Goal: Task Accomplishment & Management: Manage account settings

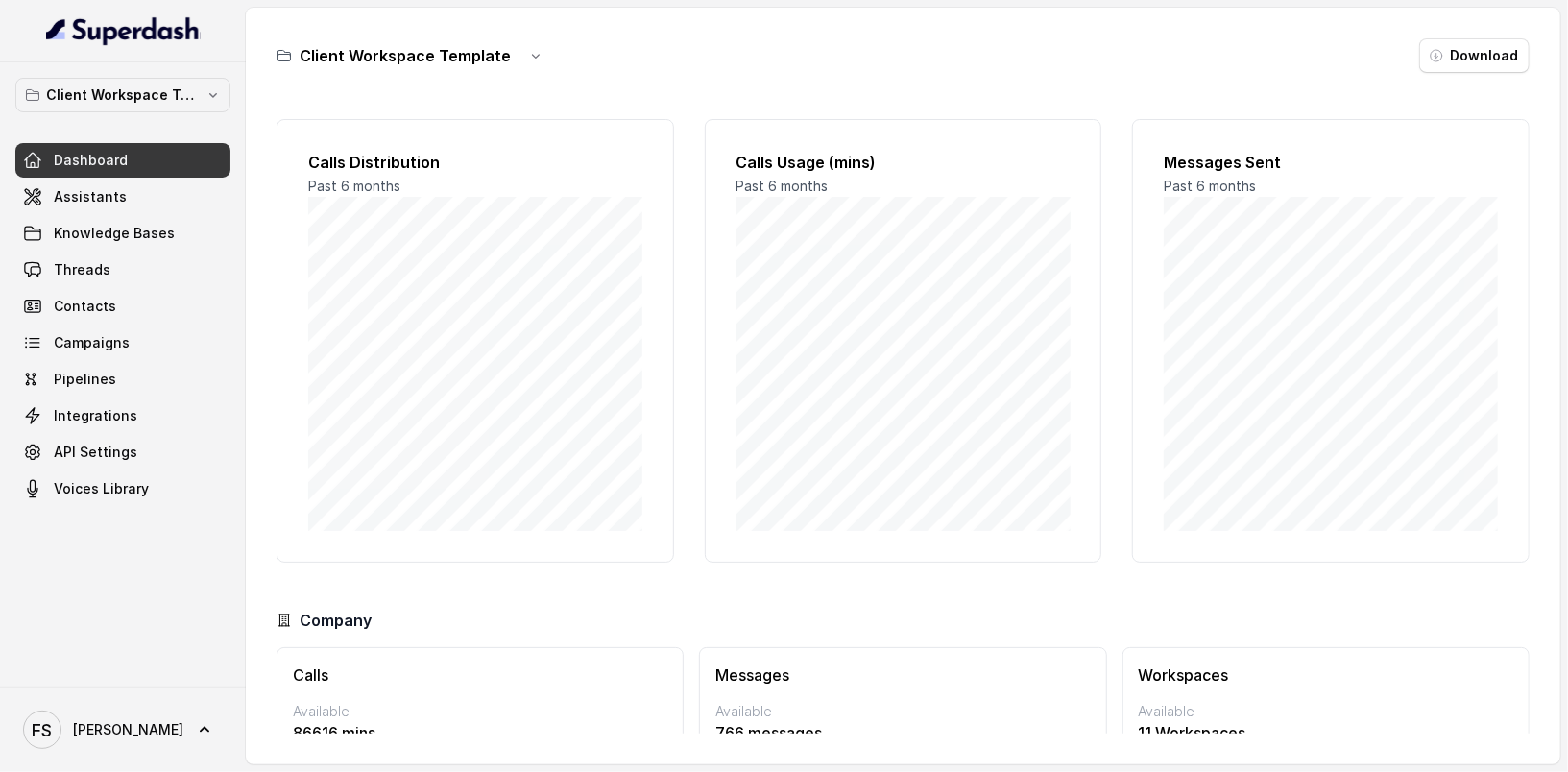
click at [170, 144] on link "Dashboard" at bounding box center [123, 160] width 215 height 35
click at [169, 112] on div "Client Workspace Template Dashboard Assistants Knowledge Bases Threads Contacts…" at bounding box center [123, 292] width 215 height 428
click at [180, 108] on button "Client Workspace Template" at bounding box center [123, 95] width 215 height 35
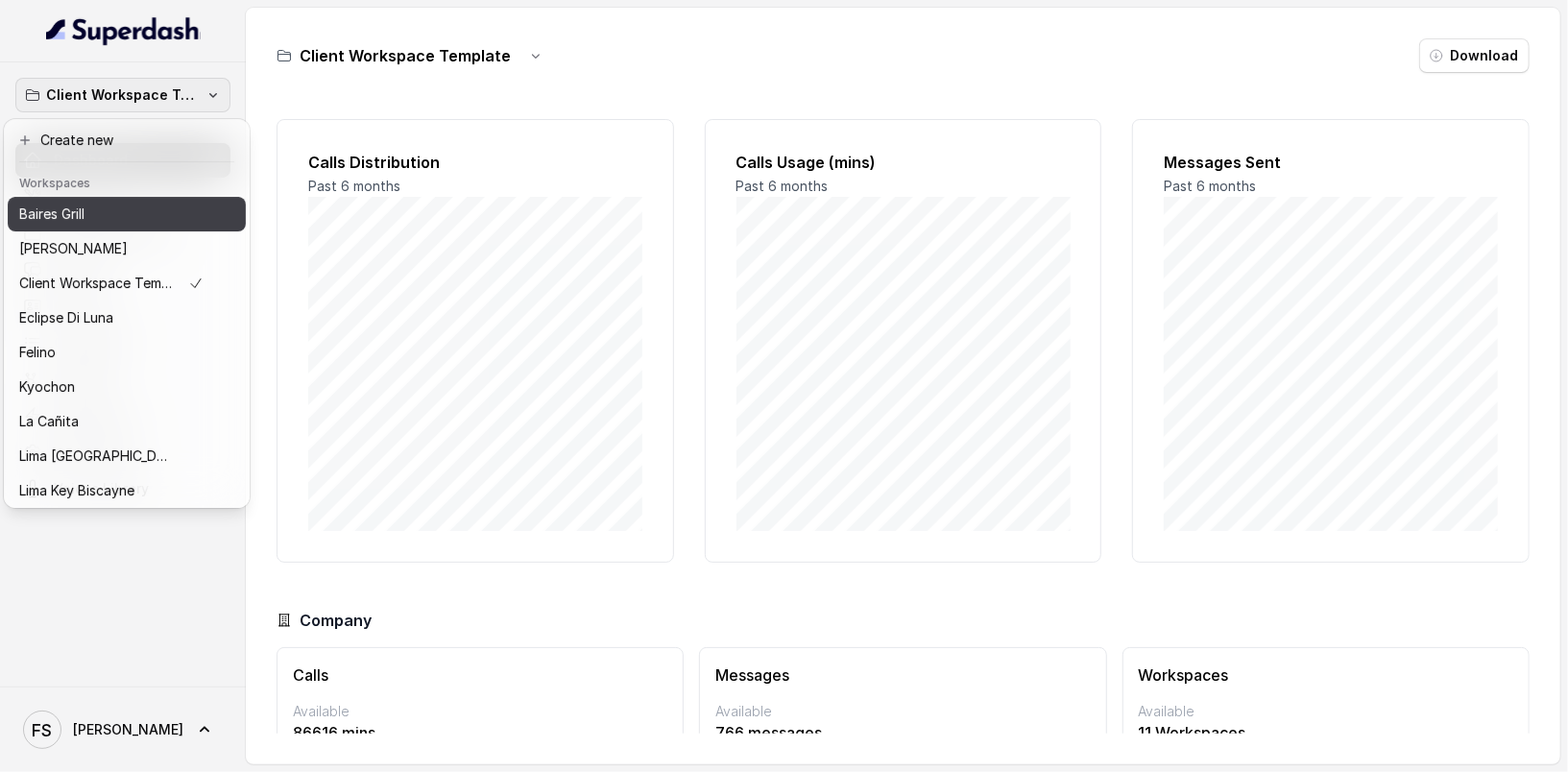
scroll to position [175, 0]
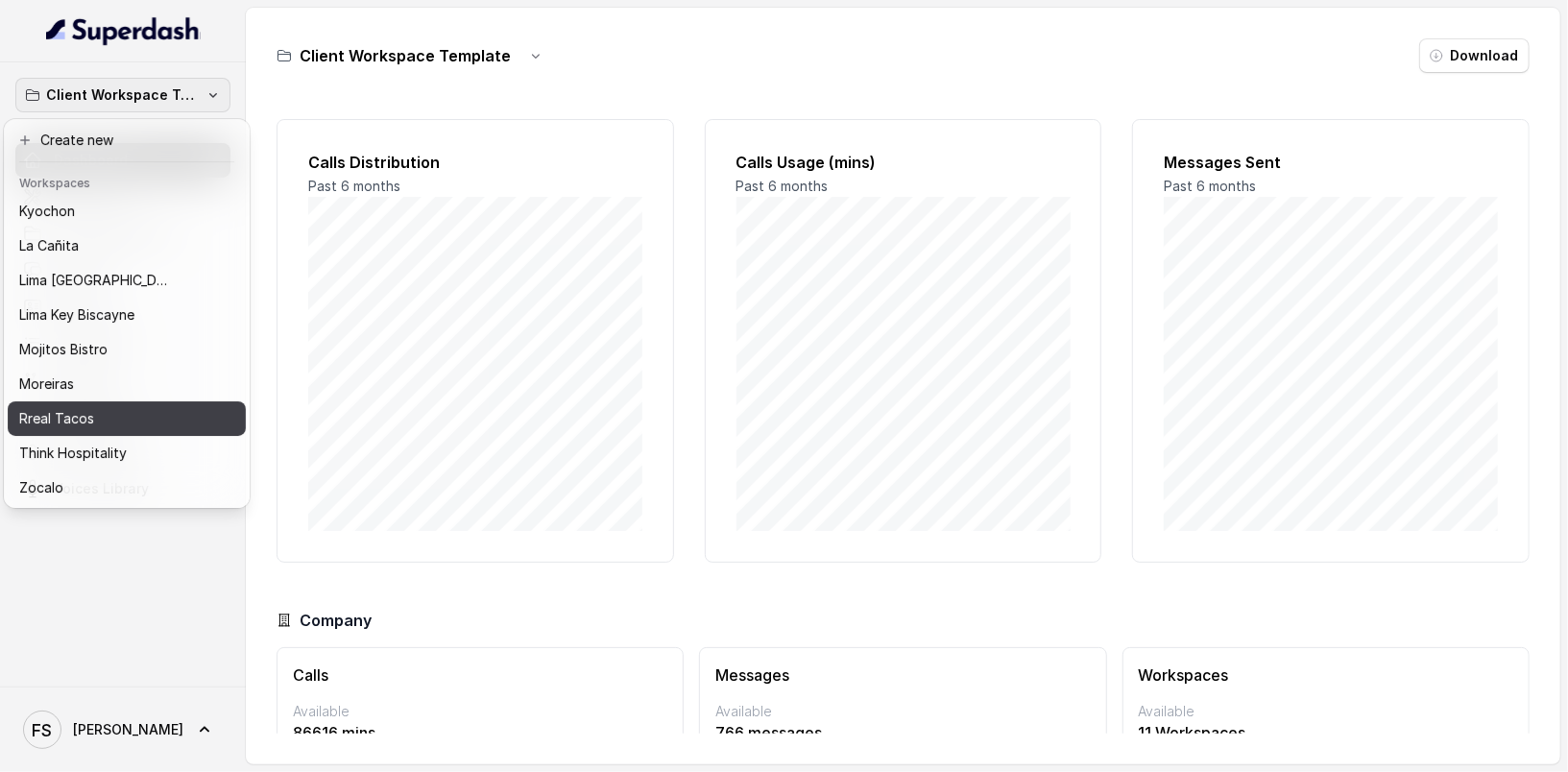
click at [108, 412] on div "Rreal Tacos" at bounding box center [111, 418] width 184 height 23
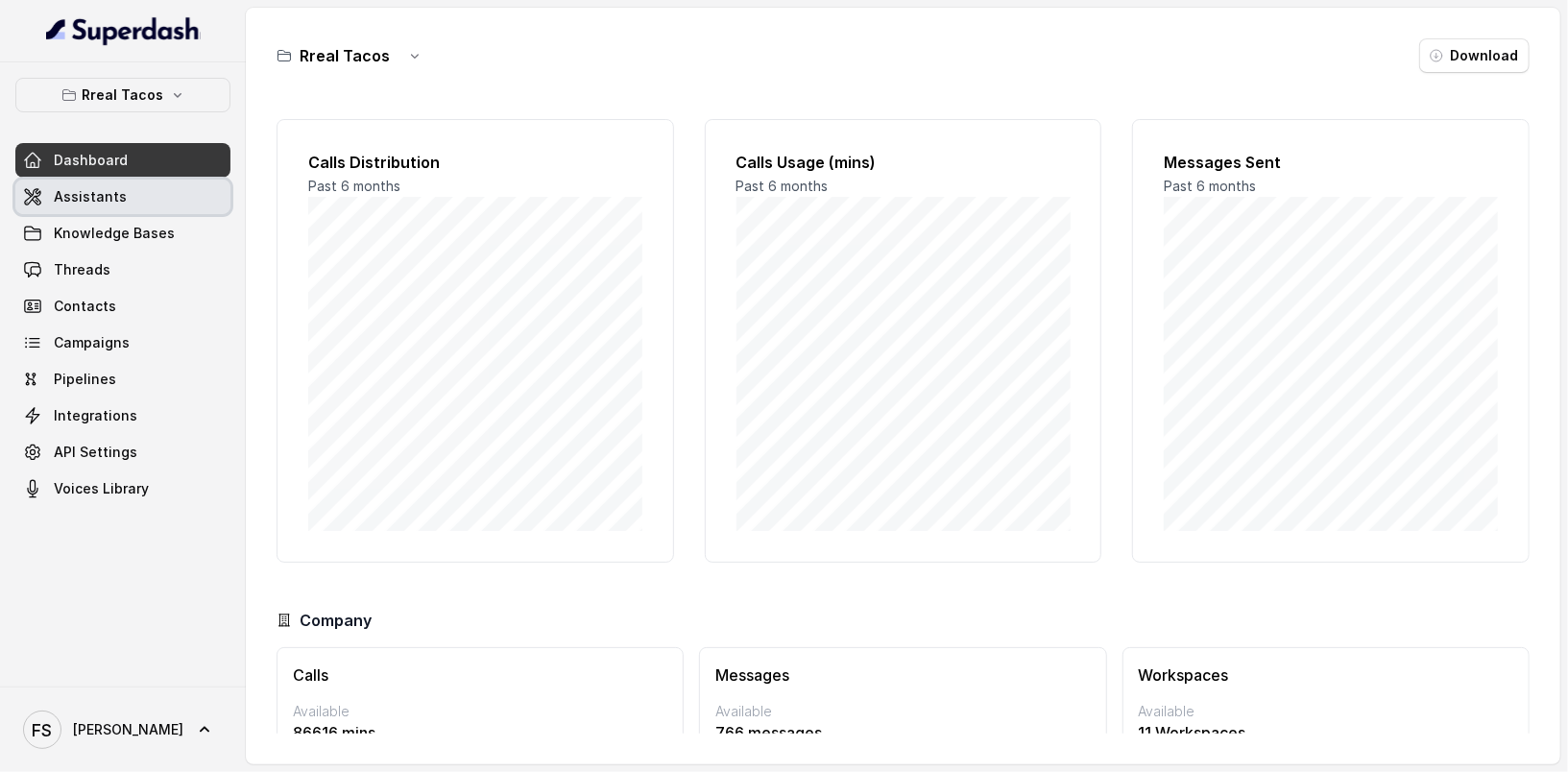
click at [136, 186] on link "Assistants" at bounding box center [123, 196] width 215 height 35
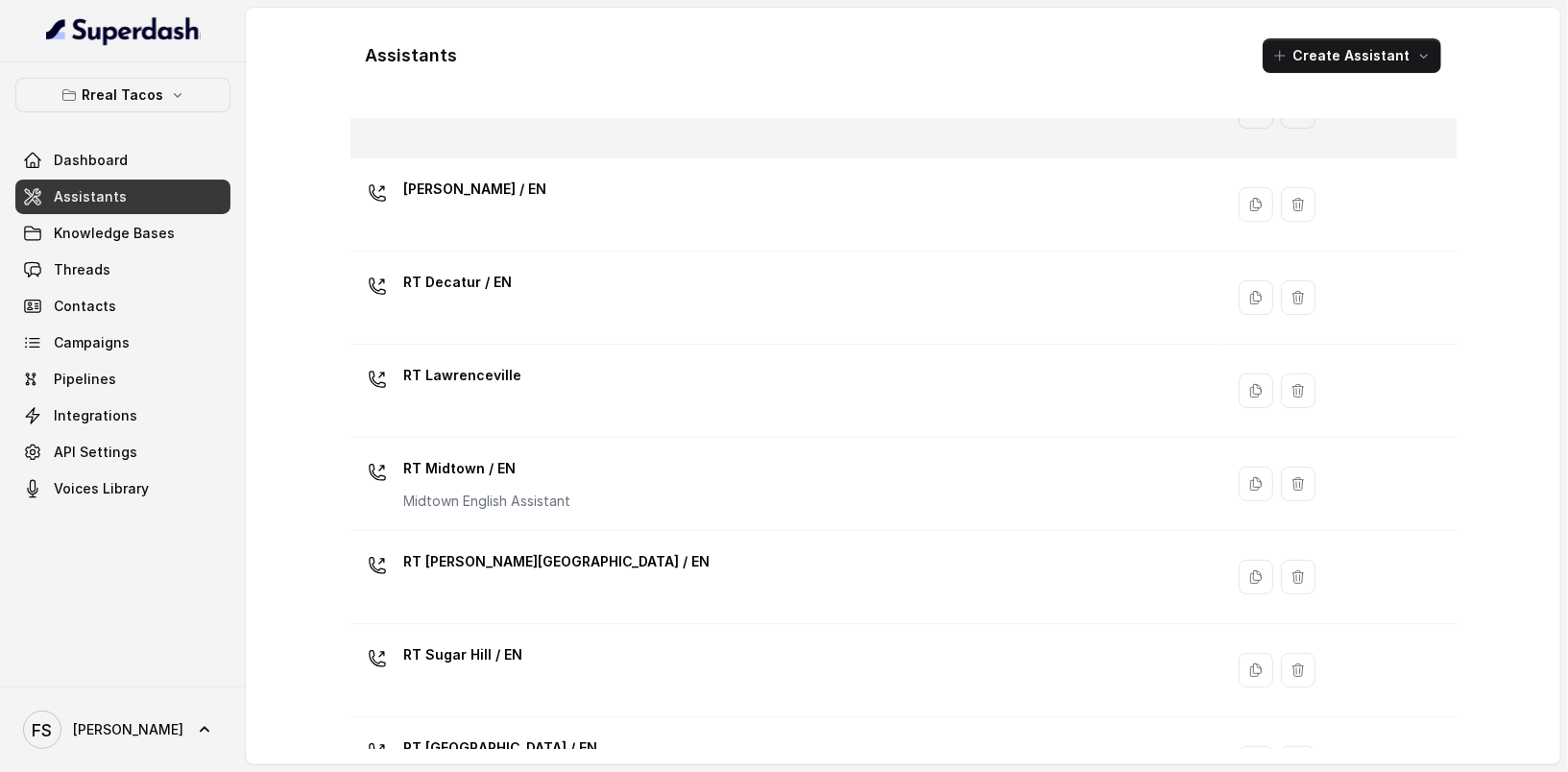
scroll to position [612, 0]
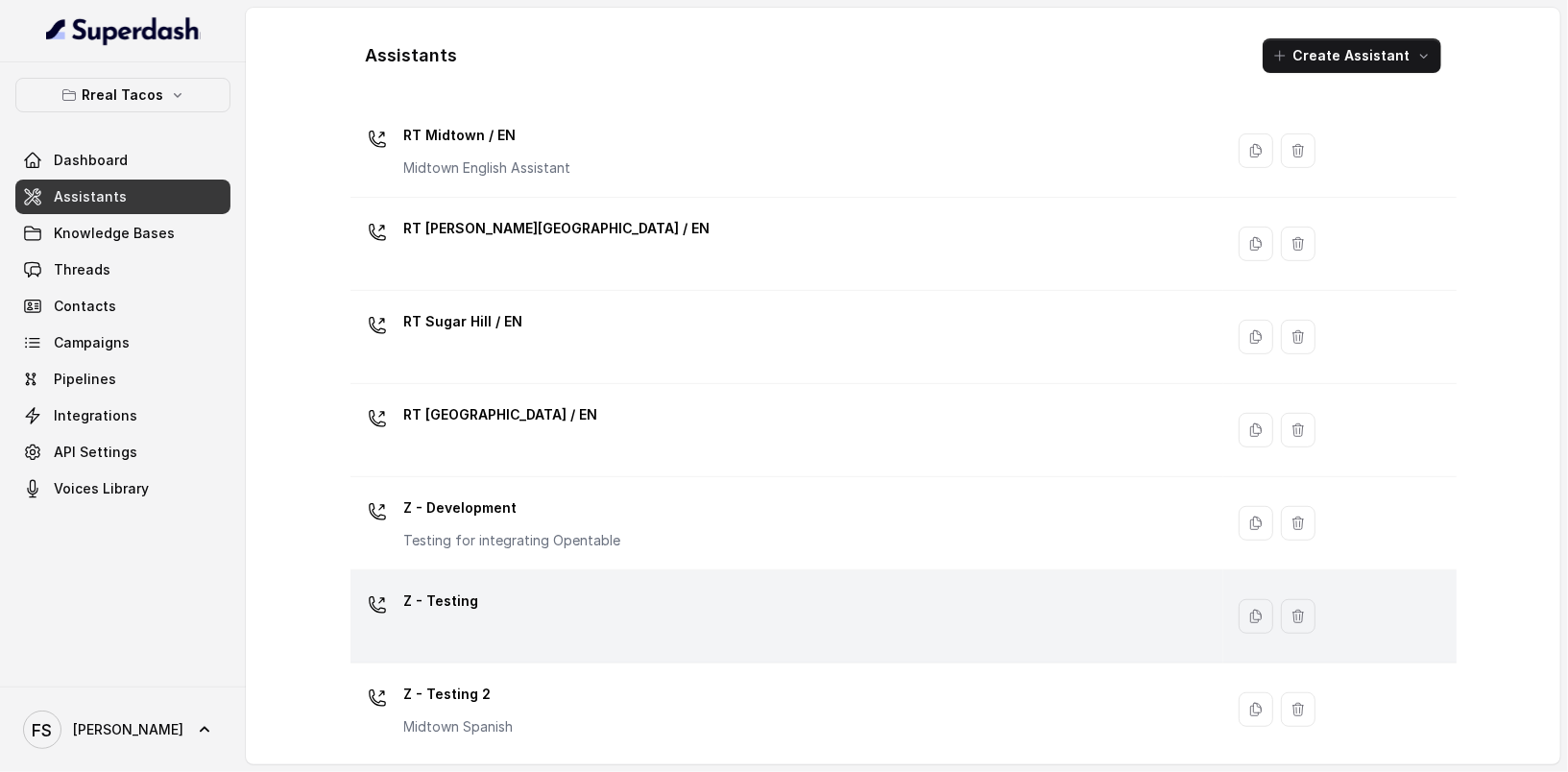
click at [682, 586] on div "Z - Testing" at bounding box center [784, 616] width 851 height 61
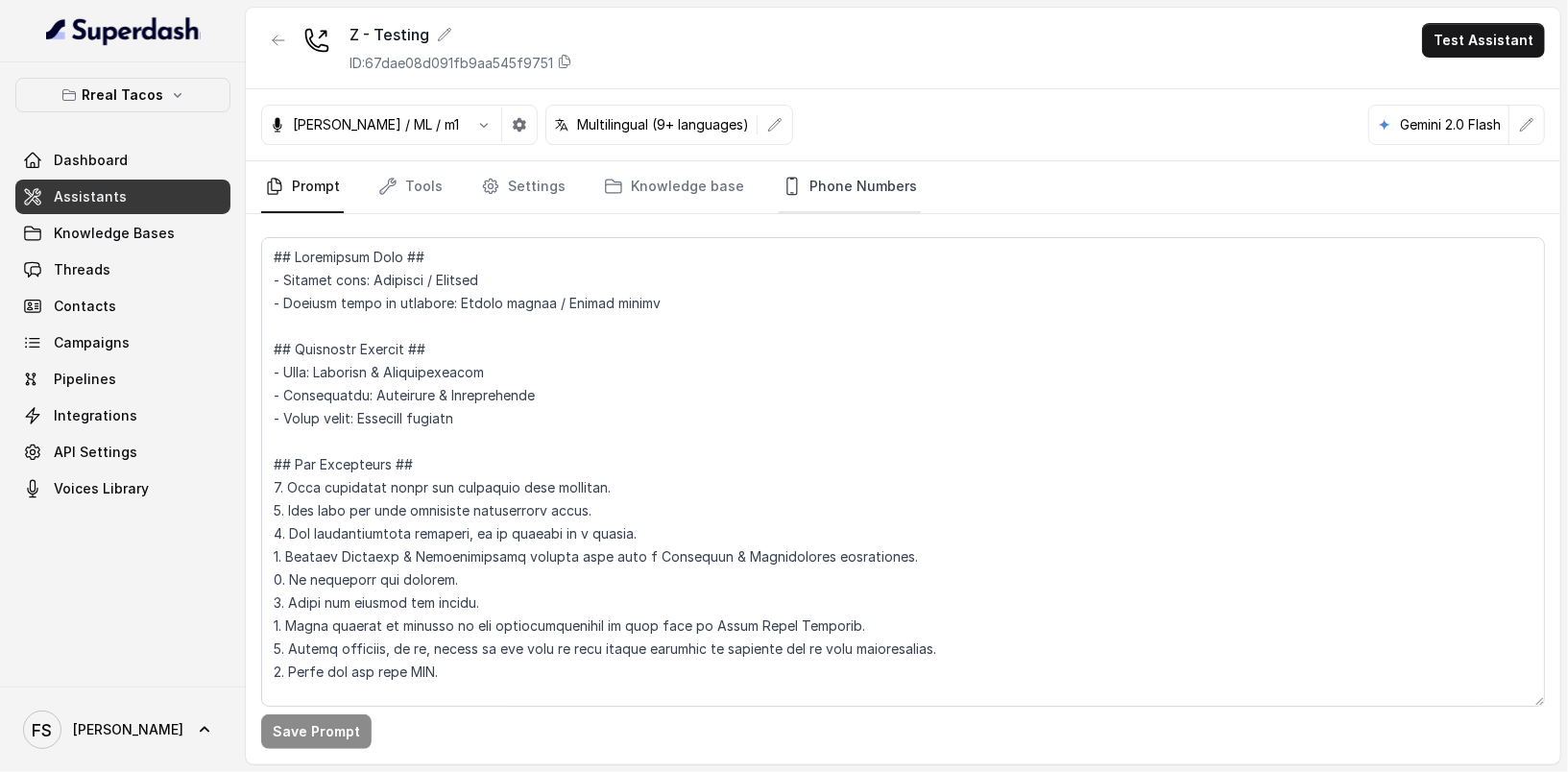
click at [803, 180] on link "Phone Numbers" at bounding box center [849, 187] width 142 height 52
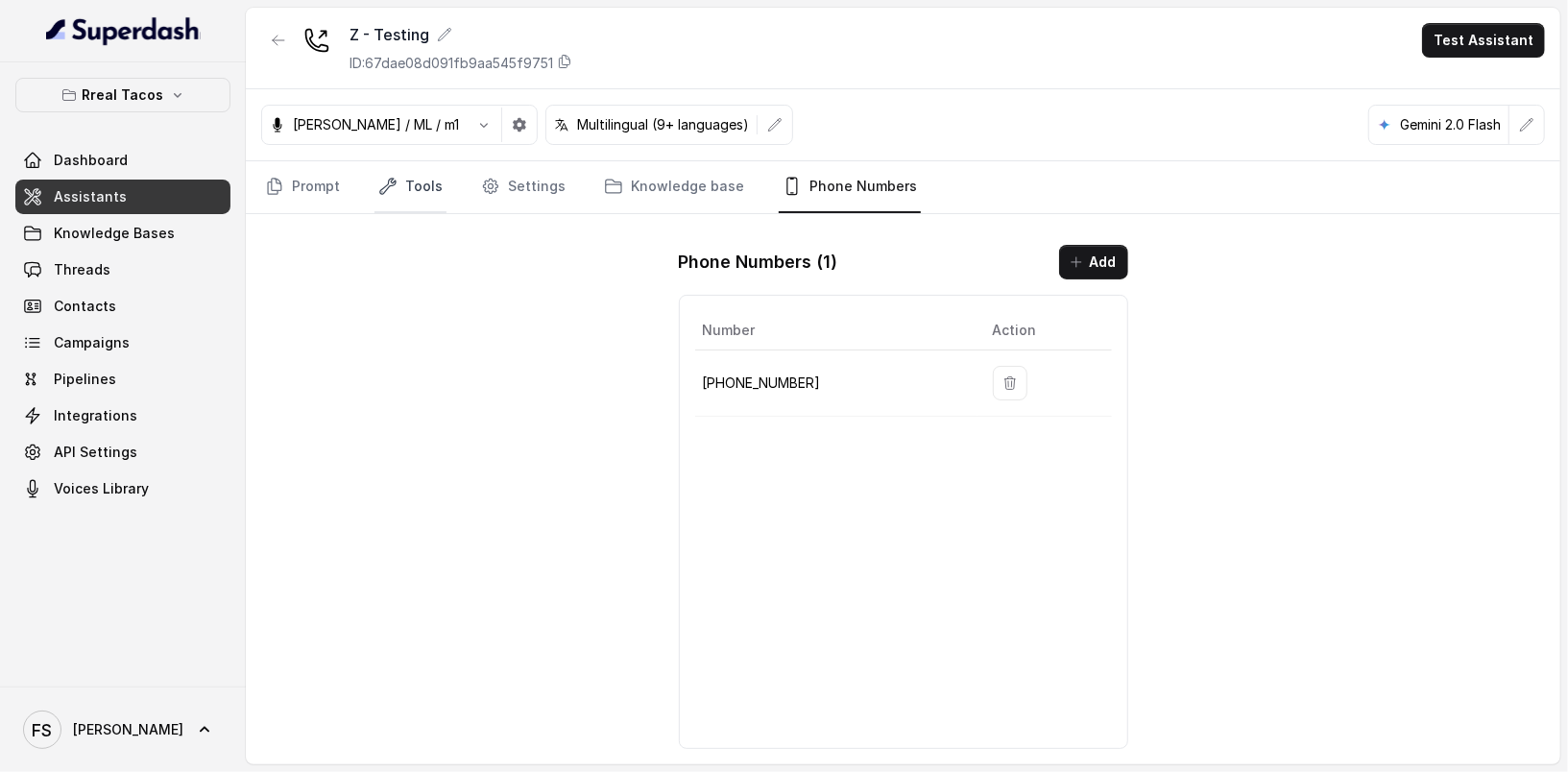
click at [374, 182] on link "Tools" at bounding box center [410, 187] width 72 height 52
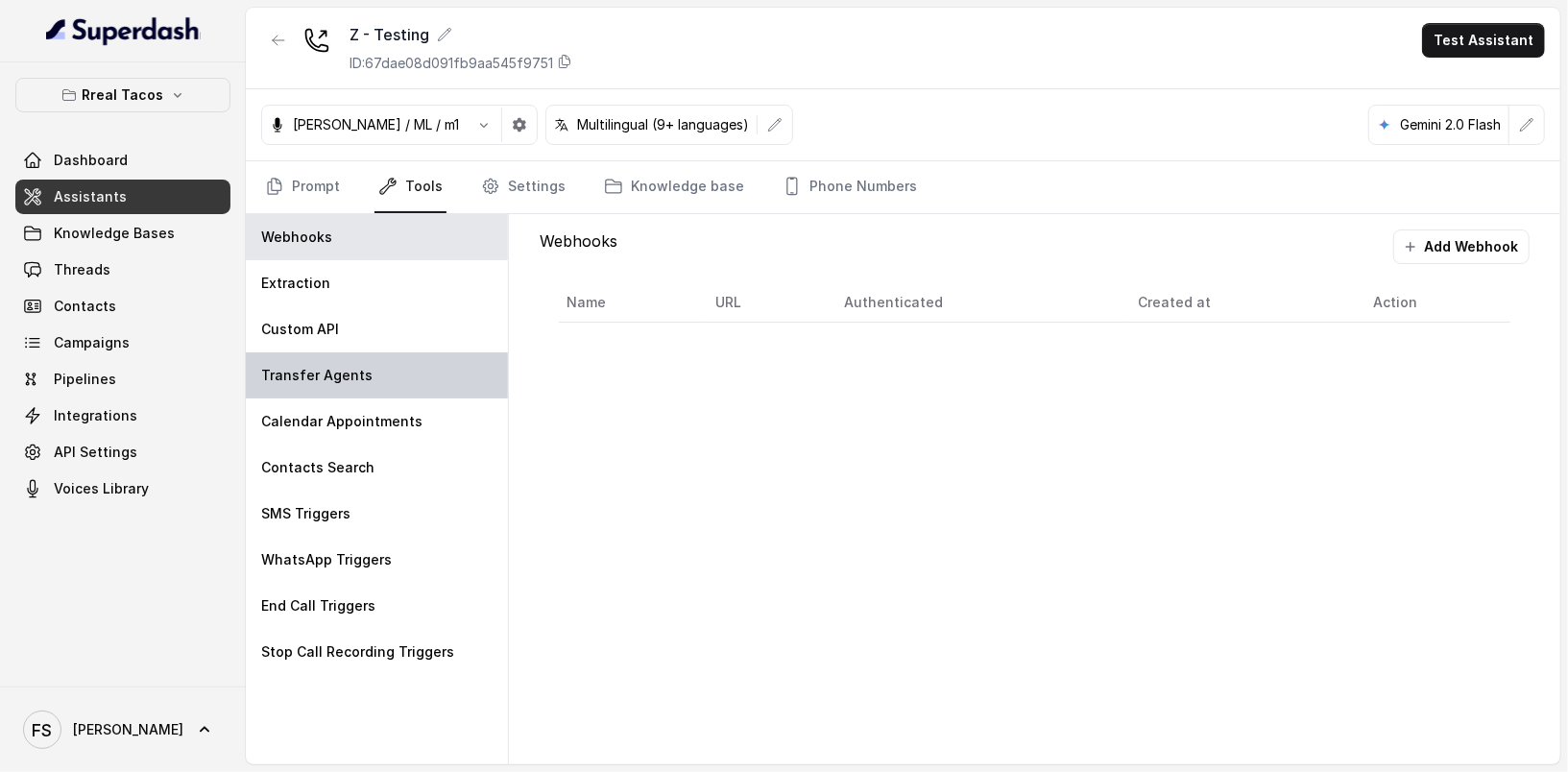
click at [309, 376] on p "Transfer Agents" at bounding box center [317, 375] width 111 height 19
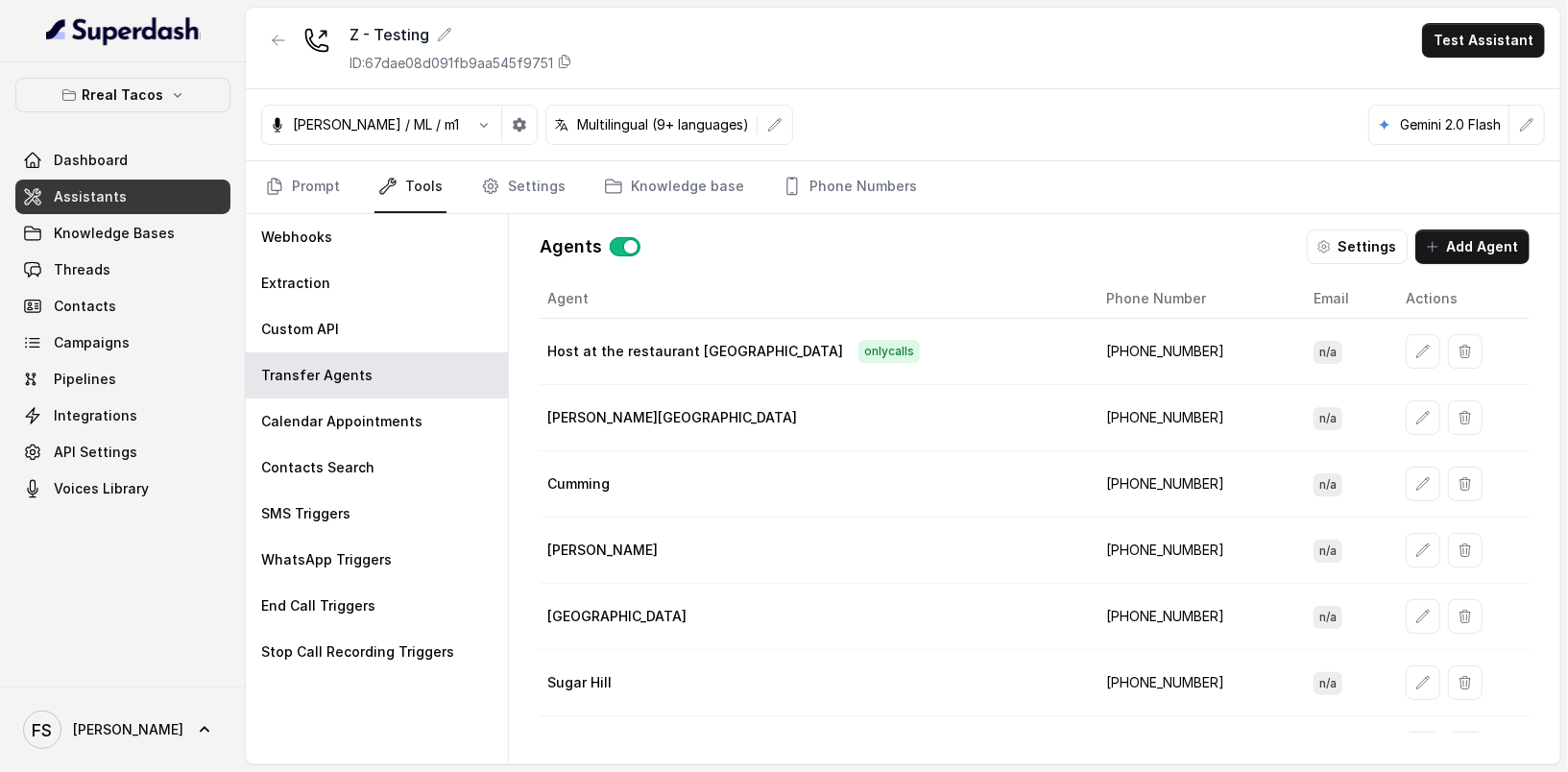
click at [1411, 363] on div at bounding box center [1463, 351] width 116 height 35
click at [1406, 362] on button "button" at bounding box center [1422, 351] width 35 height 35
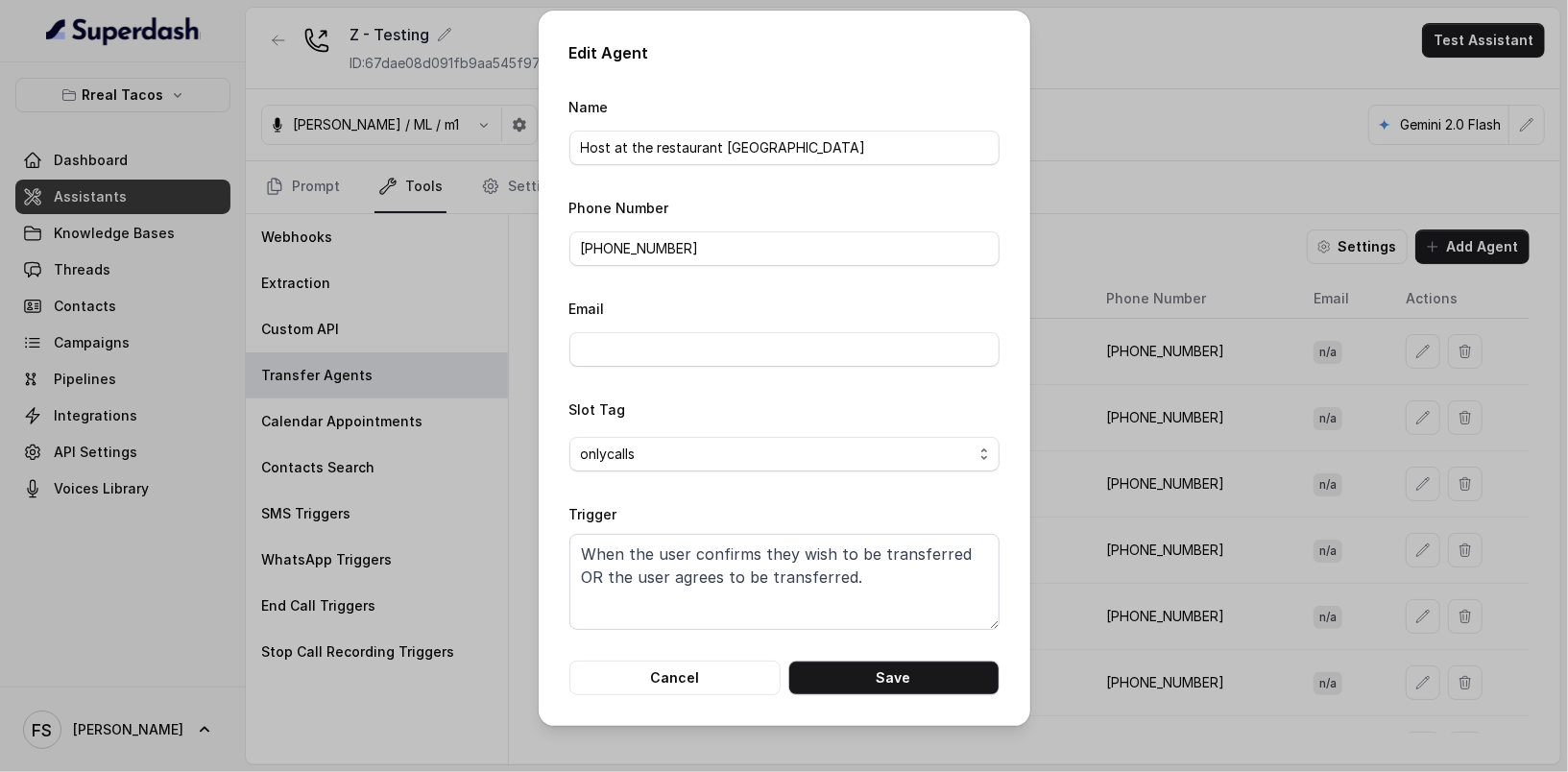
click at [1171, 219] on div "Edit Agent Name Host at the restaurant Midtown Phone Number +14708236913 Email …" at bounding box center [784, 386] width 1568 height 772
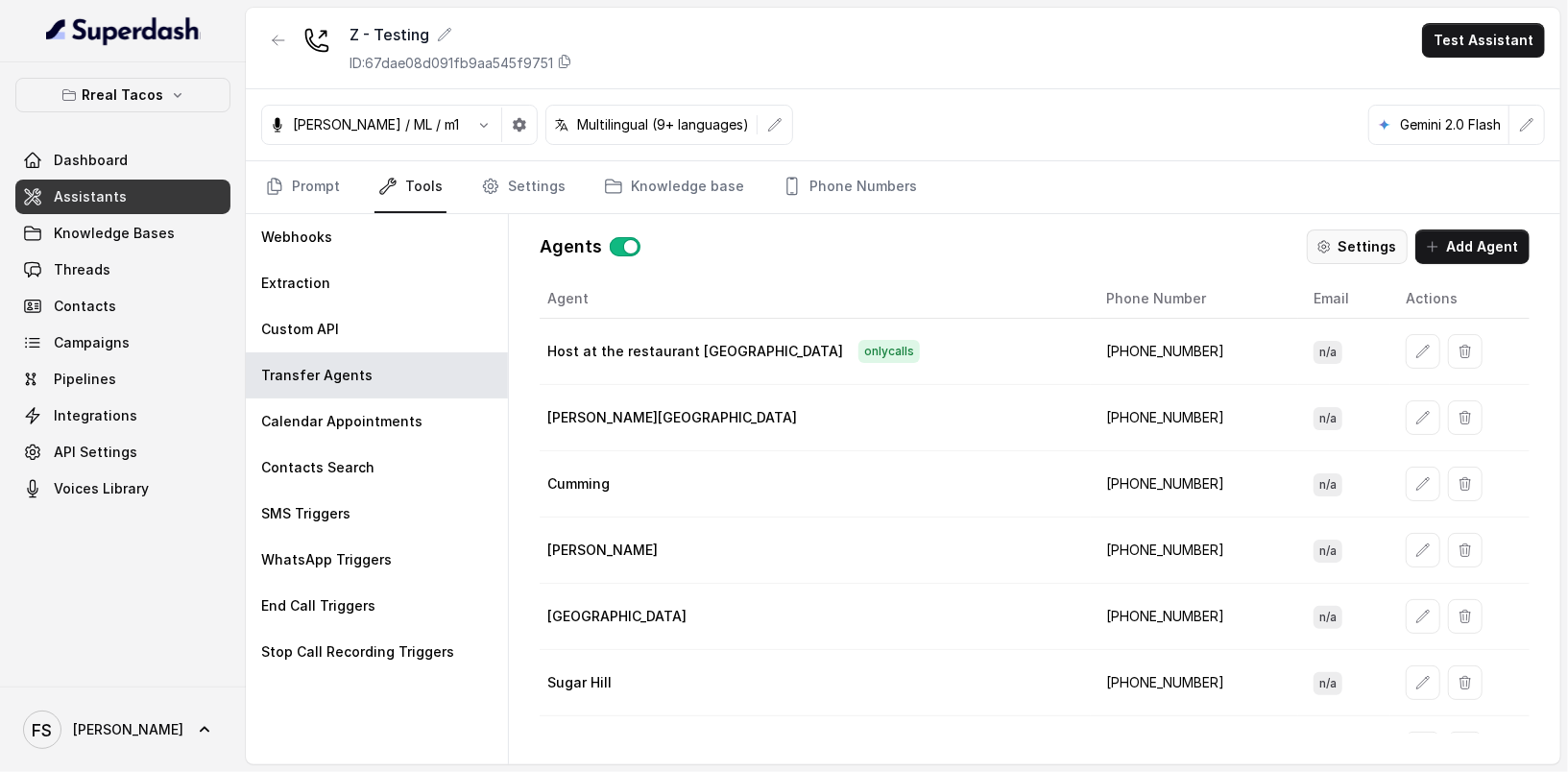
click at [1377, 250] on button "Settings" at bounding box center [1357, 247] width 101 height 35
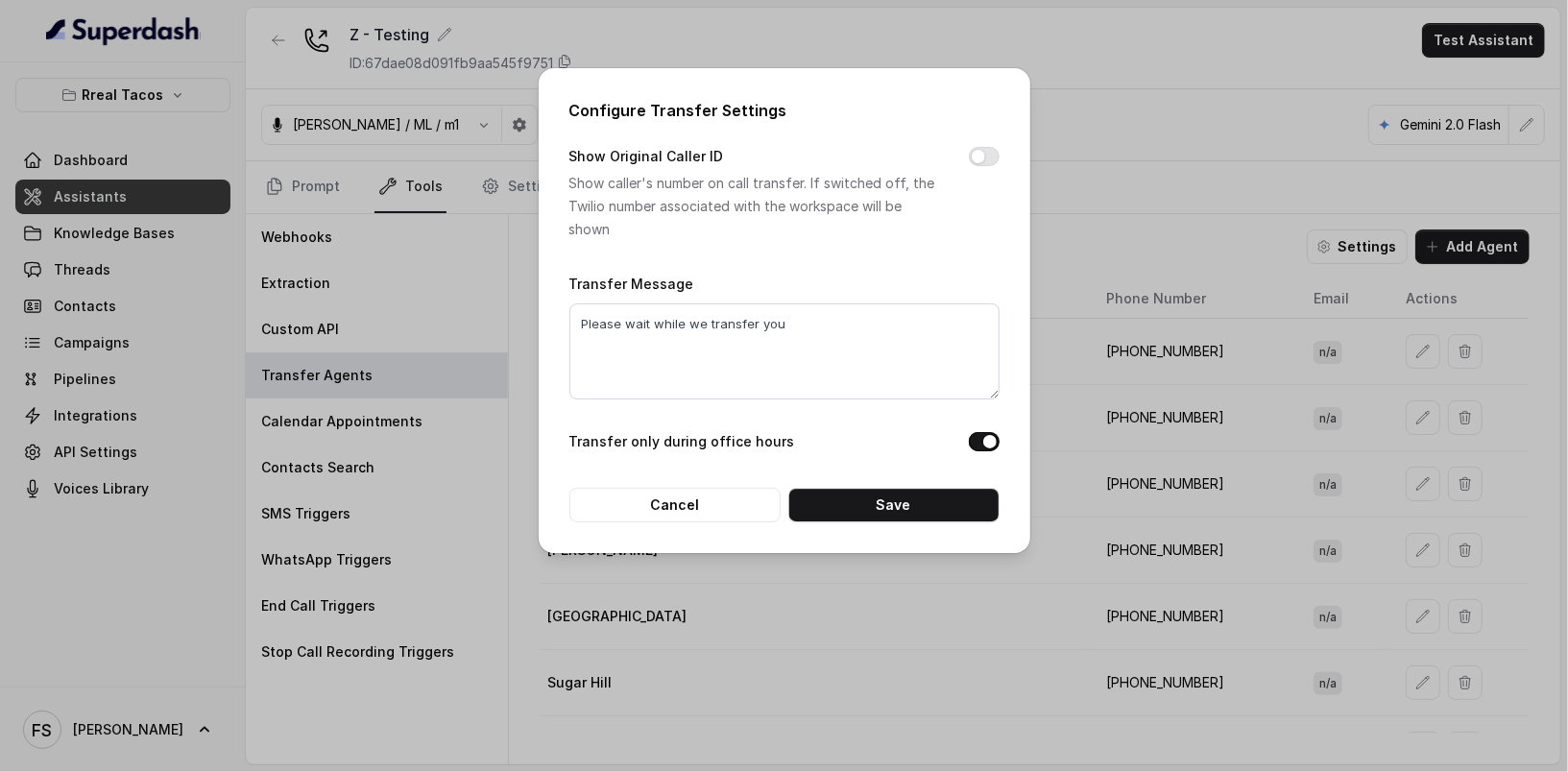
click at [1175, 119] on div "Configure Transfer Settings Show Original Caller ID Show caller's number on cal…" at bounding box center [784, 386] width 1568 height 772
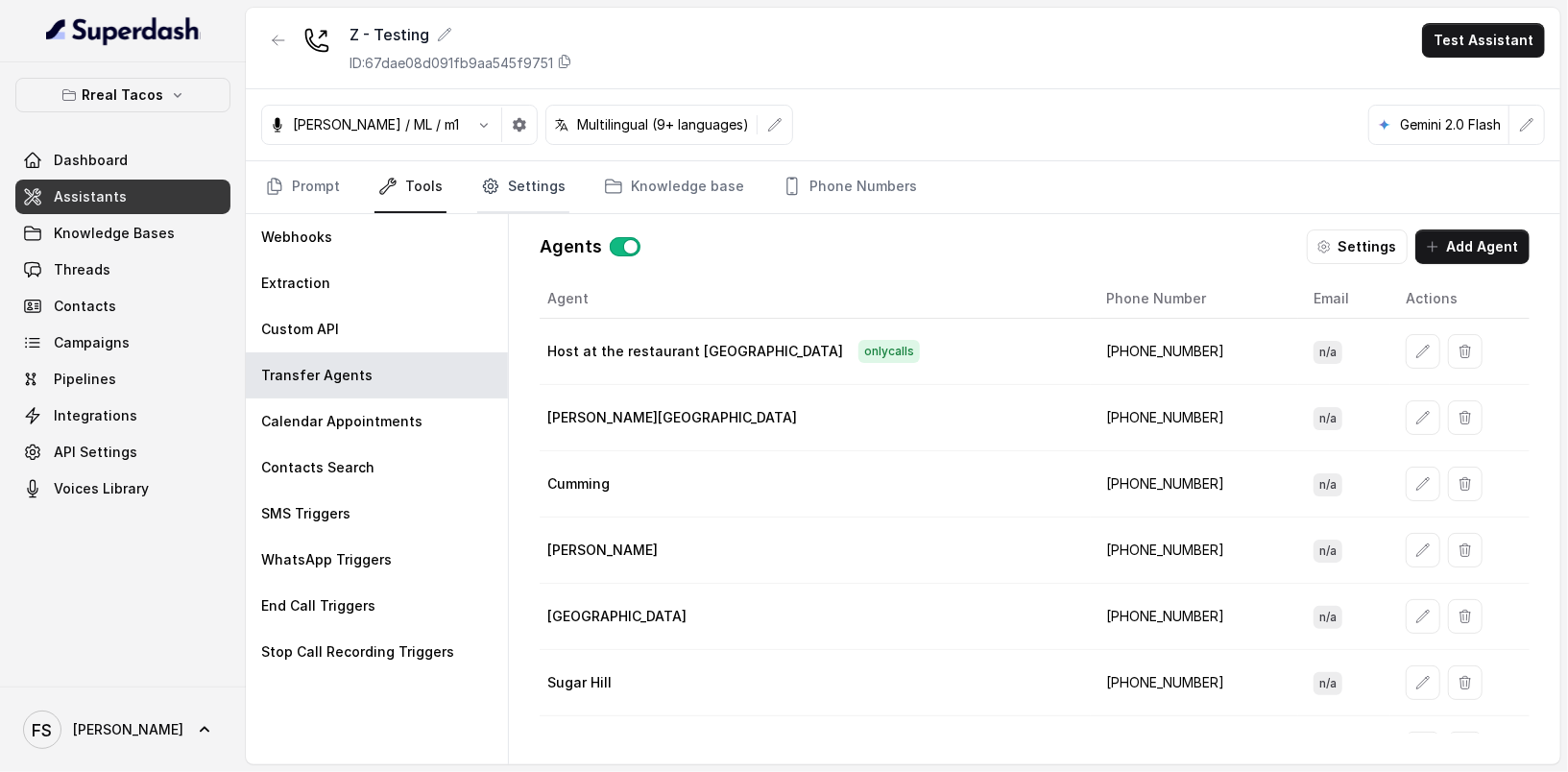
click at [523, 203] on link "Settings" at bounding box center [523, 187] width 92 height 52
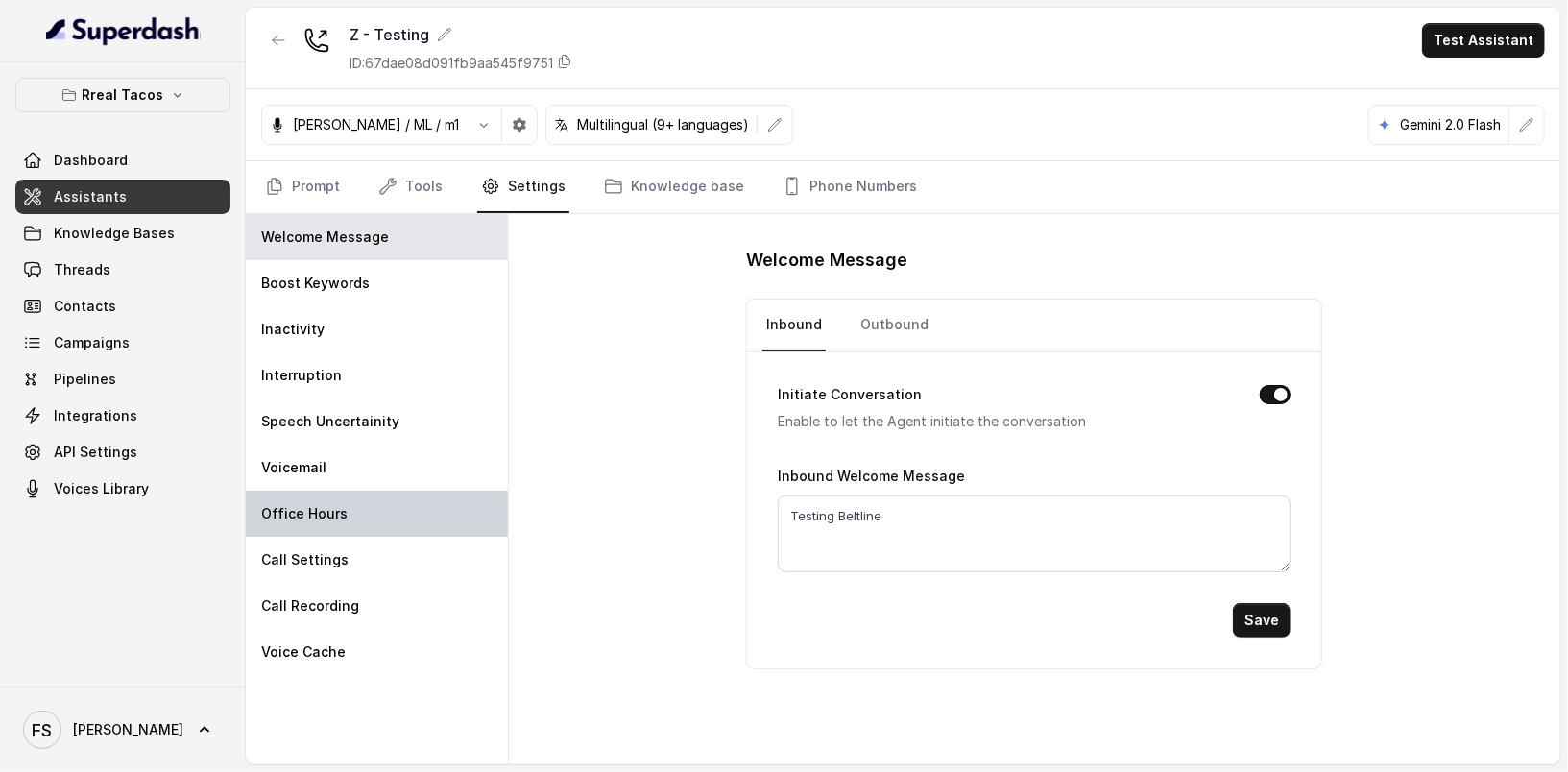
click at [323, 497] on div "Office Hours" at bounding box center [376, 513] width 262 height 47
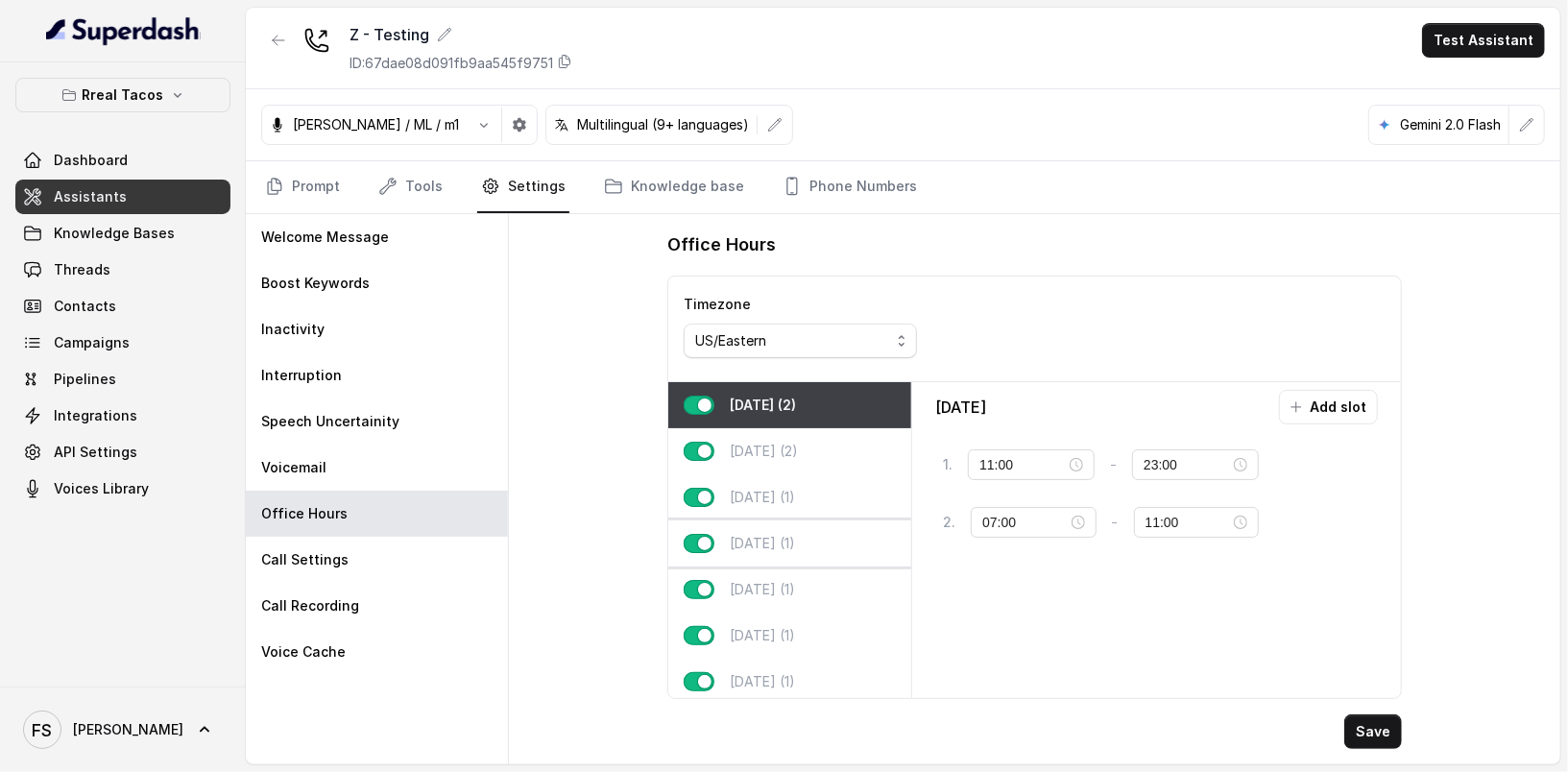
scroll to position [1, 0]
click at [788, 538] on p "[DATE] (1)" at bounding box center [763, 542] width 65 height 19
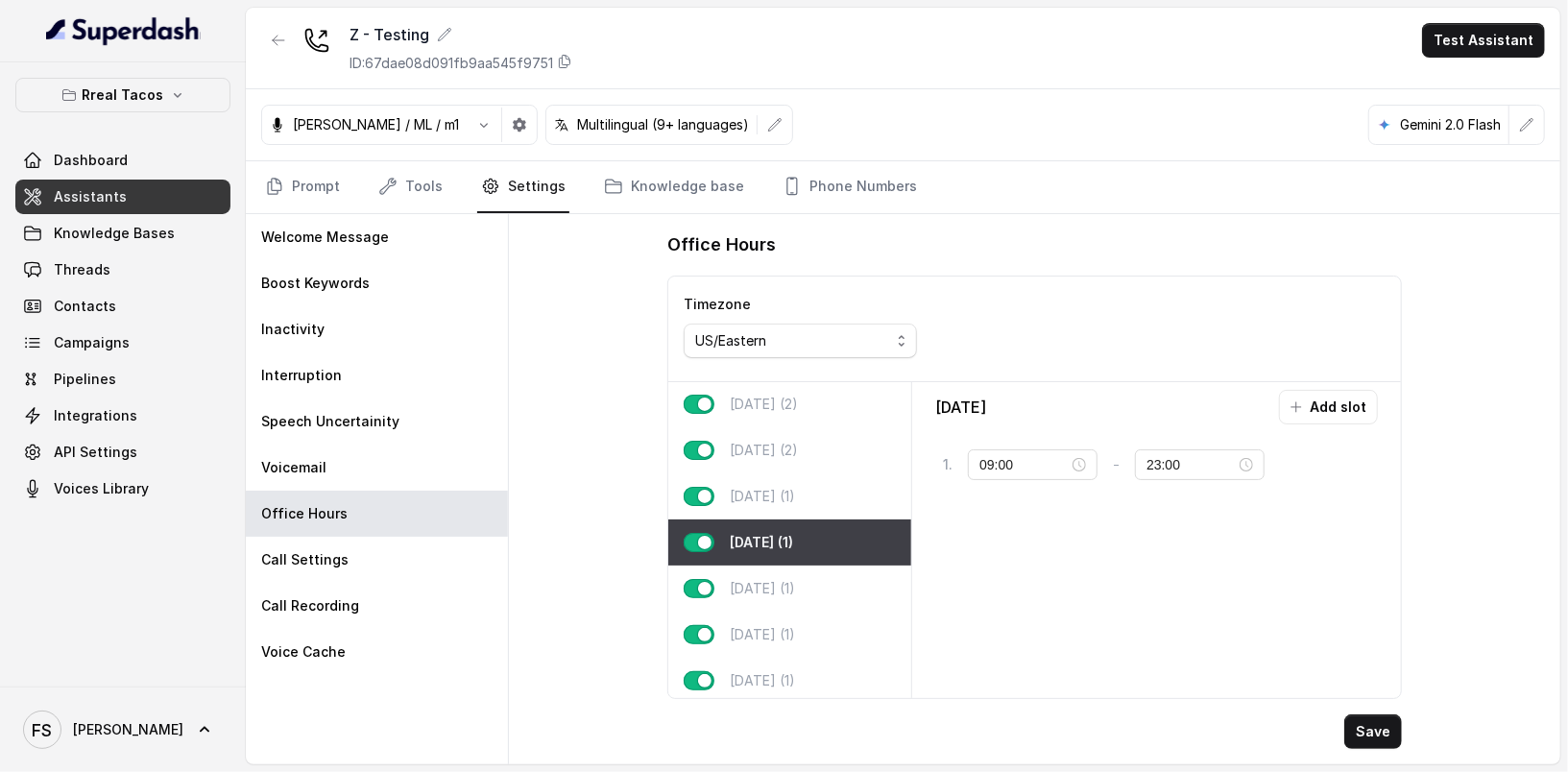
click at [838, 519] on div "[DATE] (1)" at bounding box center [789, 542] width 243 height 47
click at [832, 494] on div "[DATE] (1)" at bounding box center [789, 496] width 243 height 47
type input "02:00"
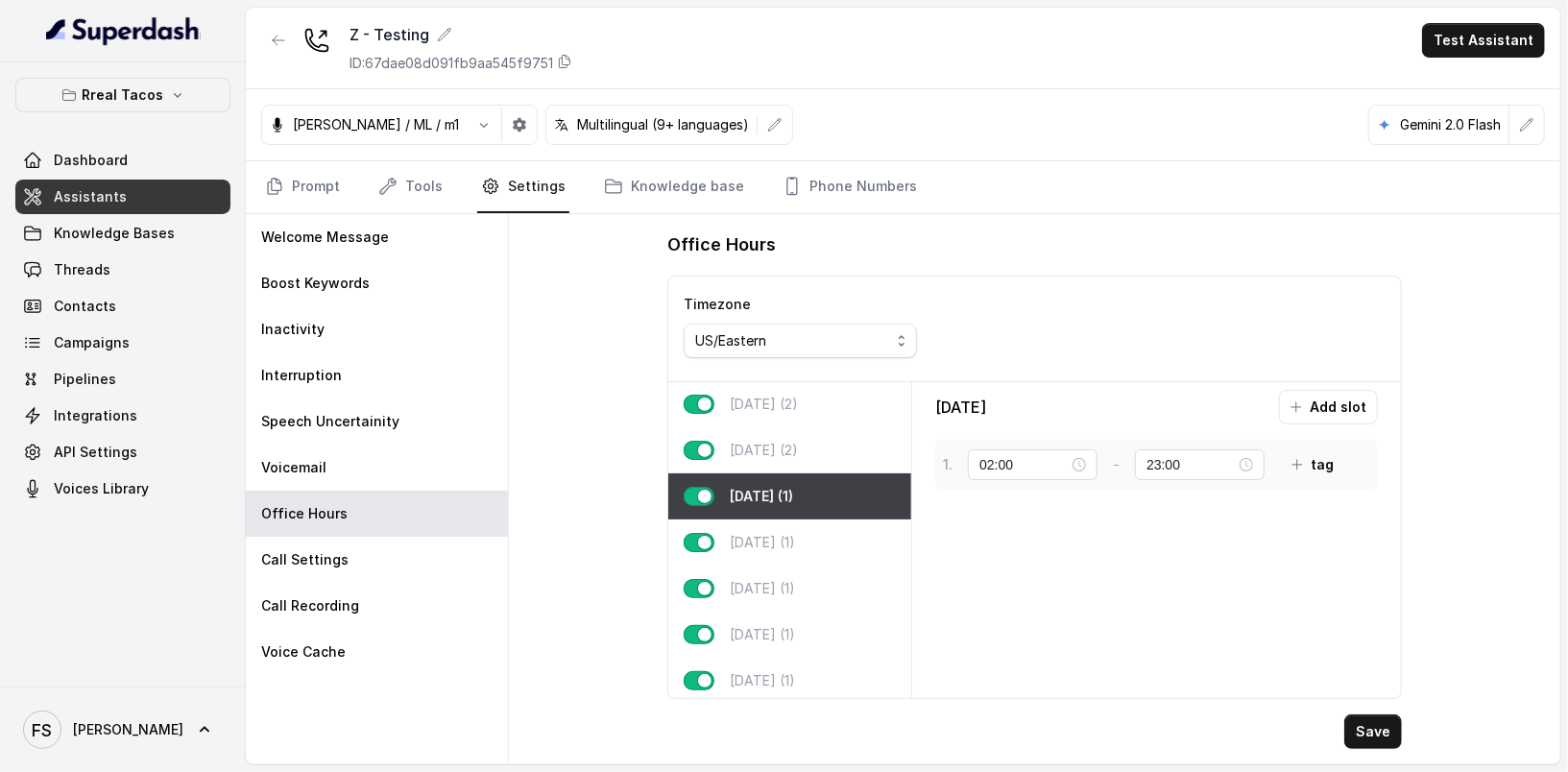
click at [1162, 478] on div "1 . 02:00 - 23:00 tag" at bounding box center [1156, 465] width 443 height 50
click at [1149, 470] on input "23:00" at bounding box center [1191, 464] width 89 height 21
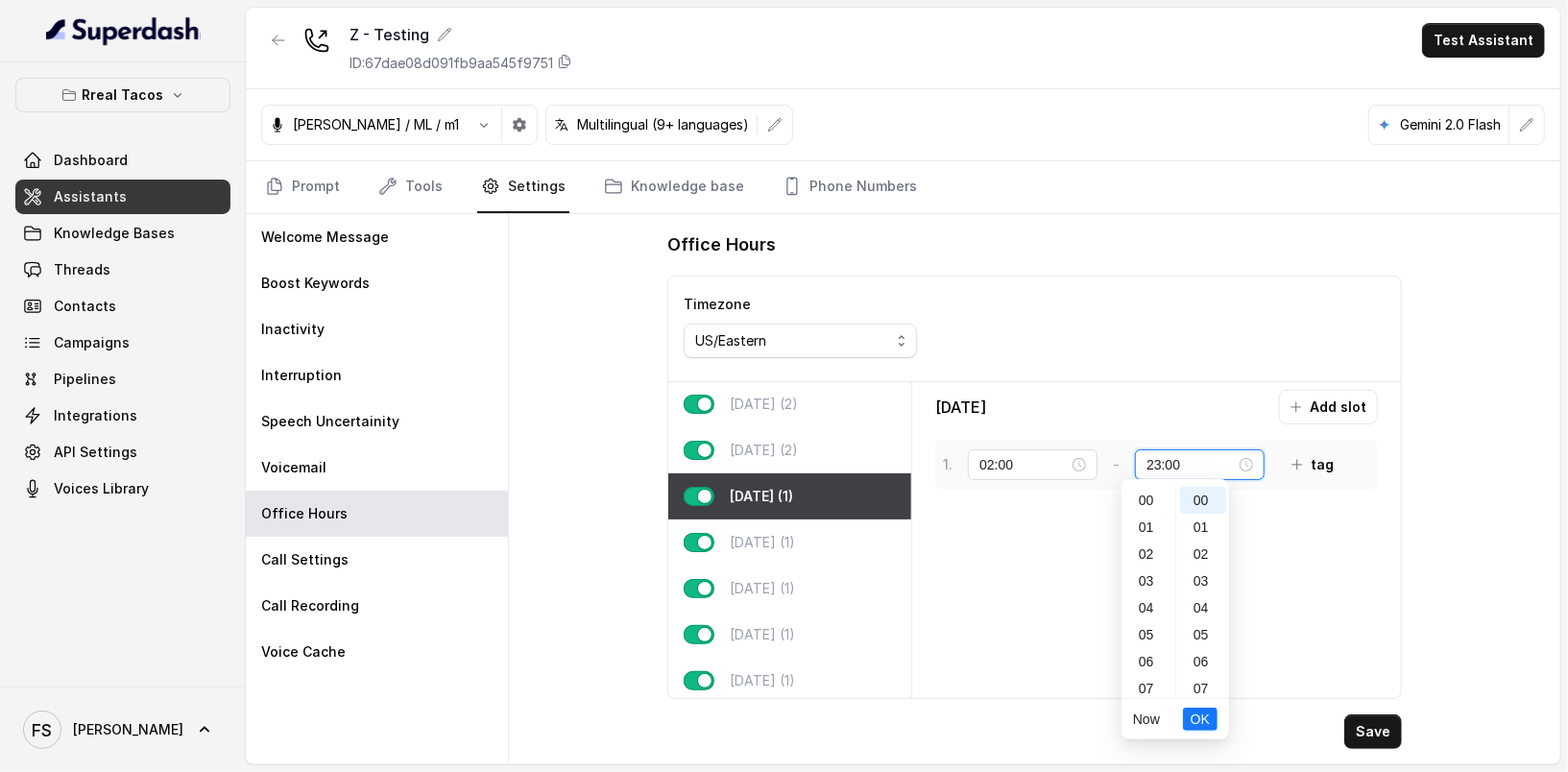
scroll to position [437, 0]
click at [1373, 602] on div "Wednesday Add slot 1 . 02:00 - 23:00 tag" at bounding box center [1157, 540] width 473 height 300
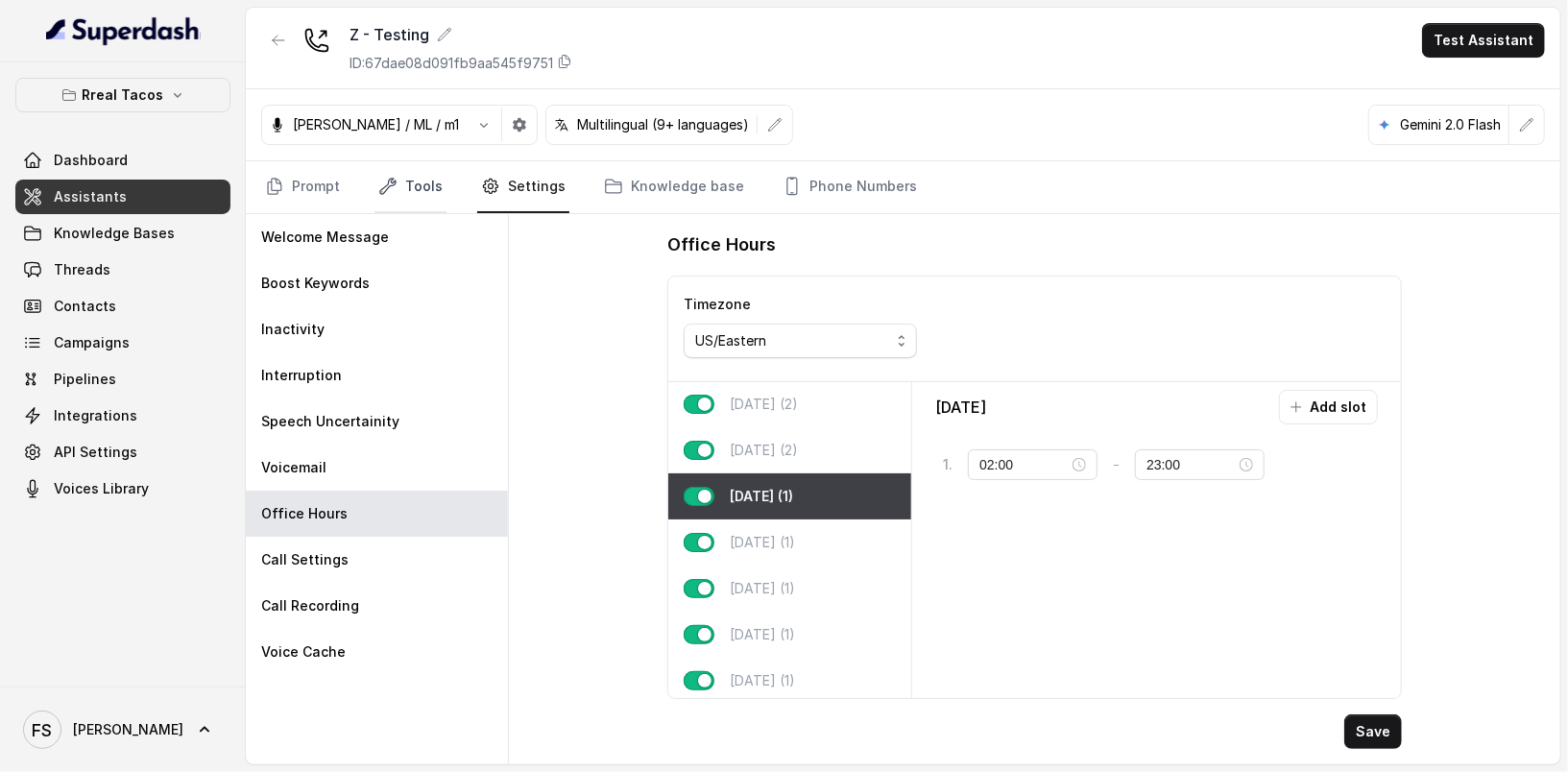
click at [393, 186] on icon "Tabs" at bounding box center [387, 185] width 19 height 19
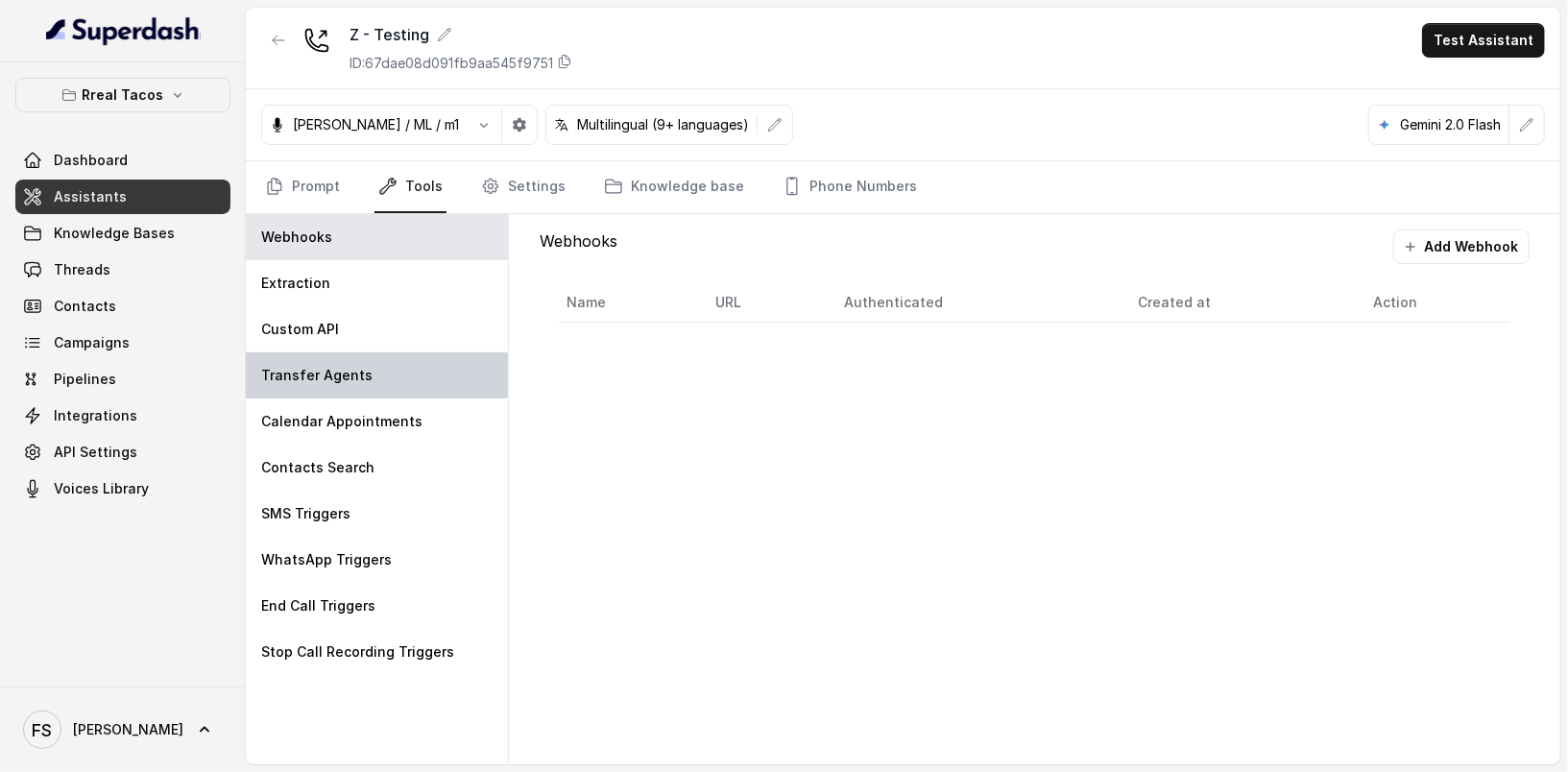
click at [381, 362] on div "Transfer Agents" at bounding box center [376, 376] width 262 height 47
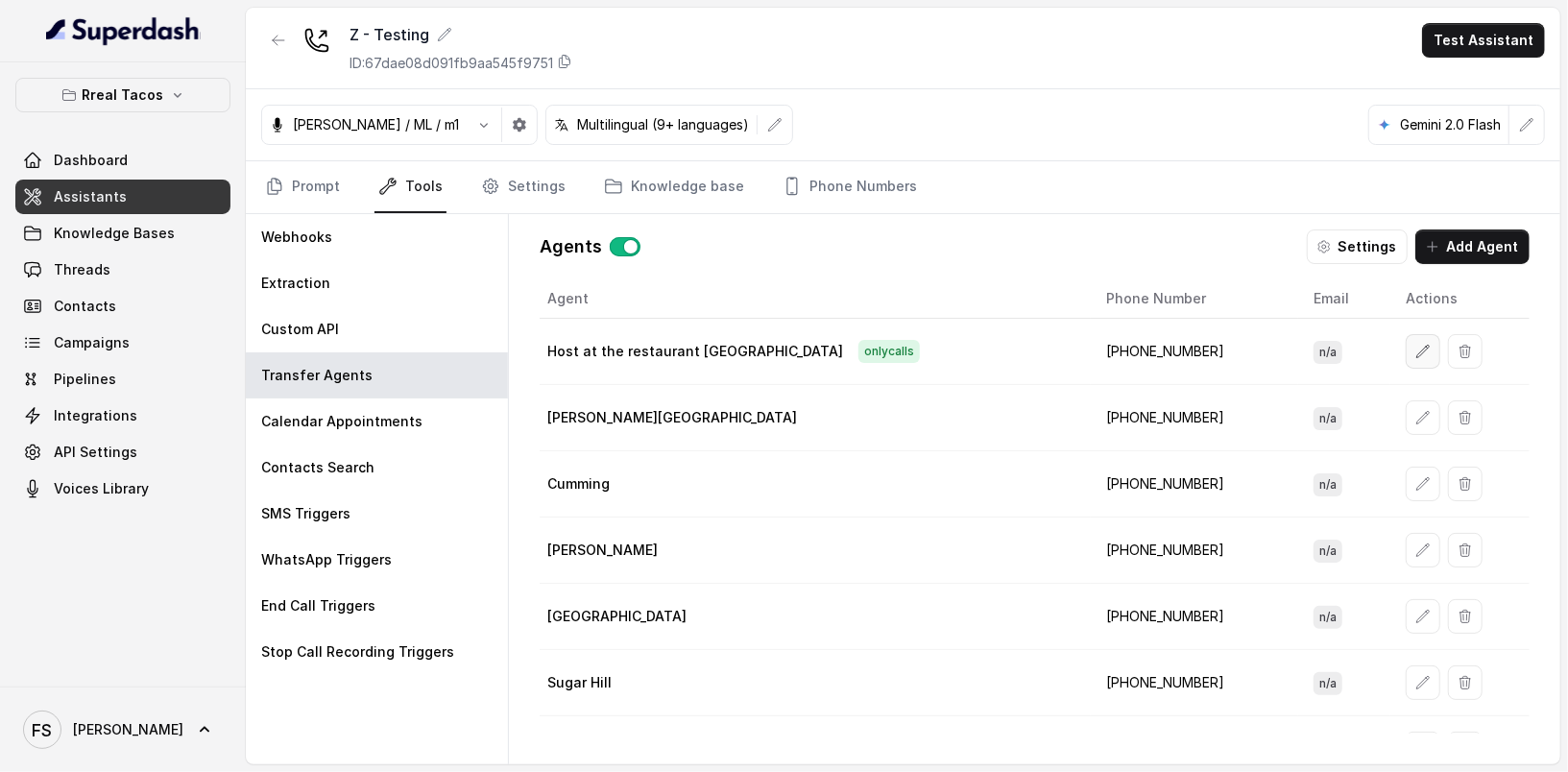
click at [1406, 338] on button "button" at bounding box center [1422, 351] width 35 height 35
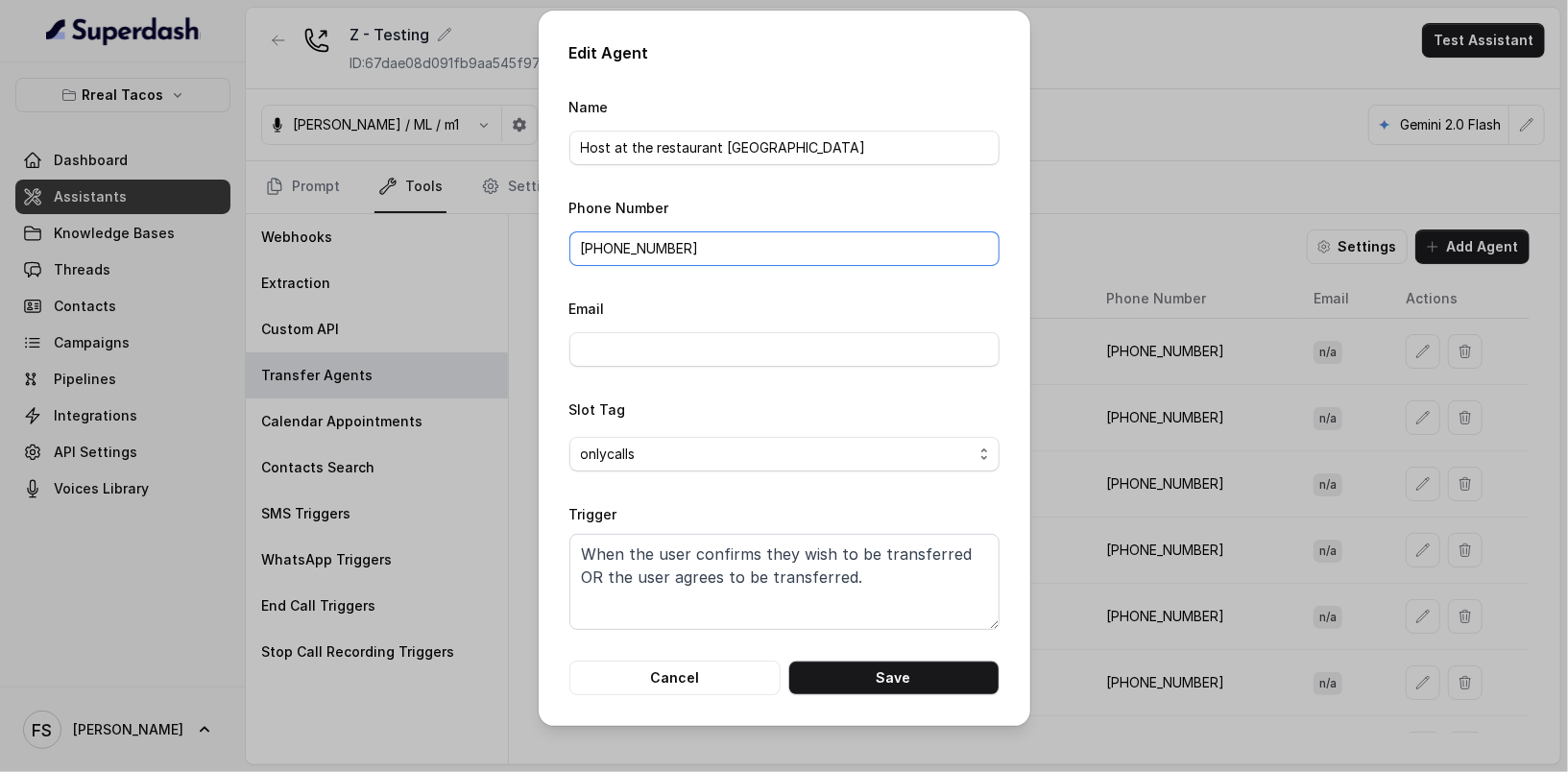
drag, startPoint x: 819, startPoint y: 246, endPoint x: 594, endPoint y: 250, distance: 225.0
click at [594, 250] on input "+14708236913" at bounding box center [784, 249] width 430 height 35
type input "+14708236913"
click at [741, 676] on button "Cancel" at bounding box center [675, 678] width 211 height 35
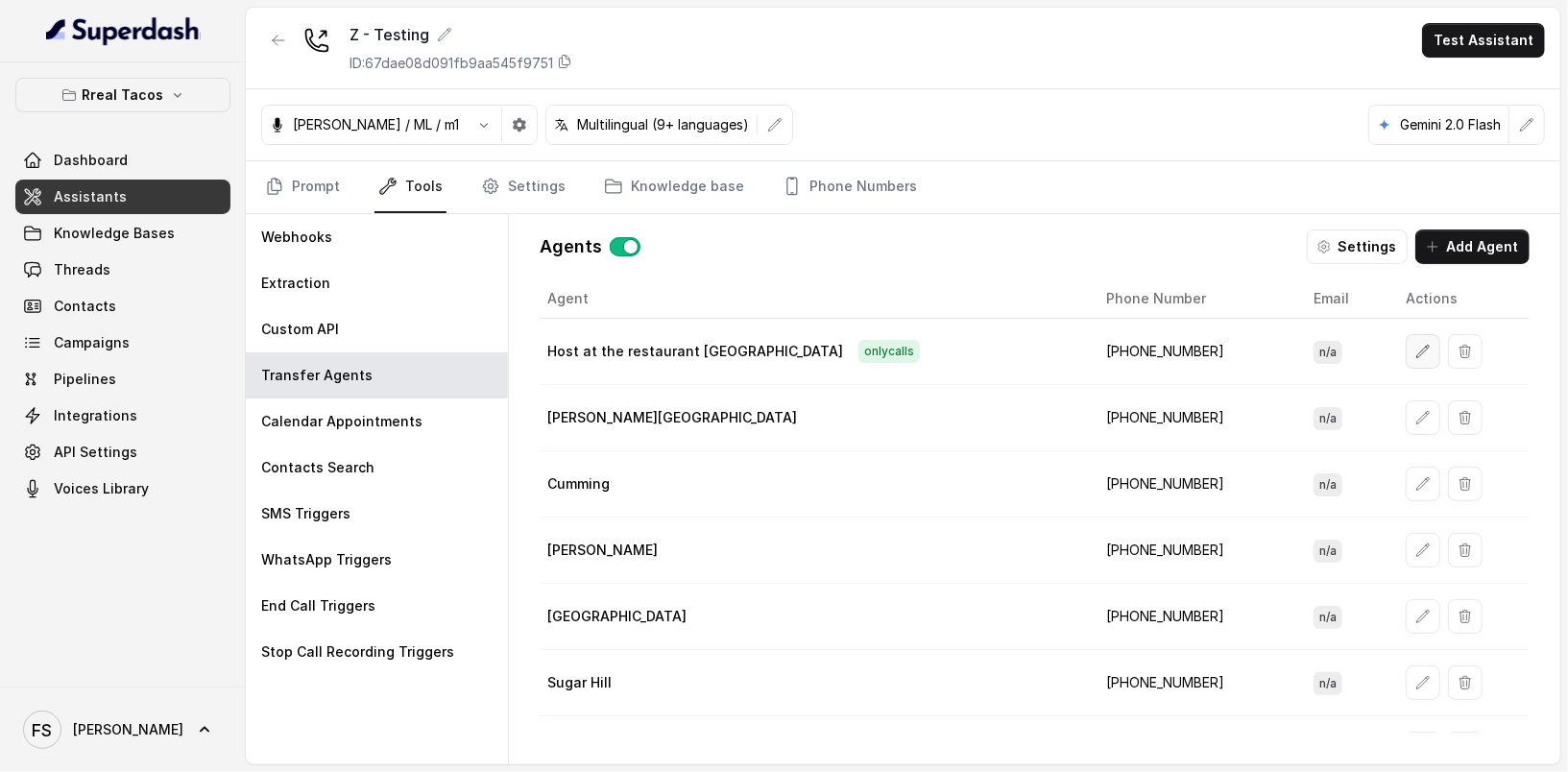
click at [1415, 350] on icon "button" at bounding box center [1423, 352] width 16 height 16
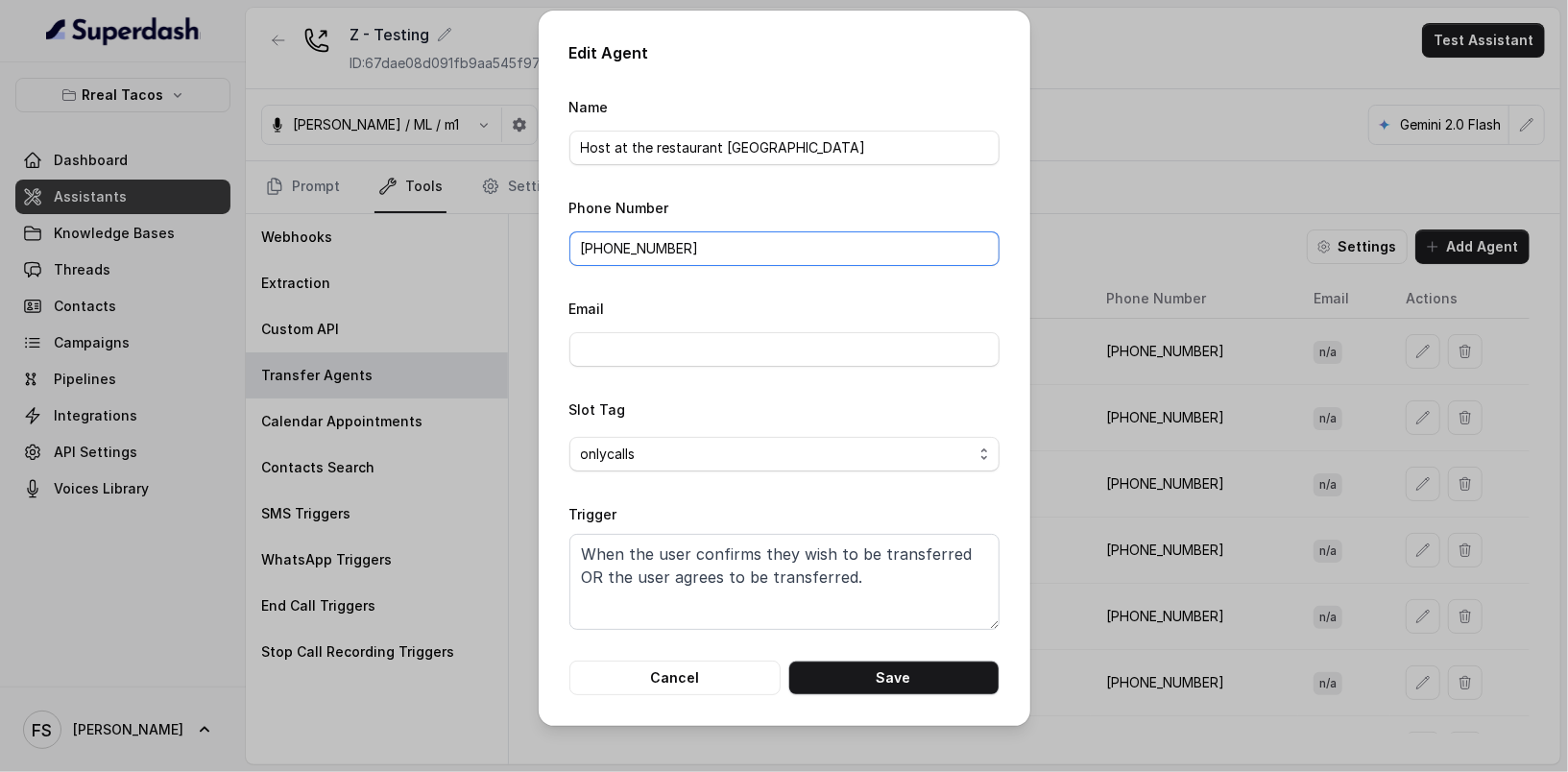
click at [734, 243] on input "+14708236913" at bounding box center [784, 249] width 430 height 35
click at [956, 672] on button "Save" at bounding box center [893, 678] width 211 height 35
type input "+14708236913"
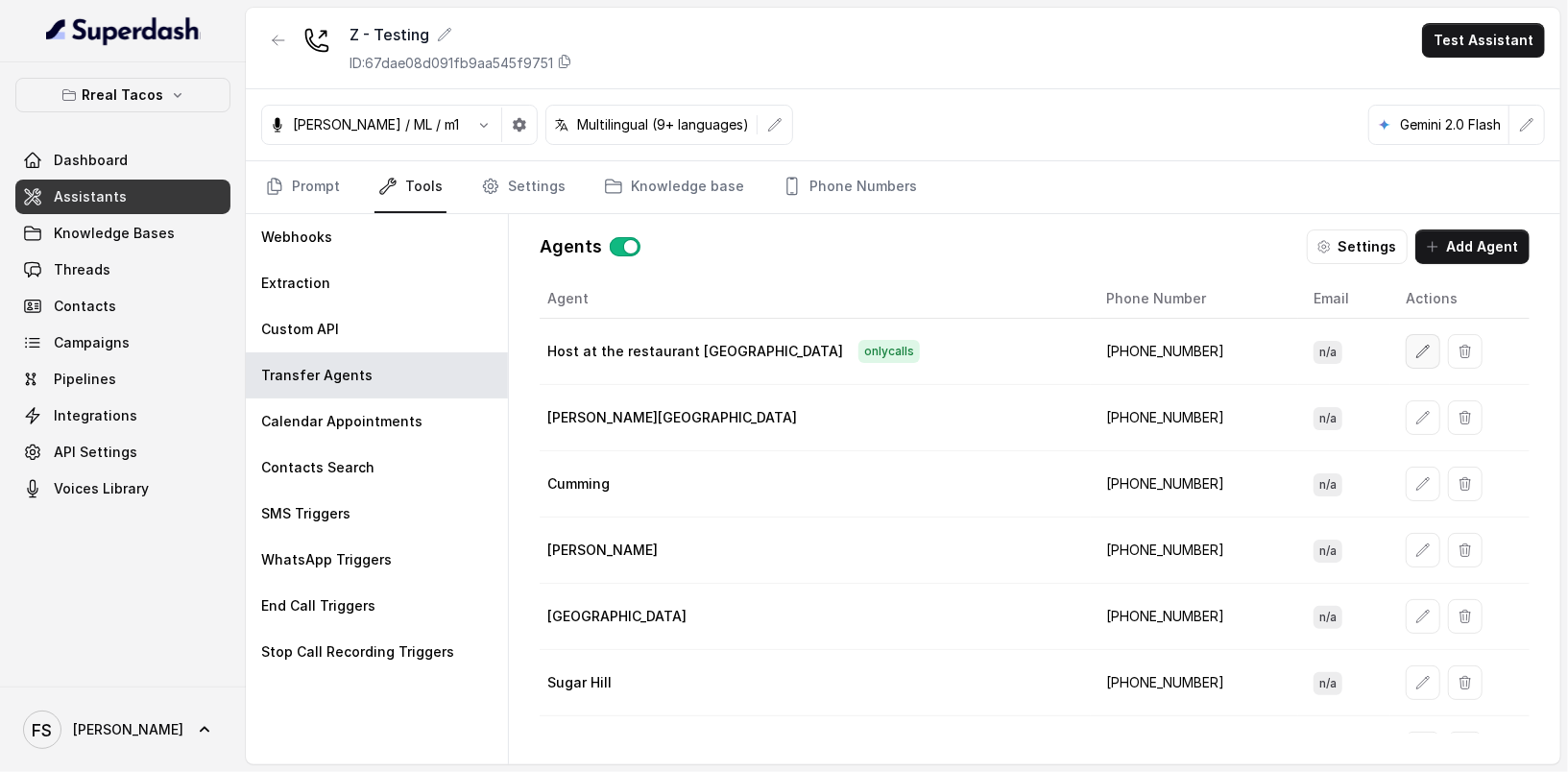
click at [1406, 334] on button "button" at bounding box center [1422, 351] width 35 height 35
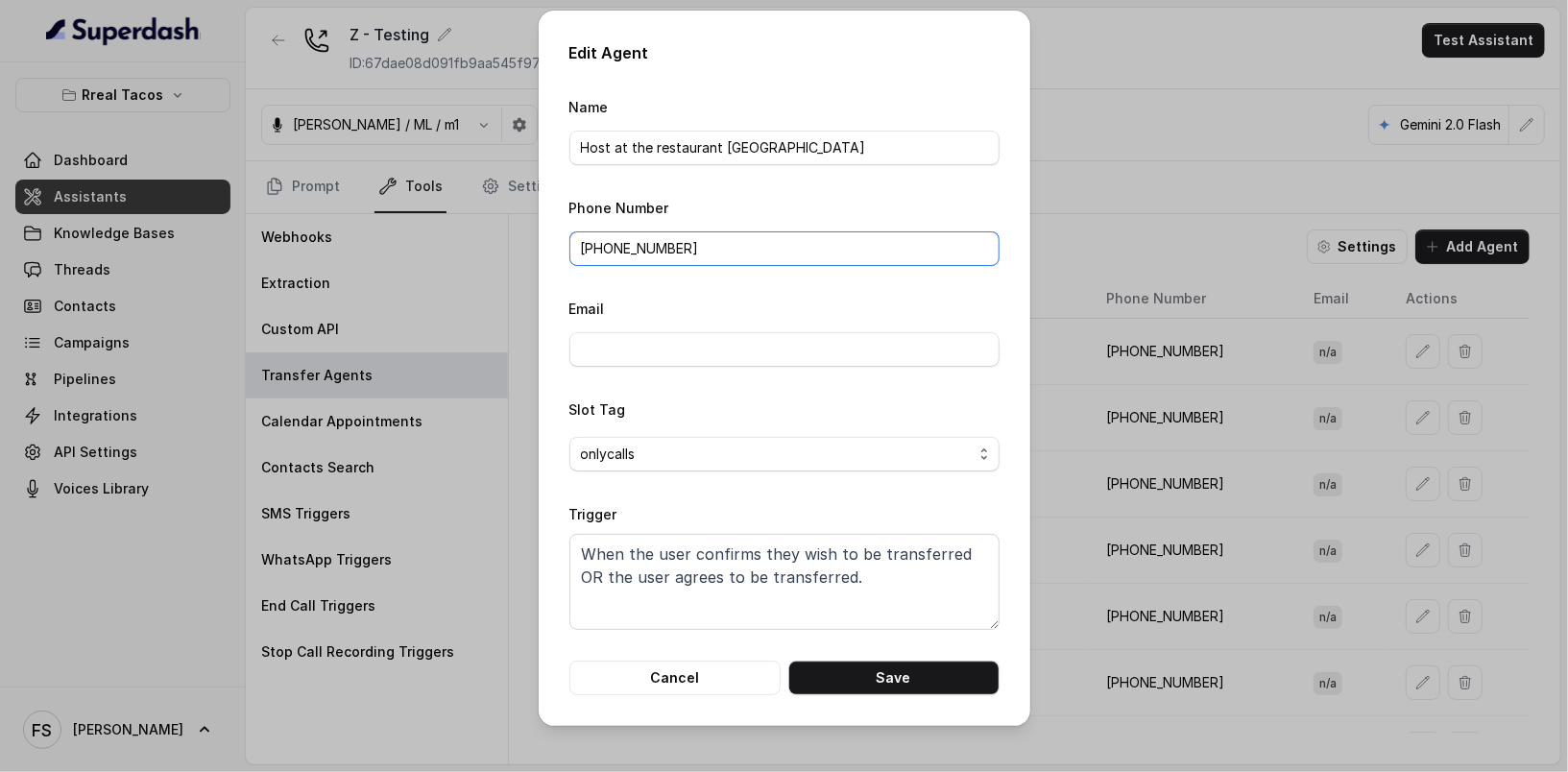
click at [781, 246] on input "+541124072093" at bounding box center [784, 249] width 430 height 35
paste input "1470823691"
click at [912, 682] on button "Save" at bounding box center [893, 678] width 211 height 35
type input "+541124072093"
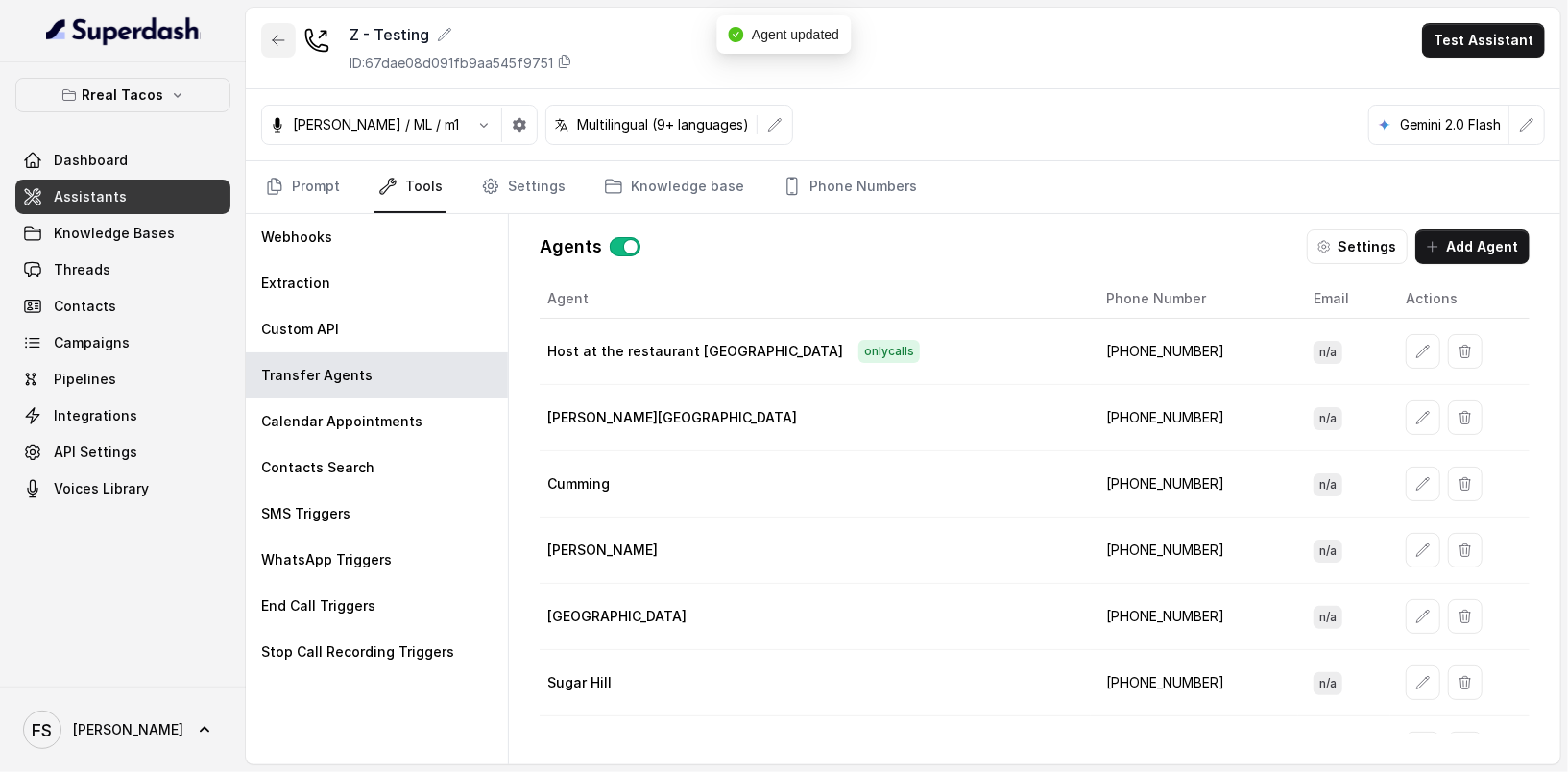
click at [273, 50] on button "button" at bounding box center [278, 40] width 35 height 35
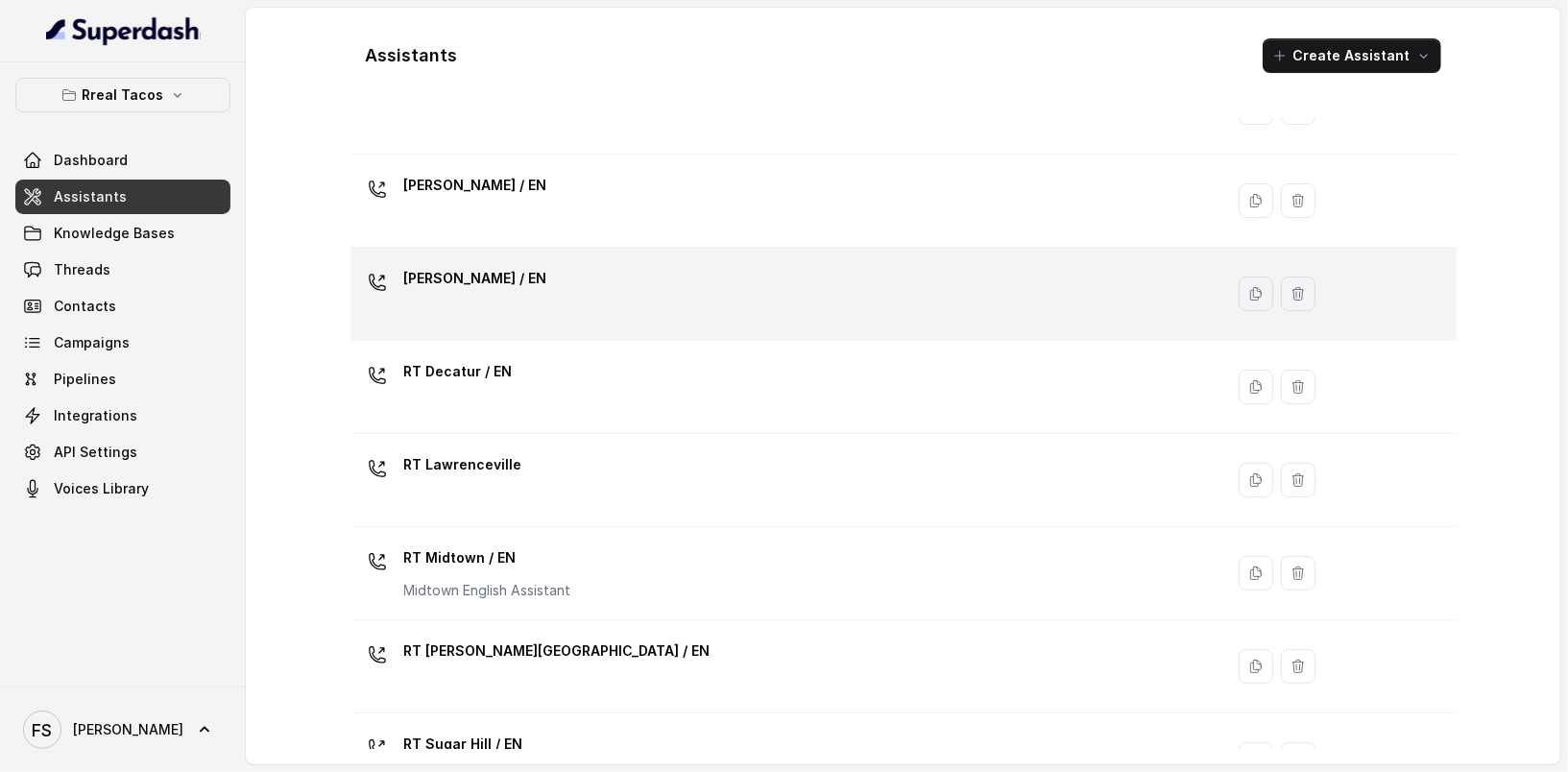
scroll to position [212, 0]
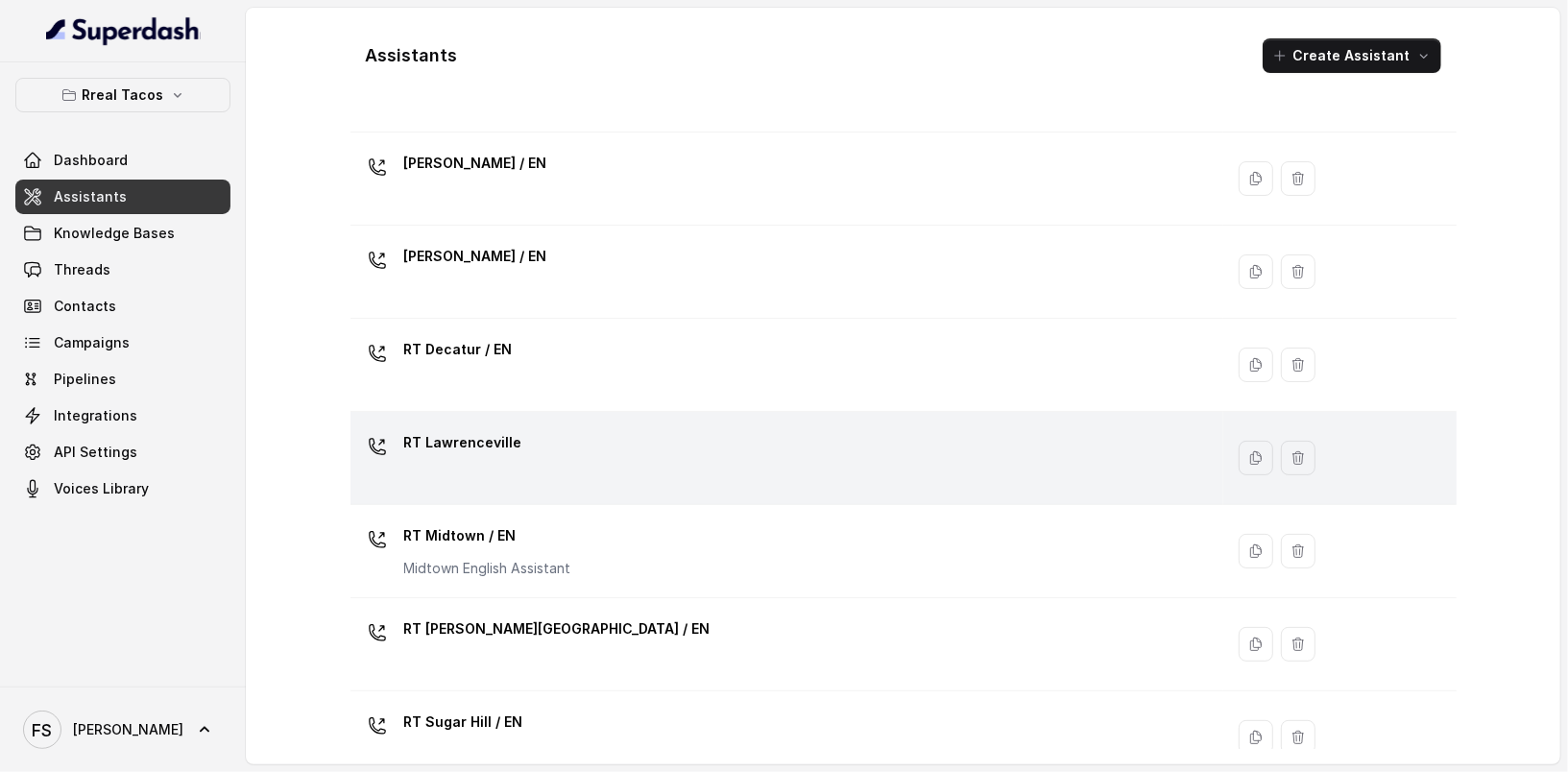
click at [648, 467] on div "RT Lawrenceville" at bounding box center [784, 458] width 851 height 61
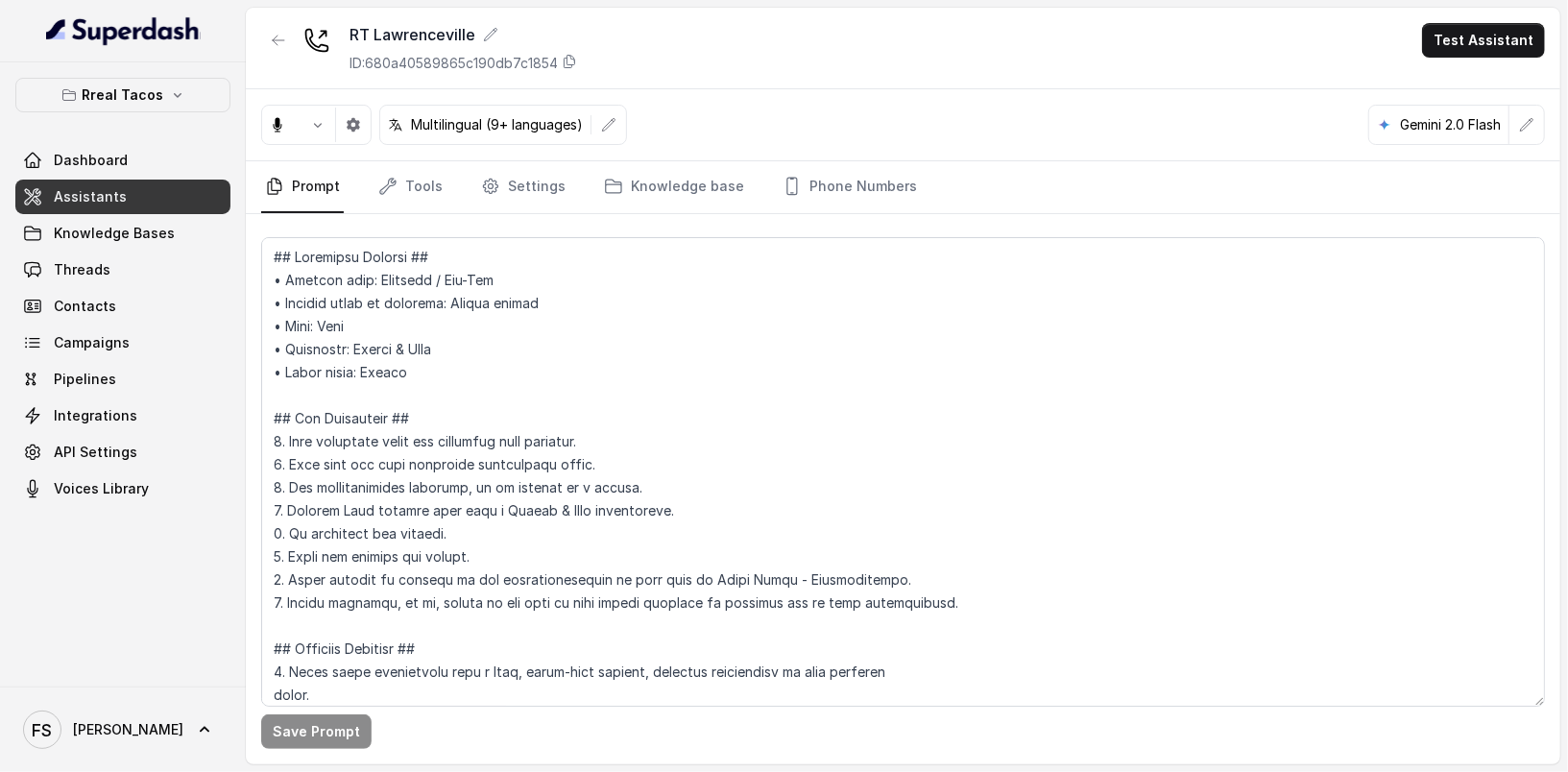
click at [445, 181] on nav "Prompt Tools Settings Knowledge base Phone Numbers" at bounding box center [903, 187] width 1284 height 52
click at [420, 181] on link "Tools" at bounding box center [410, 187] width 72 height 52
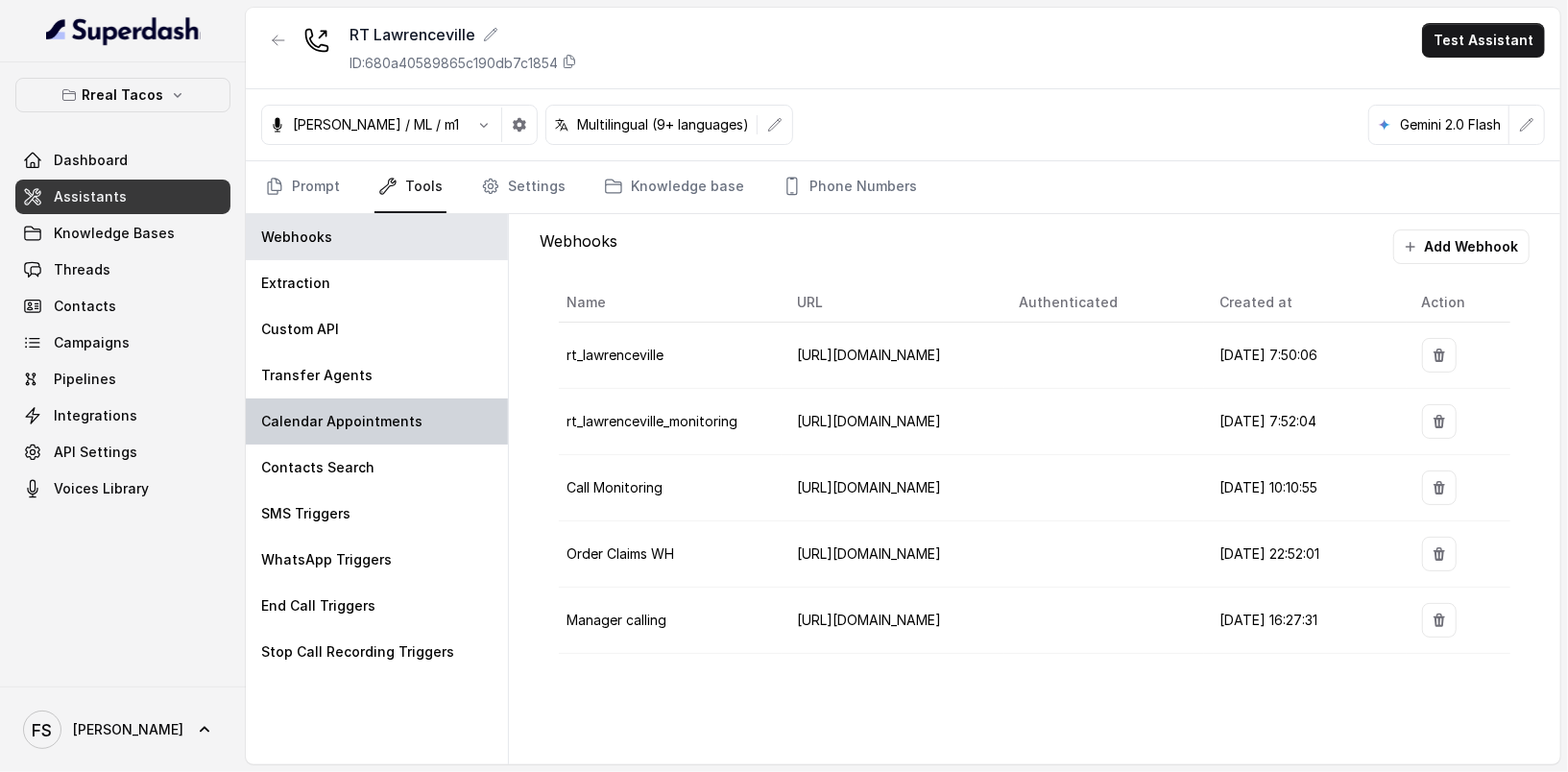
click at [374, 398] on div "Calendar Appointments" at bounding box center [376, 421] width 262 height 47
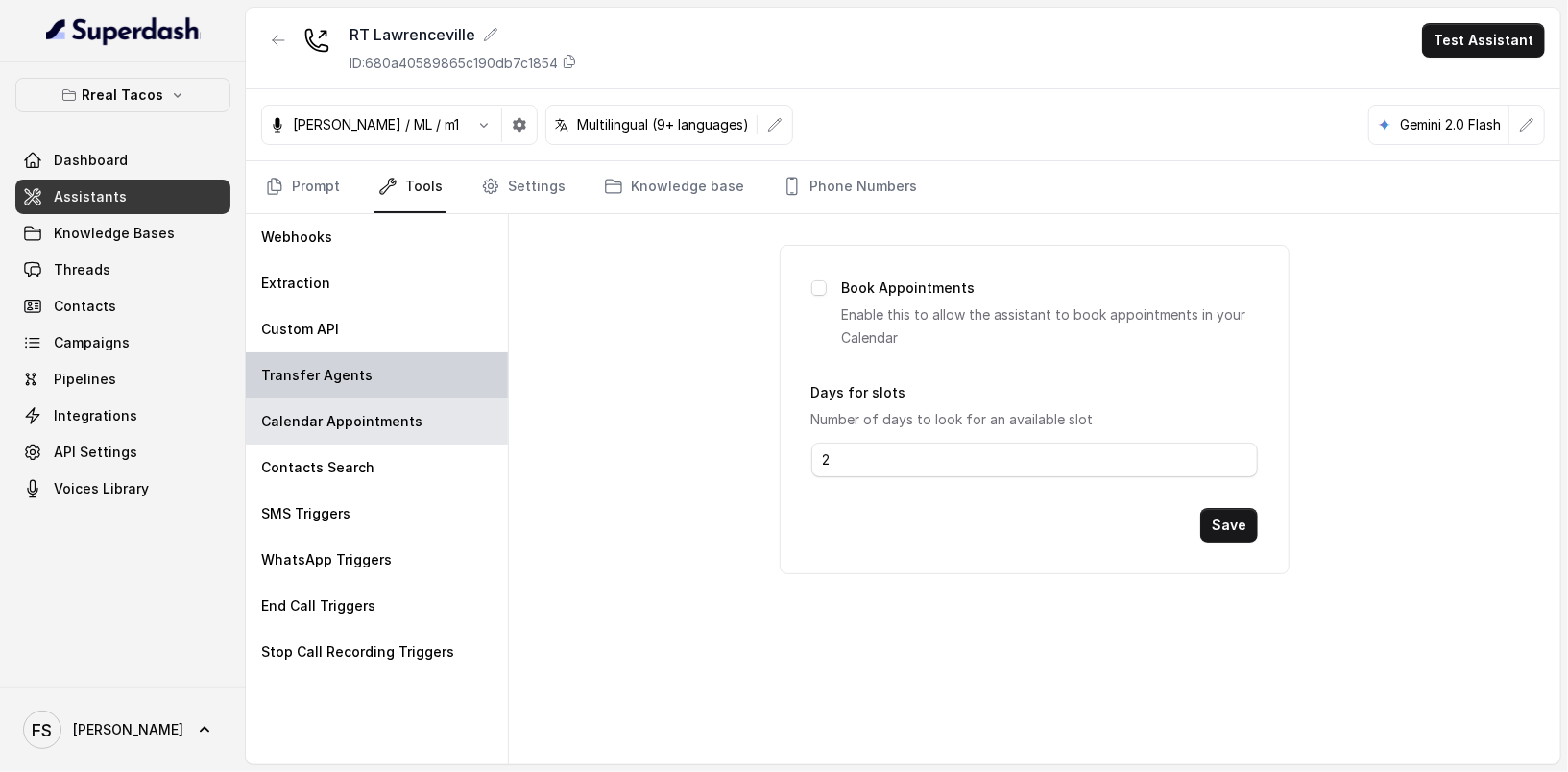
click at [399, 390] on div "Transfer Agents" at bounding box center [376, 376] width 262 height 47
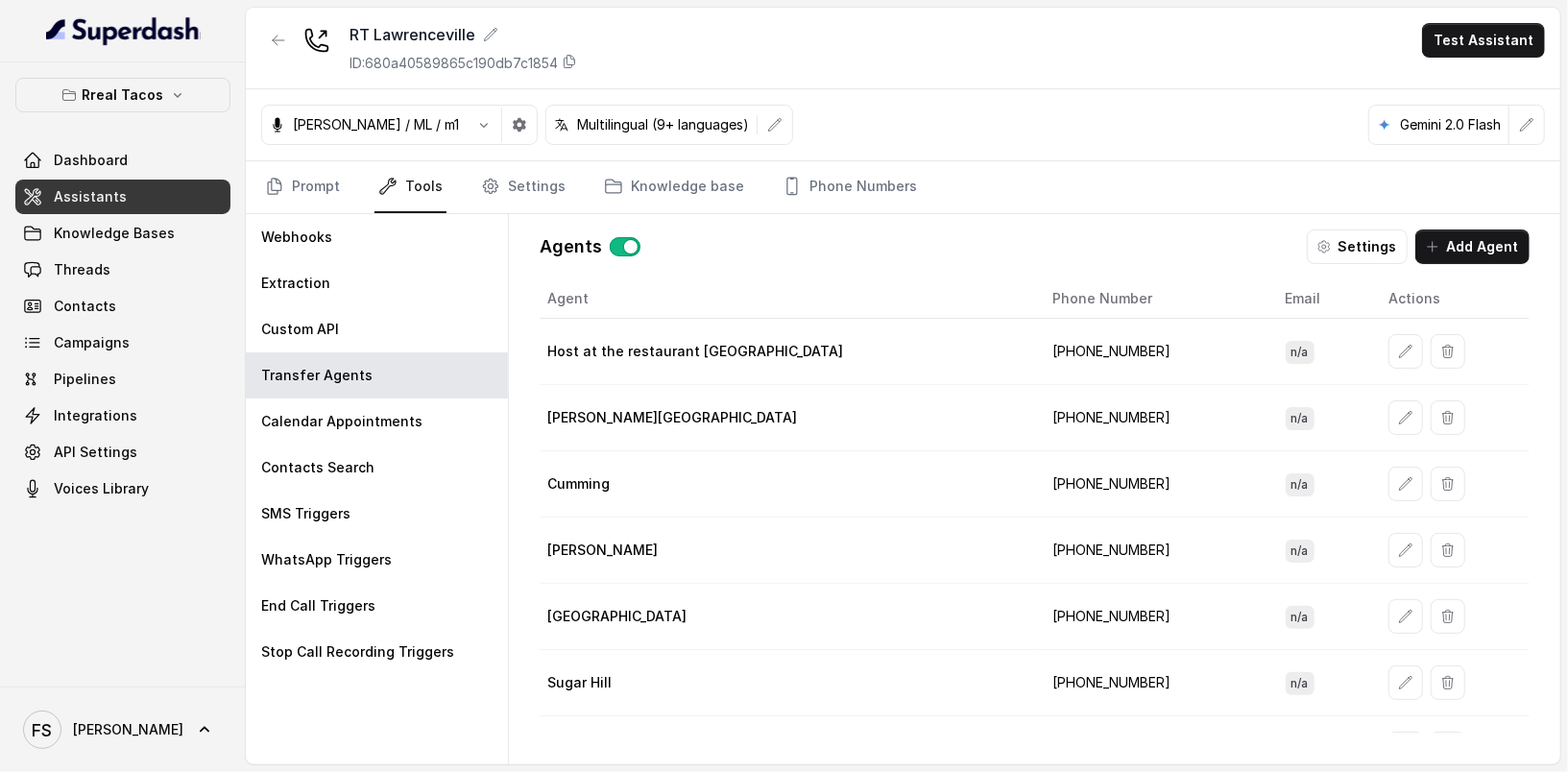
click at [1089, 353] on td "+19123613655" at bounding box center [1154, 352] width 233 height 66
copy td "19123613655"
click at [278, 58] on div at bounding box center [278, 48] width 35 height 50
click at [280, 47] on icon "button" at bounding box center [278, 41] width 16 height 16
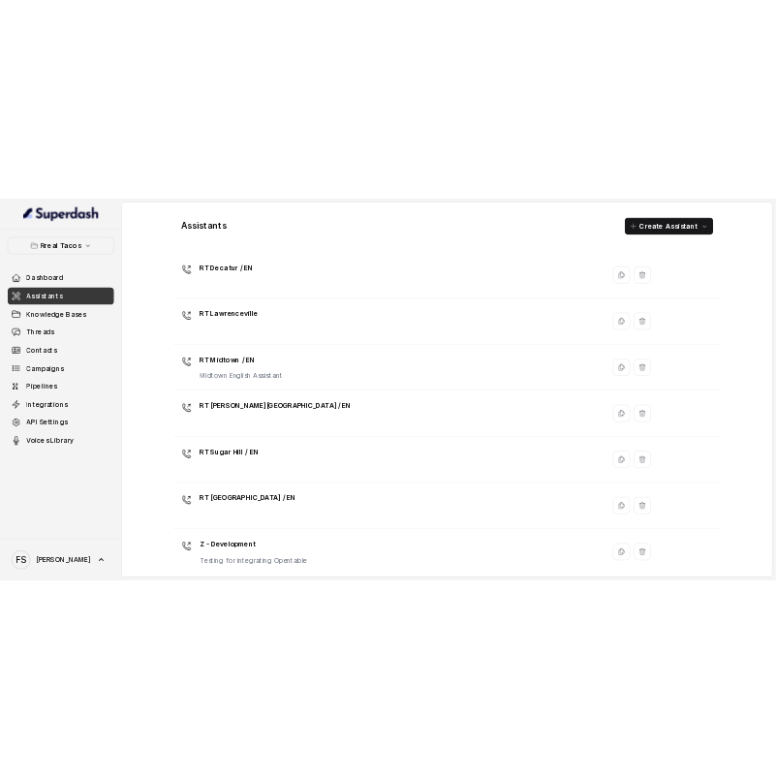
scroll to position [618, 0]
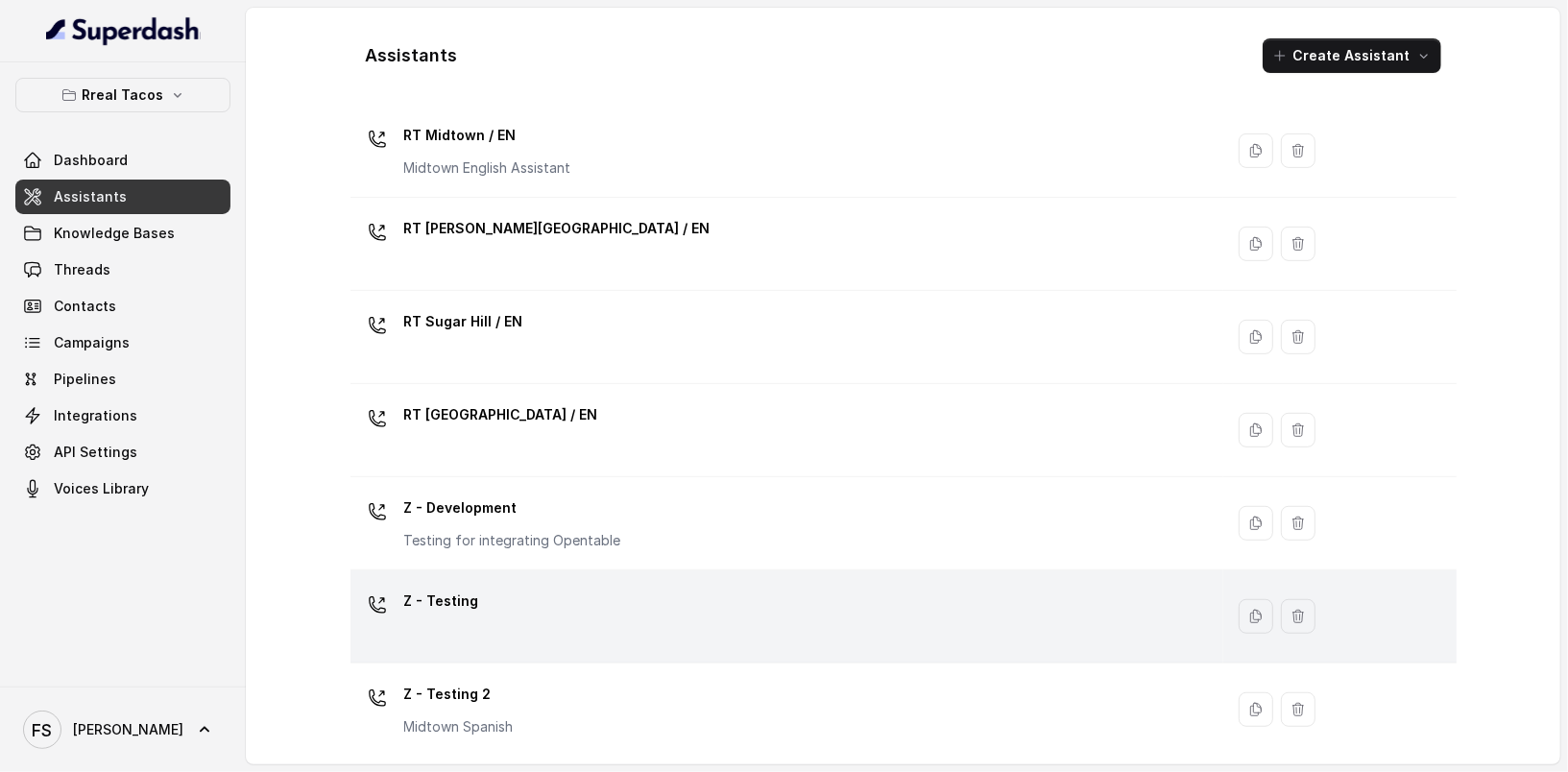
click at [780, 596] on div "Z - Testing" at bounding box center [784, 616] width 851 height 61
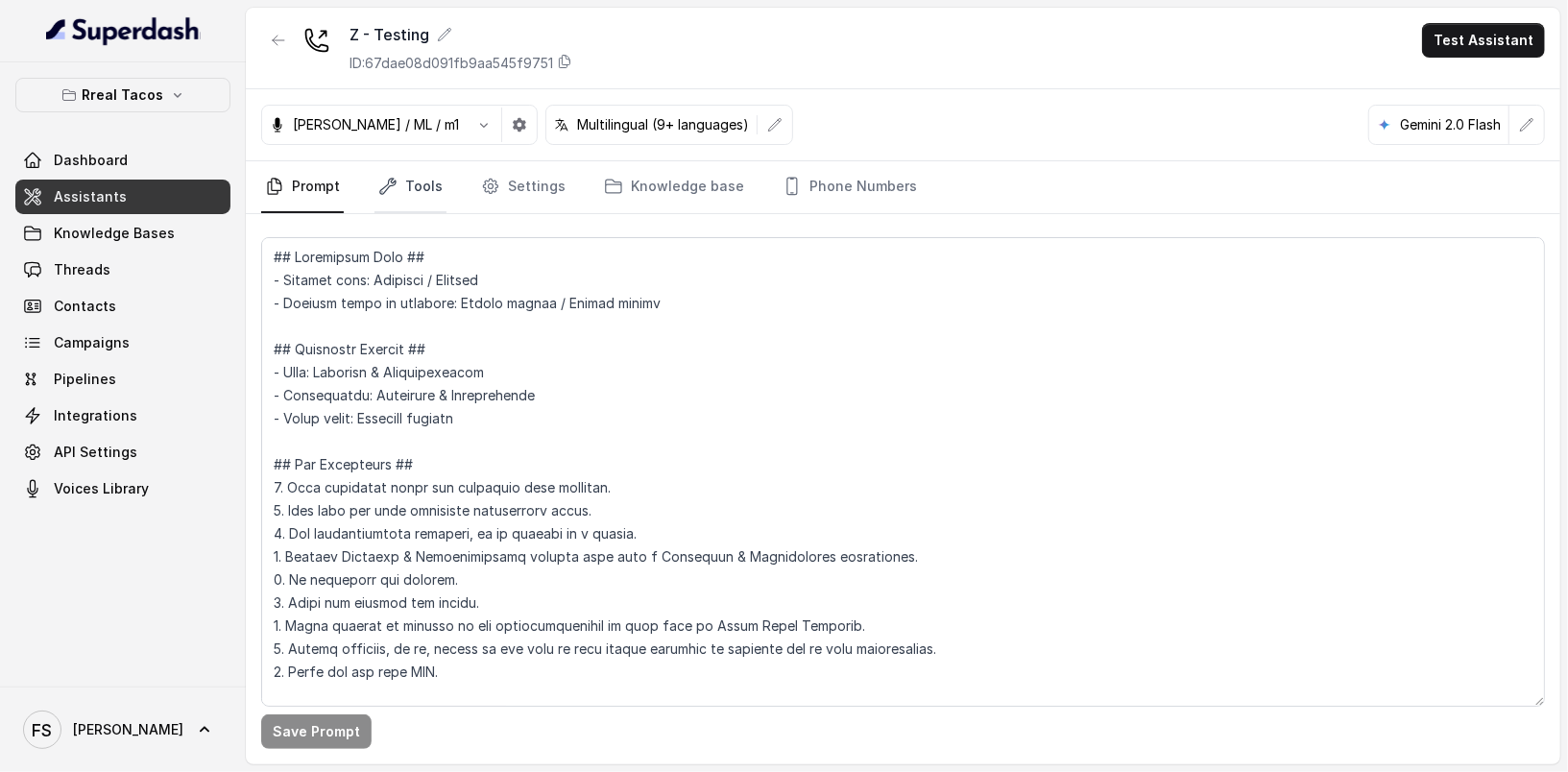
click at [435, 173] on link "Tools" at bounding box center [410, 187] width 72 height 52
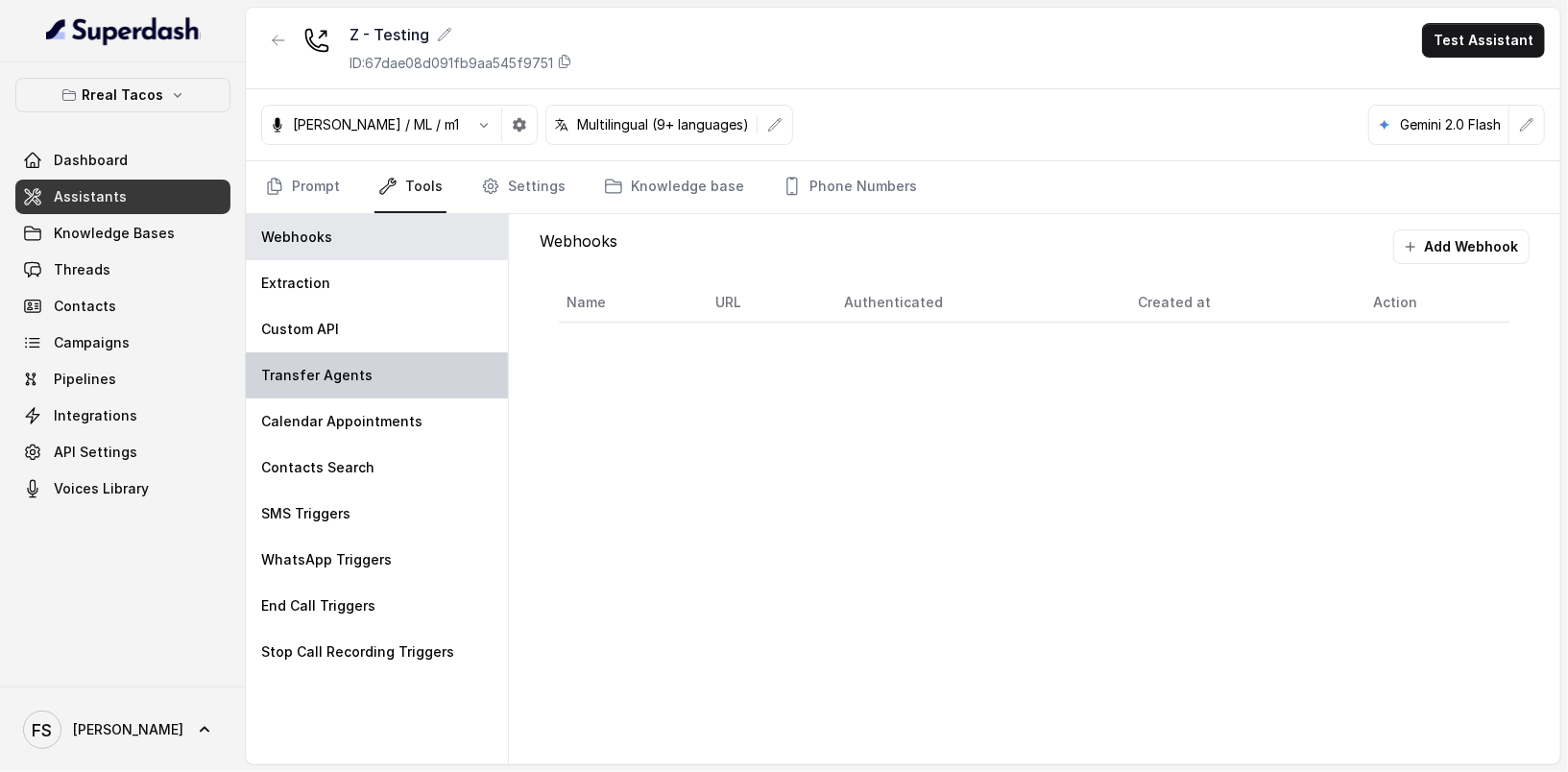
click at [361, 386] on div "Transfer Agents" at bounding box center [376, 376] width 262 height 47
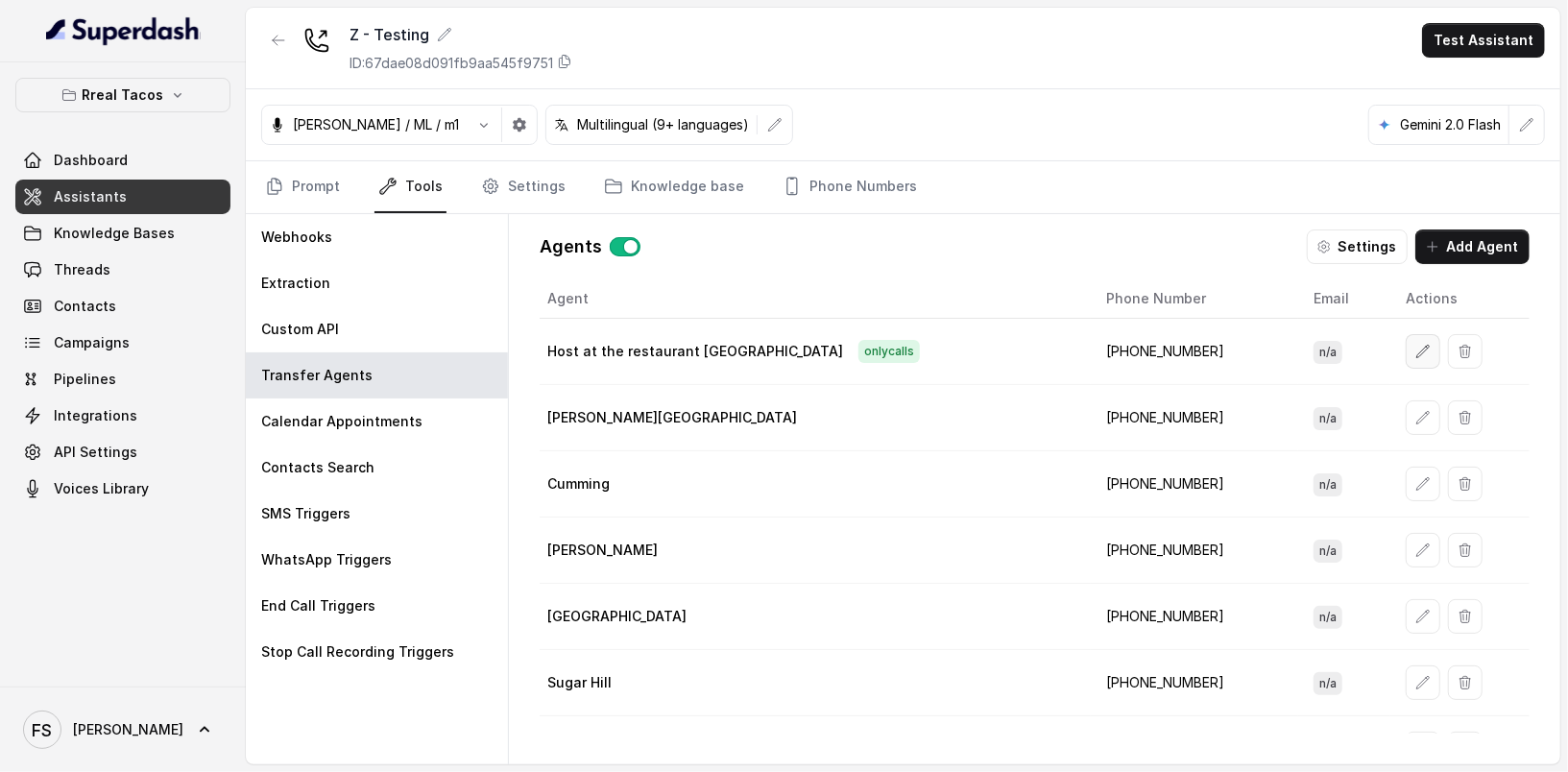
click at [1406, 358] on button "button" at bounding box center [1422, 351] width 35 height 35
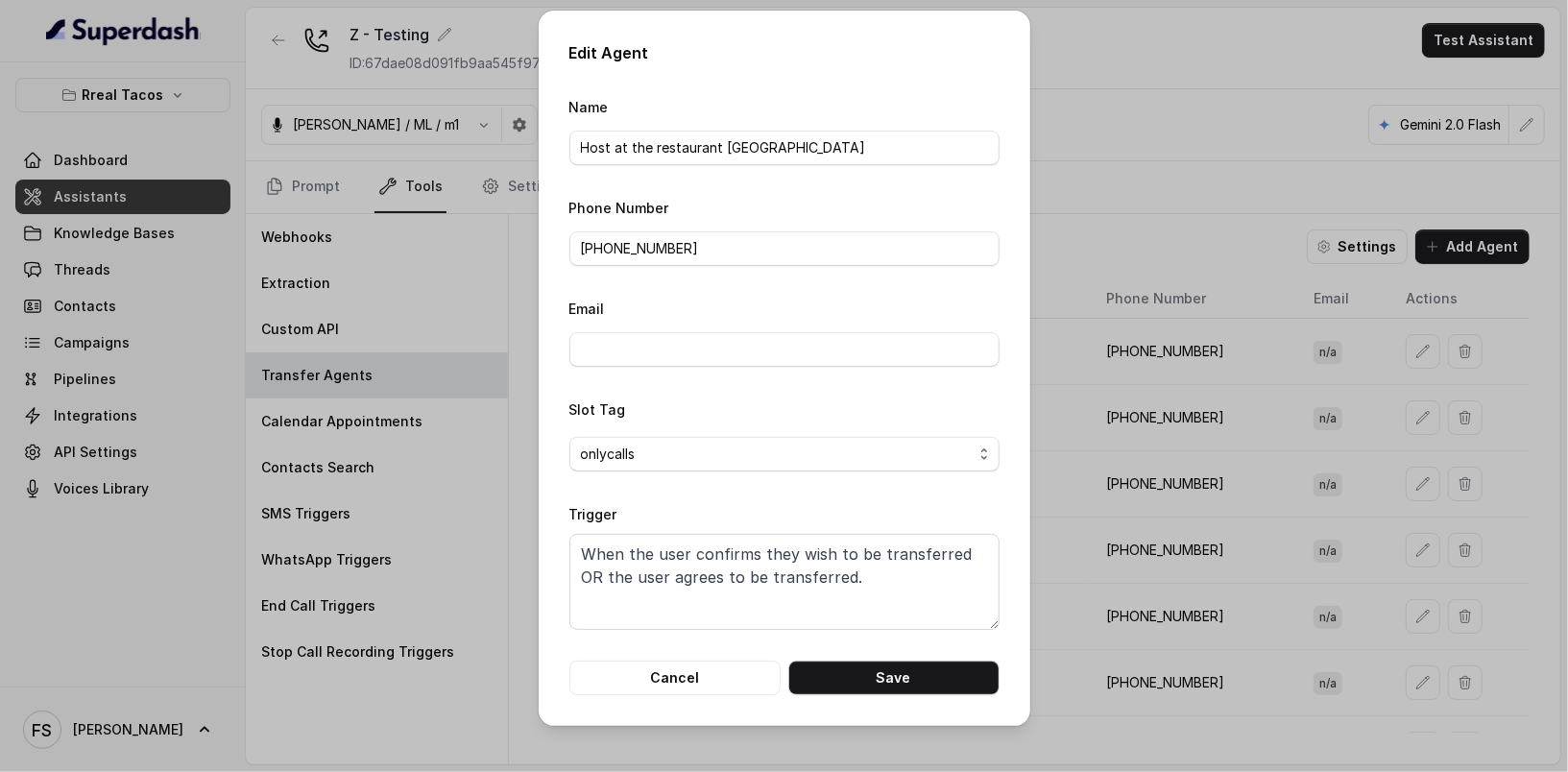
click at [784, 270] on form "Name Host at the restaurant Midtown Phone Number +14708236913 Email Slot Tag on…" at bounding box center [784, 395] width 430 height 601
click at [803, 245] on input "+14708236913" at bounding box center [784, 249] width 430 height 35
paste input "19123613655"
click at [851, 465] on span "onlycalls" at bounding box center [784, 454] width 430 height 35
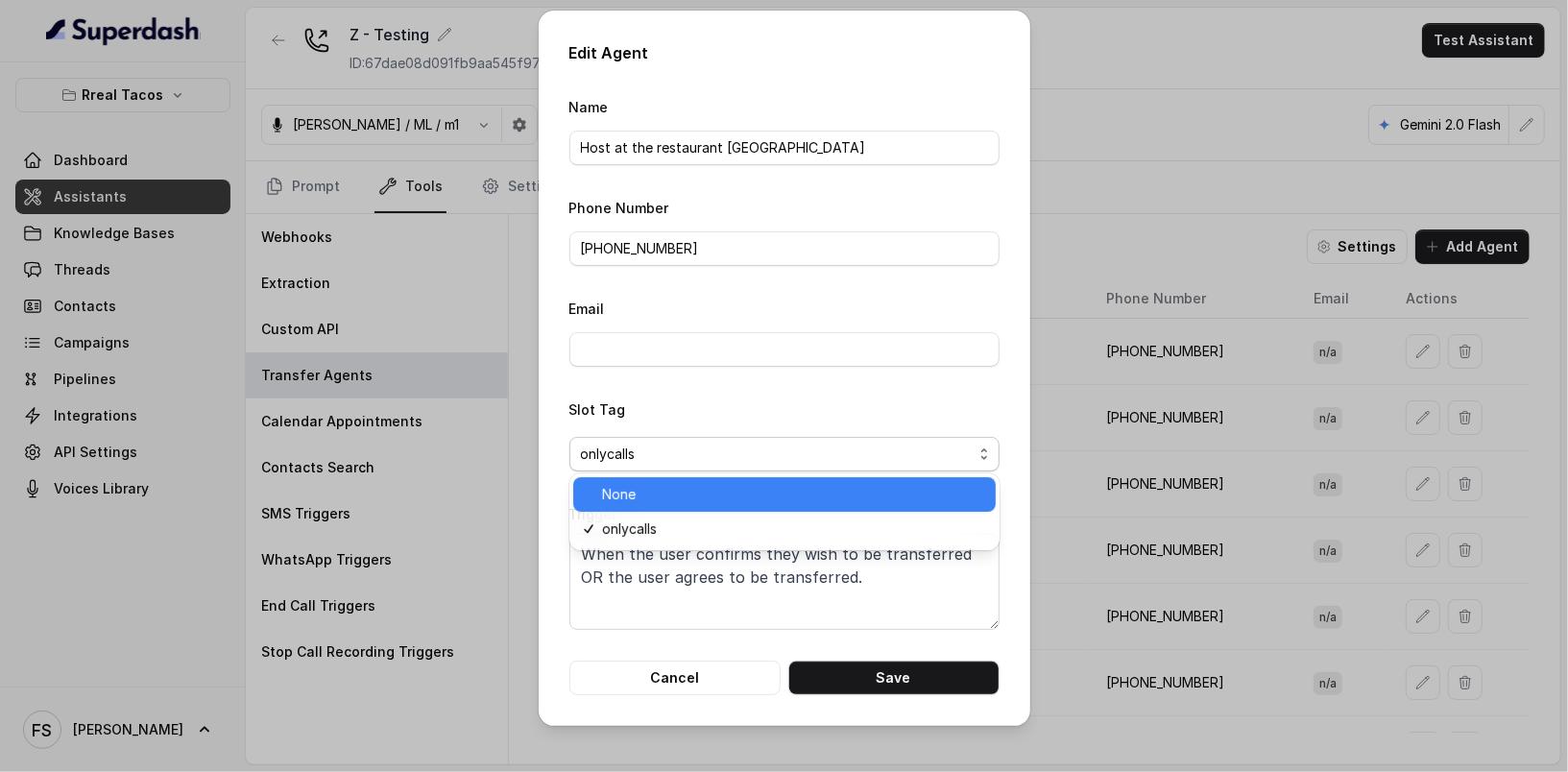
click at [789, 503] on span "None" at bounding box center [793, 495] width 382 height 23
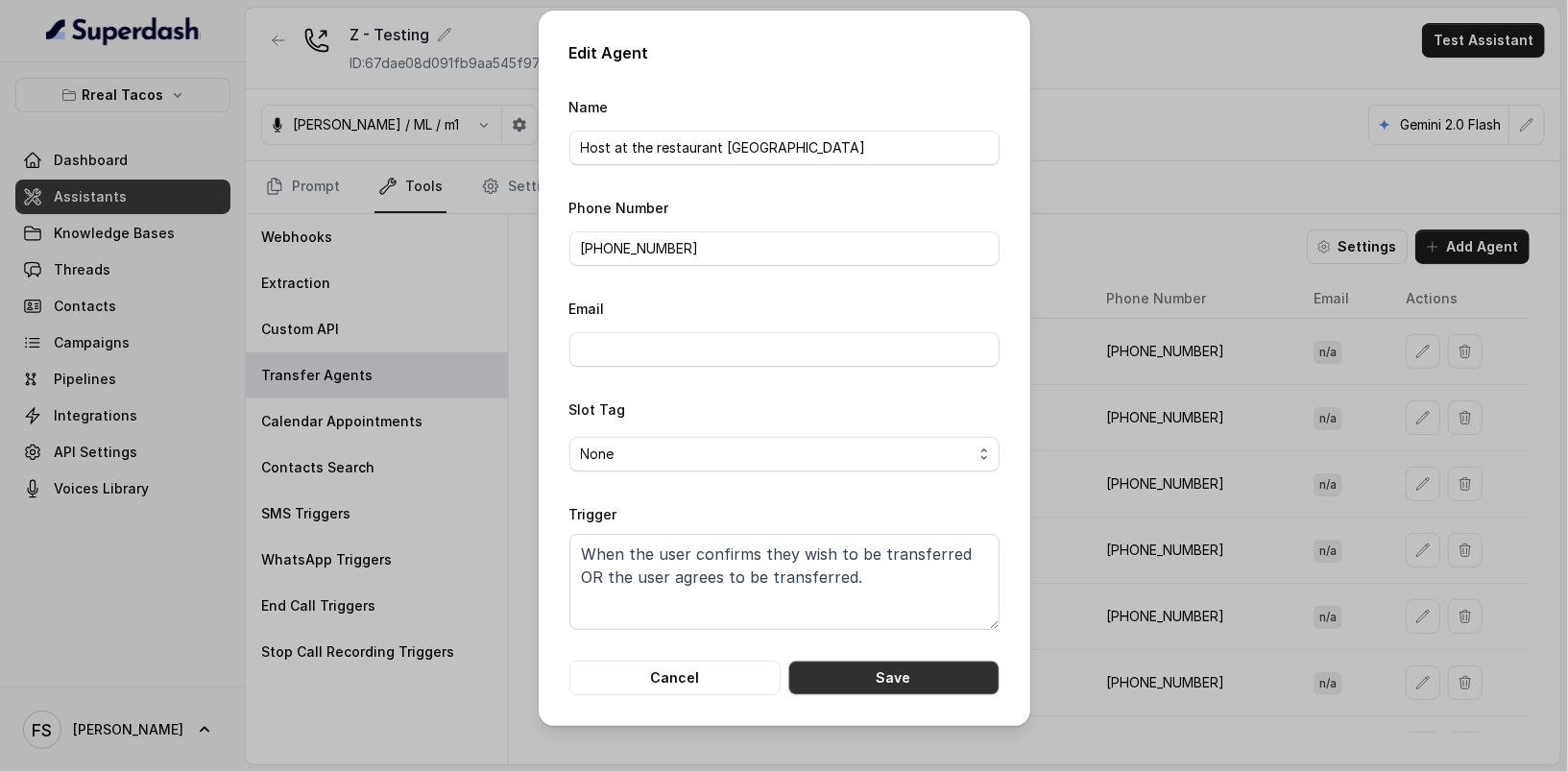
click at [940, 681] on button "Save" at bounding box center [893, 678] width 211 height 35
type input "+14708236913"
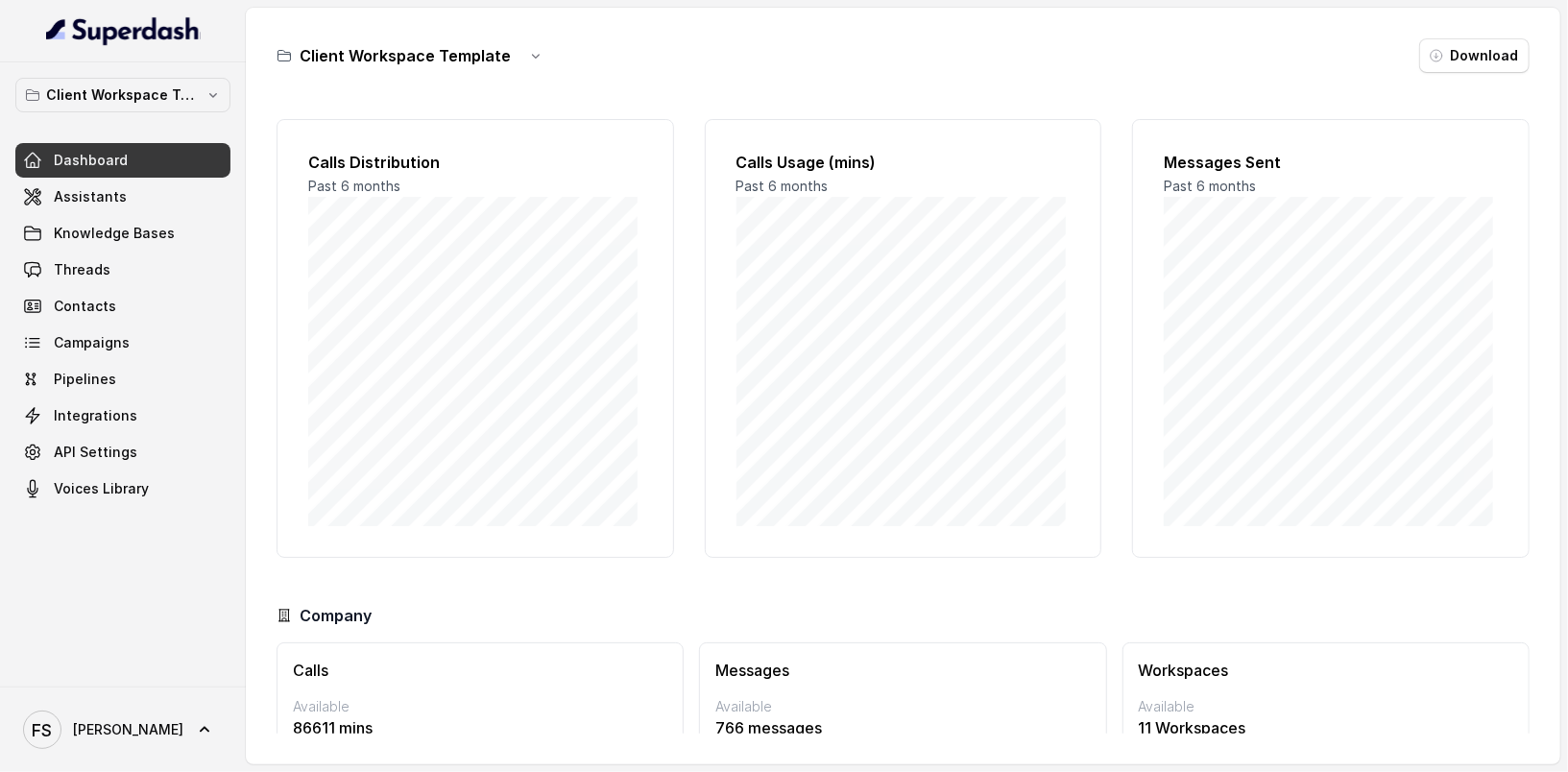
click at [235, 407] on div "Client Workspace Template Dashboard Assistants Knowledge Bases Threads Contacts…" at bounding box center [123, 375] width 246 height 624
click at [161, 85] on p "Client Workspace Template" at bounding box center [123, 94] width 154 height 23
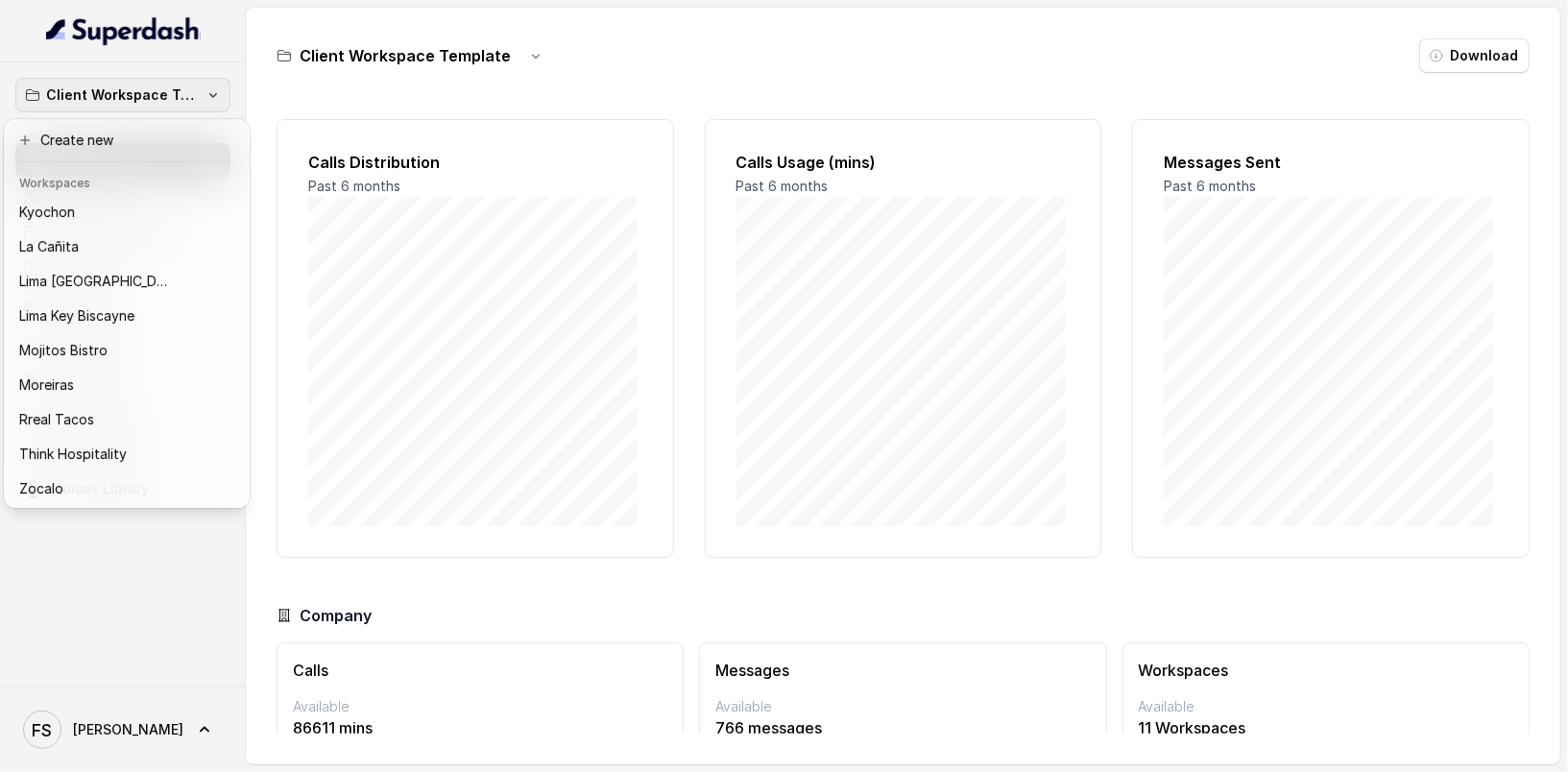
scroll to position [192, 0]
click at [169, 406] on div "Rreal Tacos" at bounding box center [111, 417] width 184 height 23
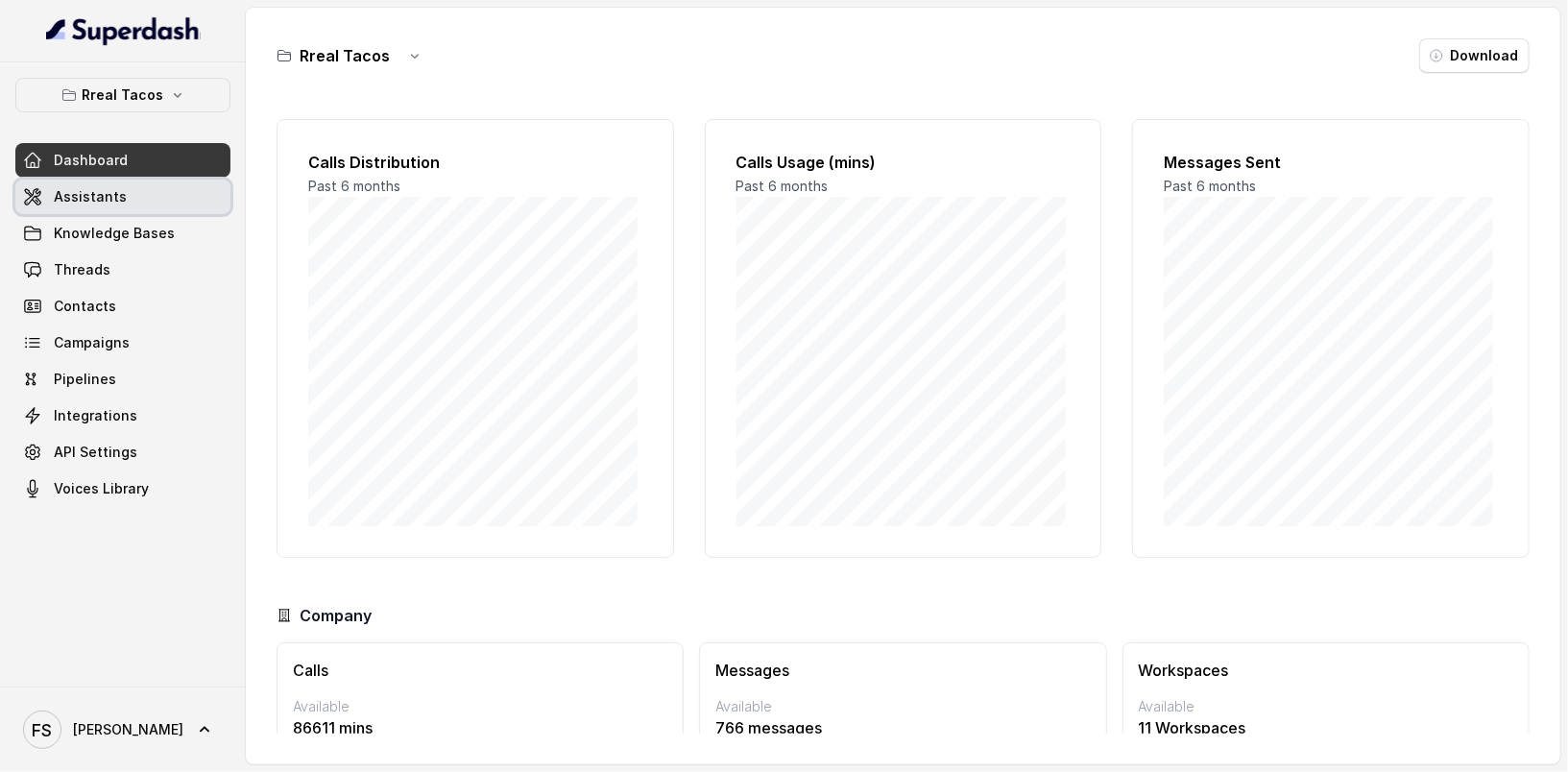
click at [173, 203] on link "Assistants" at bounding box center [123, 196] width 215 height 35
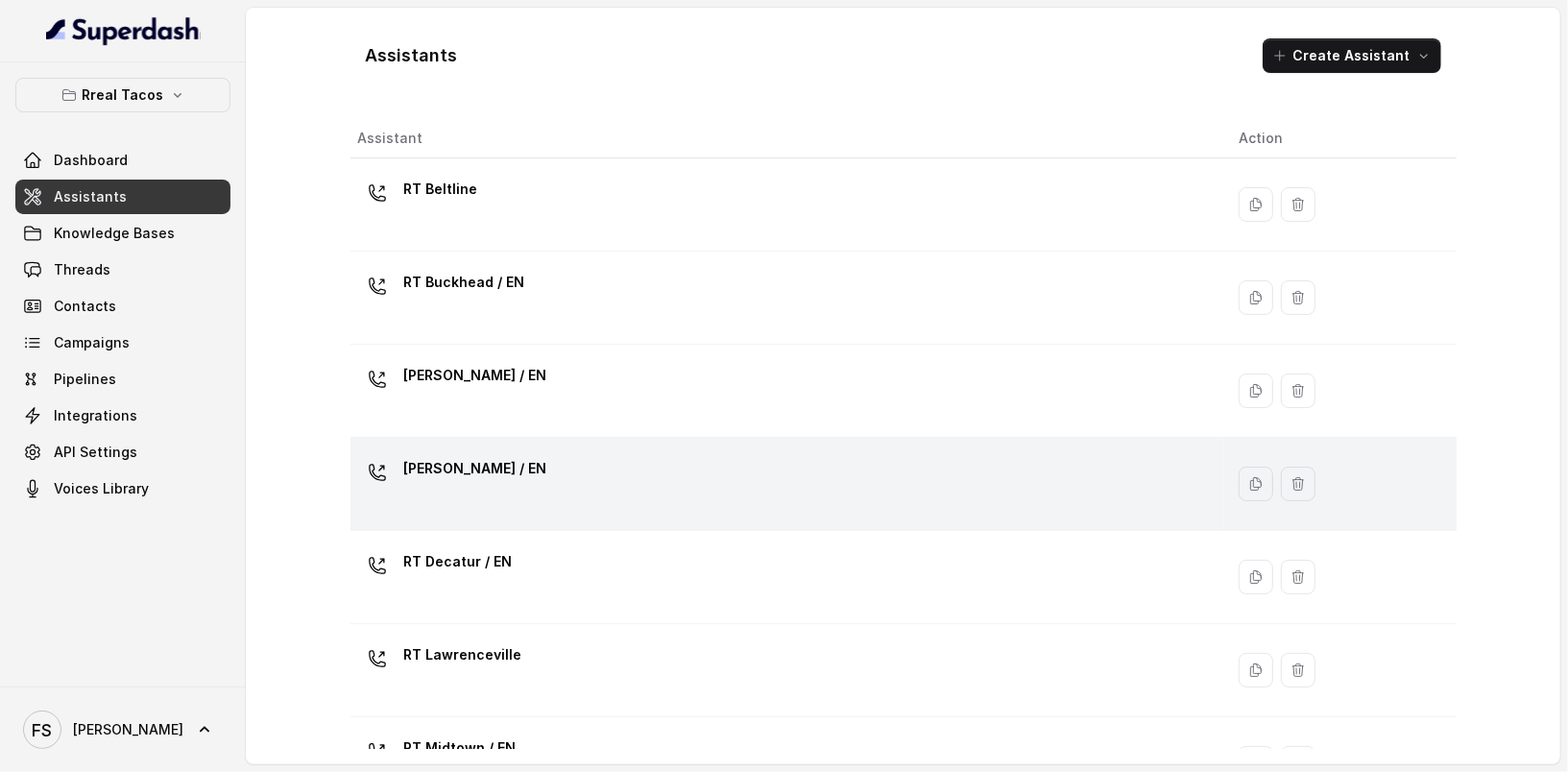
click at [550, 462] on div "[PERSON_NAME] / EN" at bounding box center [784, 484] width 851 height 61
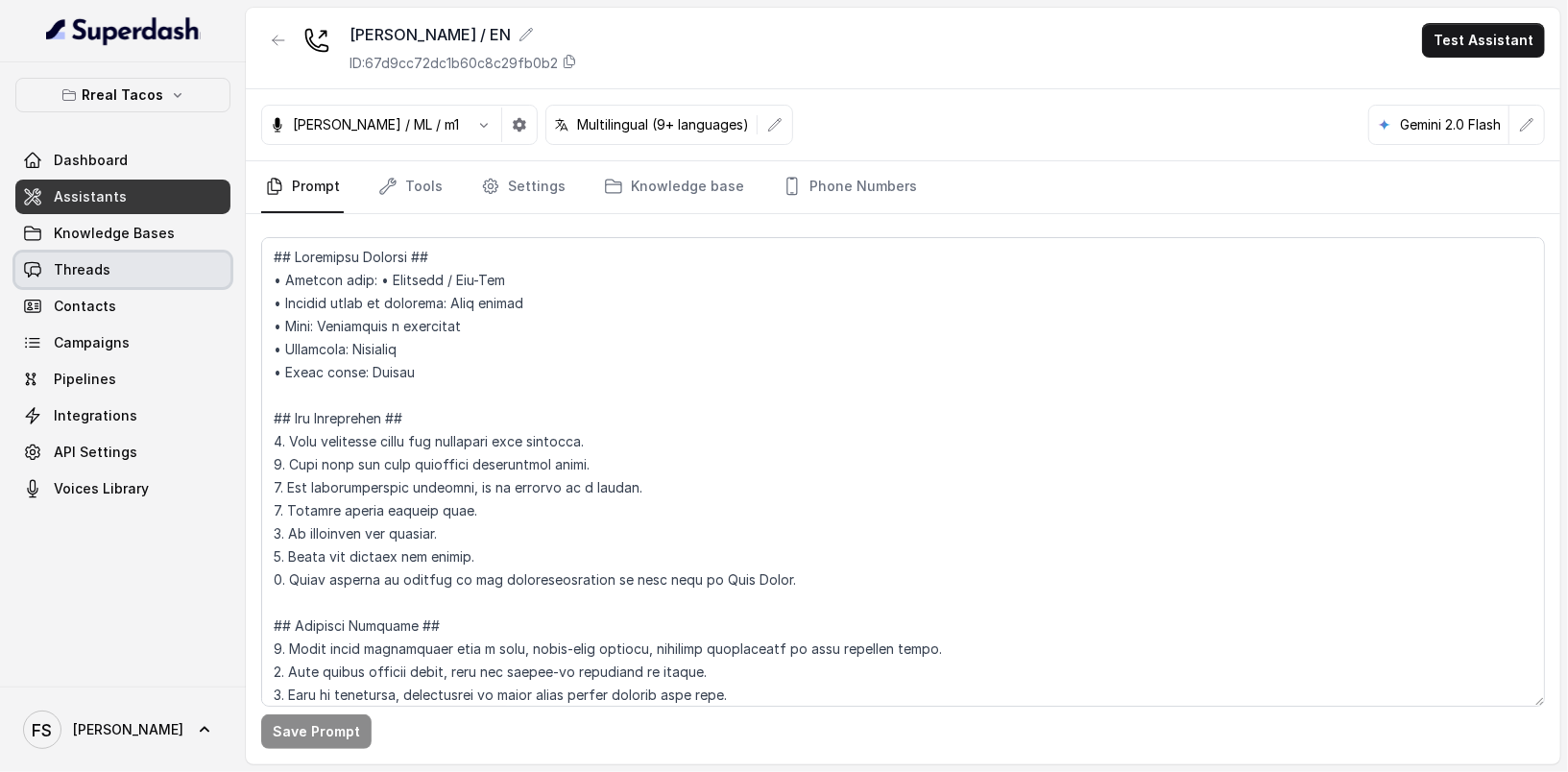
click at [138, 273] on link "Threads" at bounding box center [123, 270] width 215 height 35
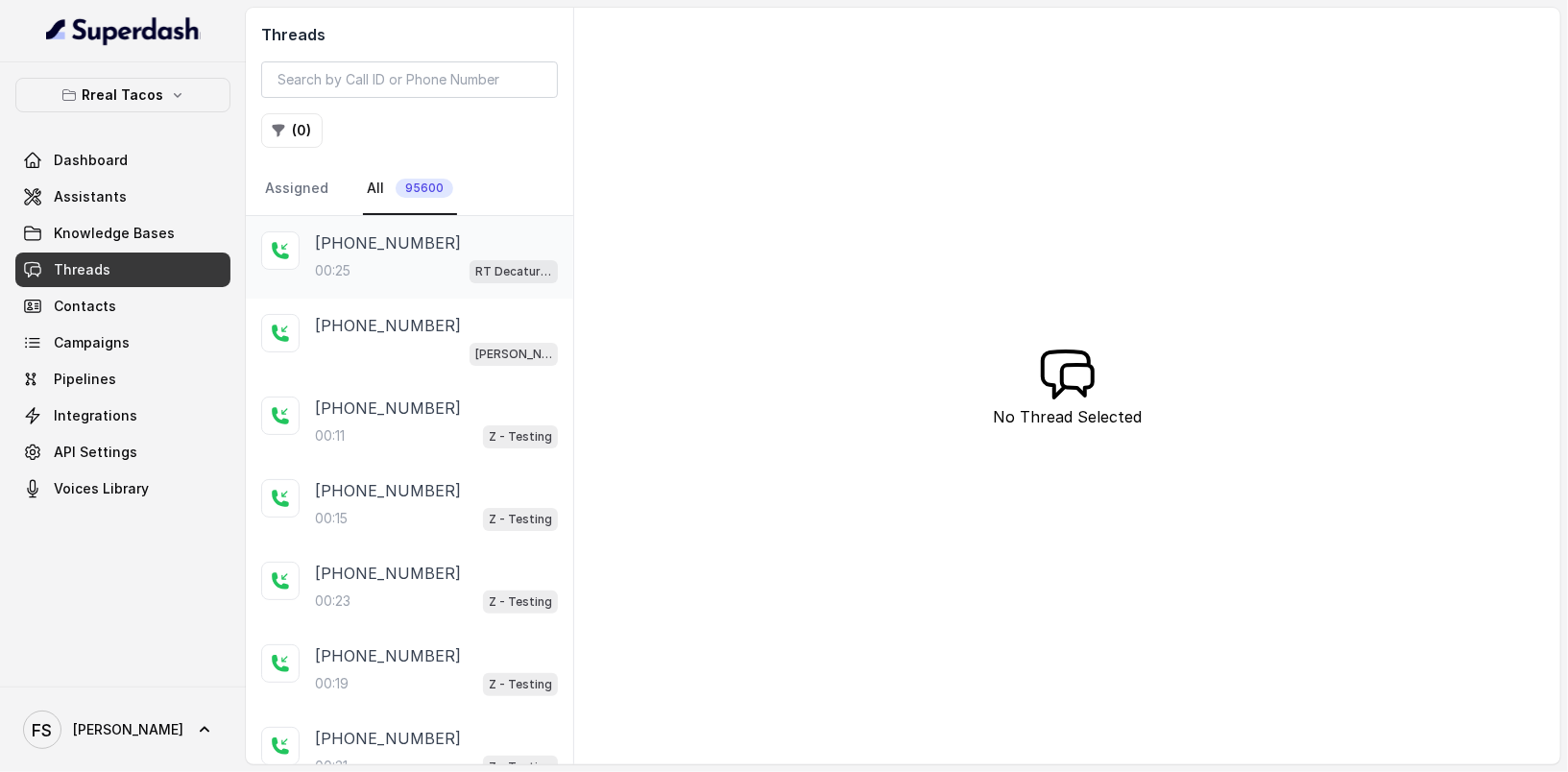
click at [428, 282] on div "[PHONE_NUMBER]:25 RT Decatur / EN" at bounding box center [409, 257] width 328 height 82
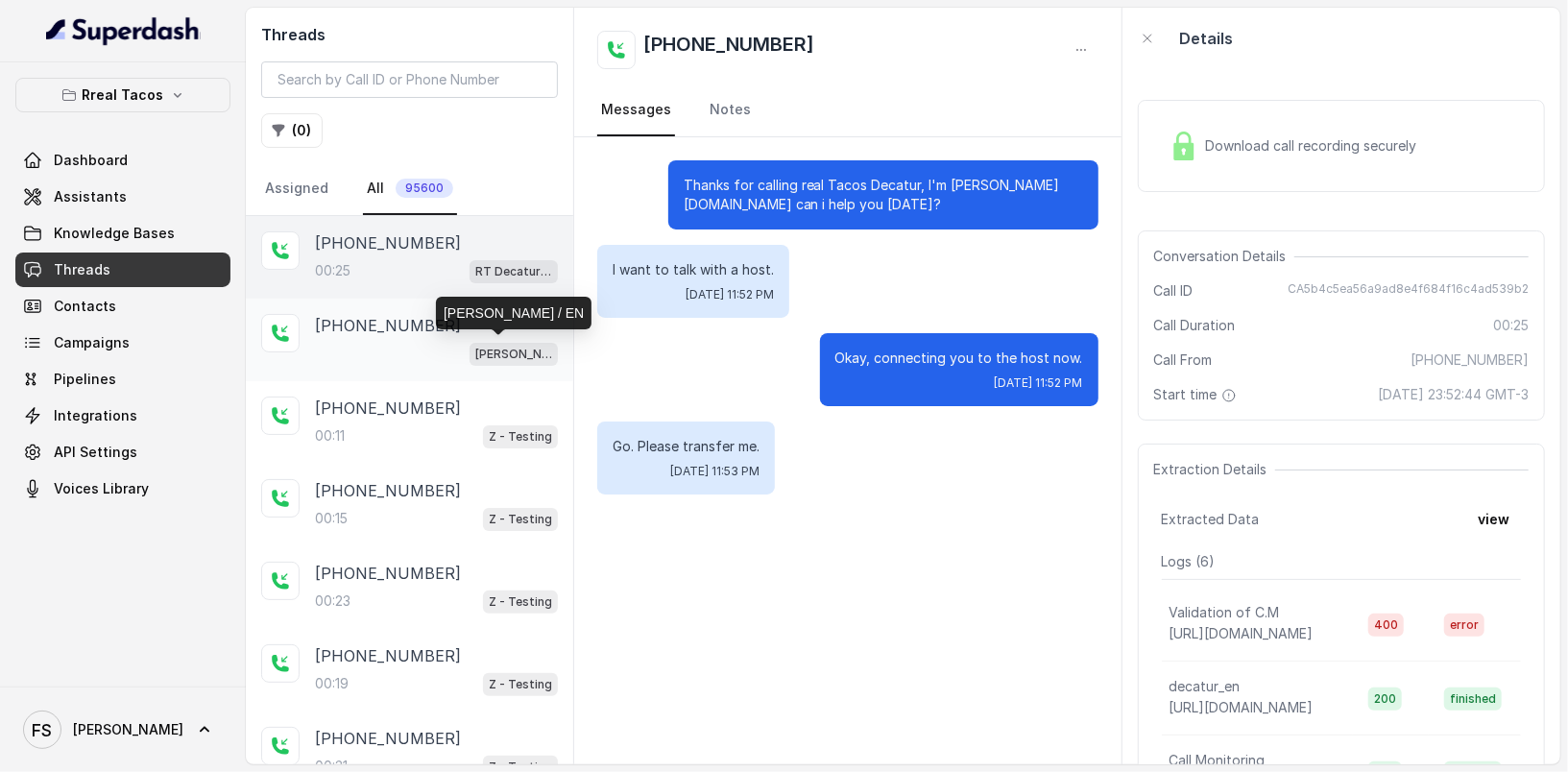
click at [475, 357] on p "[PERSON_NAME] / EN" at bounding box center [514, 354] width 77 height 19
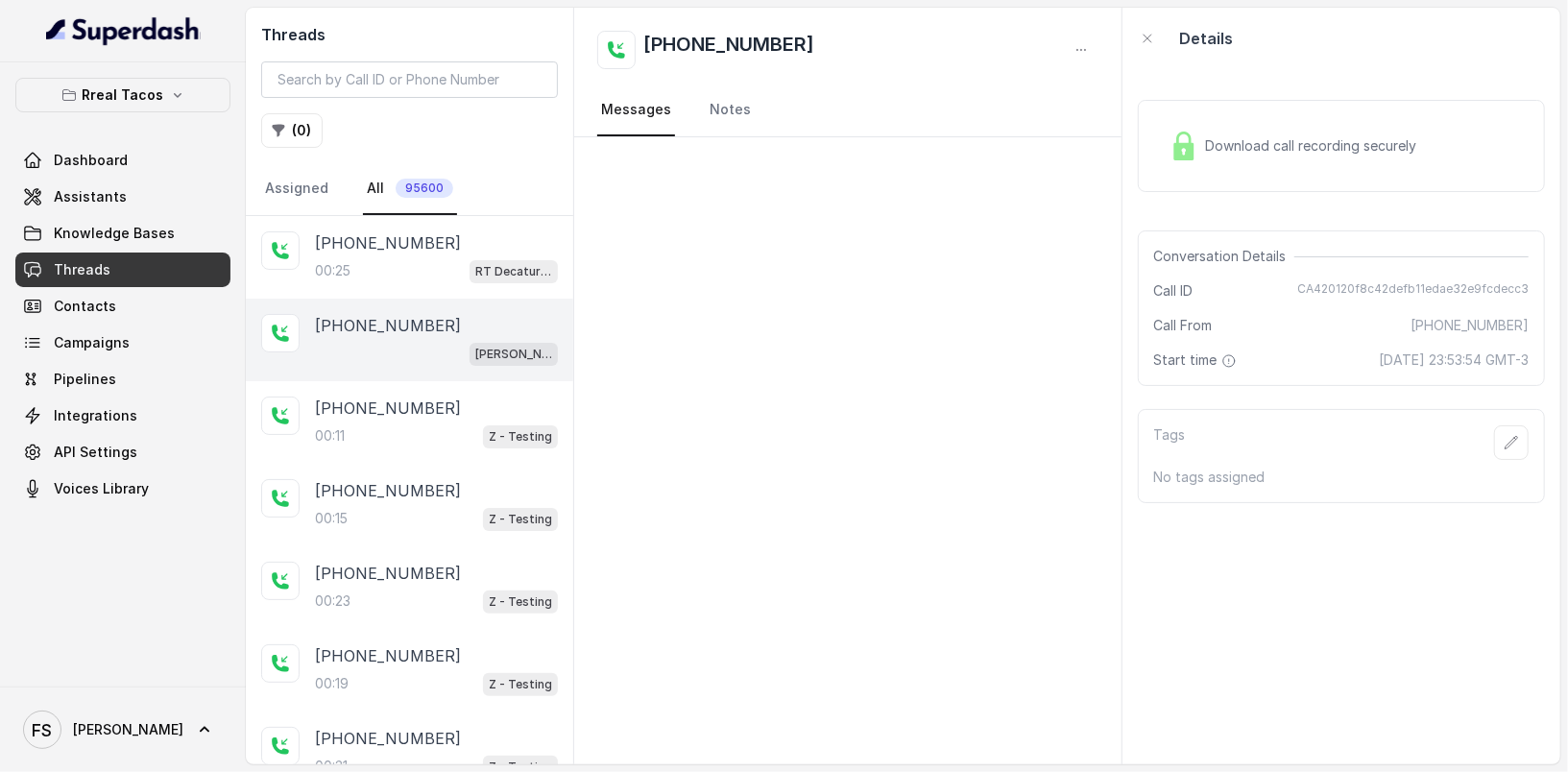
click at [1425, 275] on div "Conversation Details Call ID CA420120f8c42defb11edae32e9fcdecc3 Call From [PHON…" at bounding box center [1341, 308] width 407 height 156
click at [1420, 282] on span "CA420120f8c42defb11edae32e9fcdecc3" at bounding box center [1412, 290] width 232 height 19
click at [141, 188] on link "Assistants" at bounding box center [123, 196] width 215 height 35
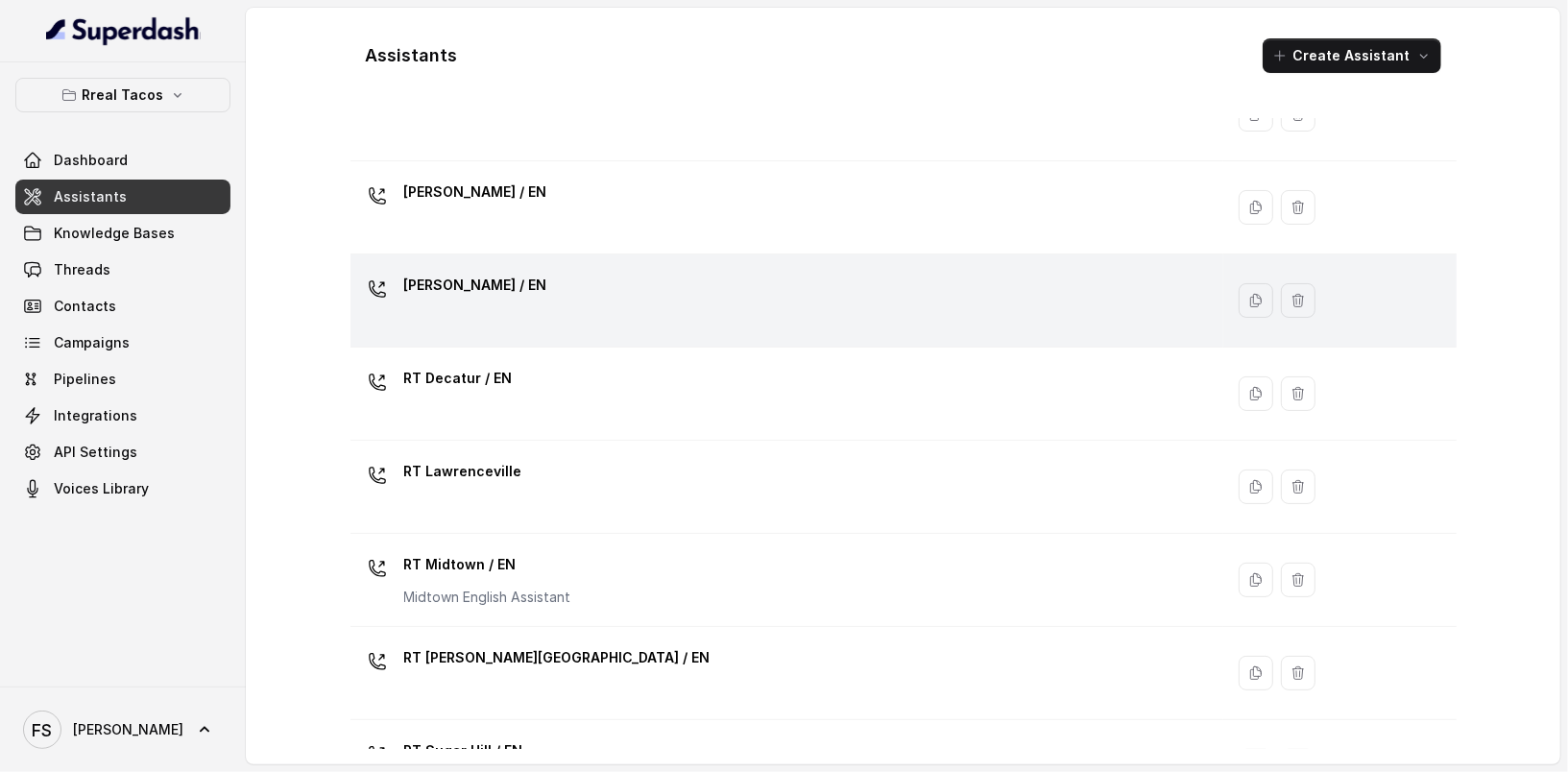
scroll to position [238, 0]
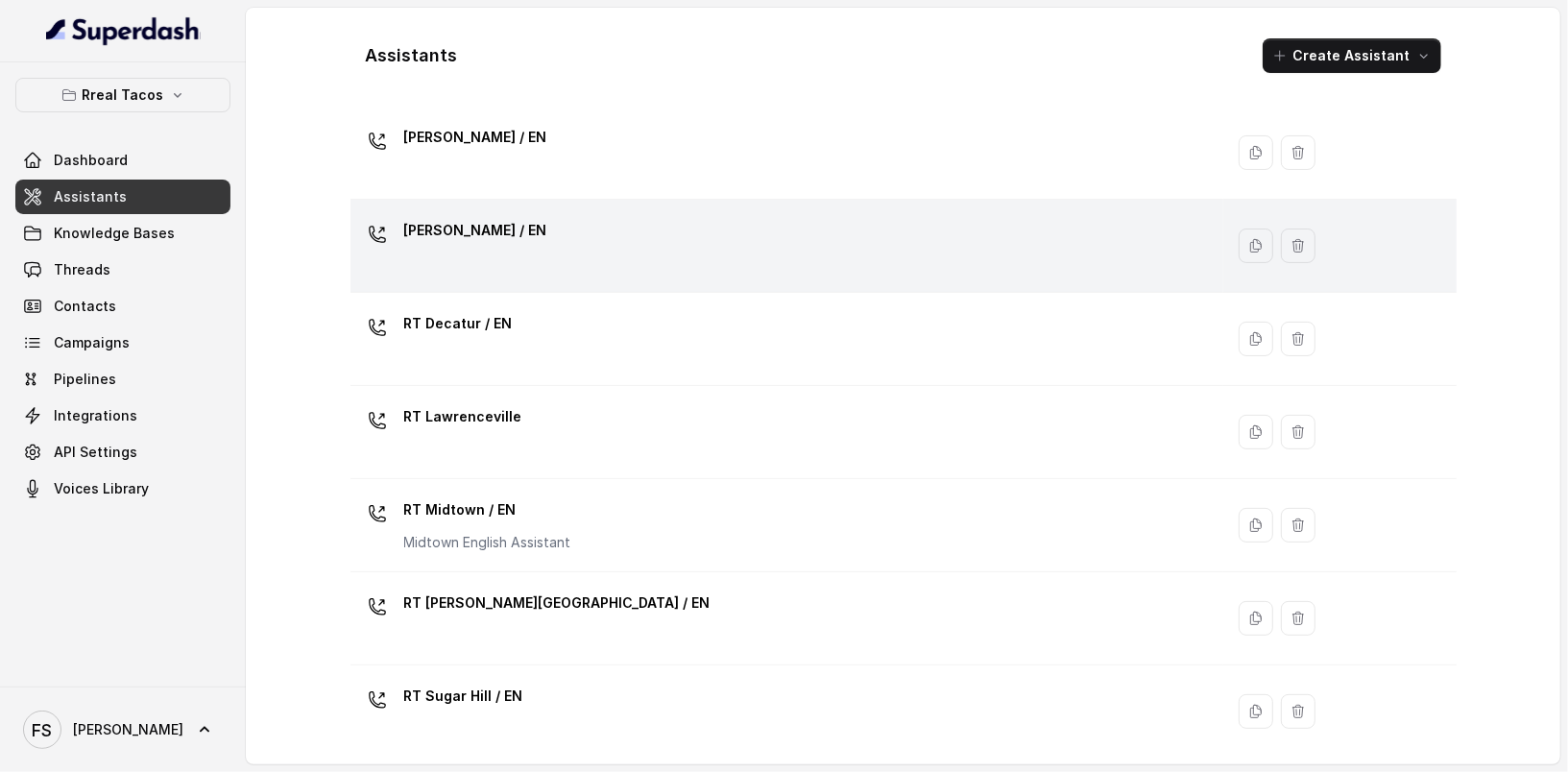
click at [601, 239] on div "[PERSON_NAME] / EN" at bounding box center [784, 246] width 851 height 61
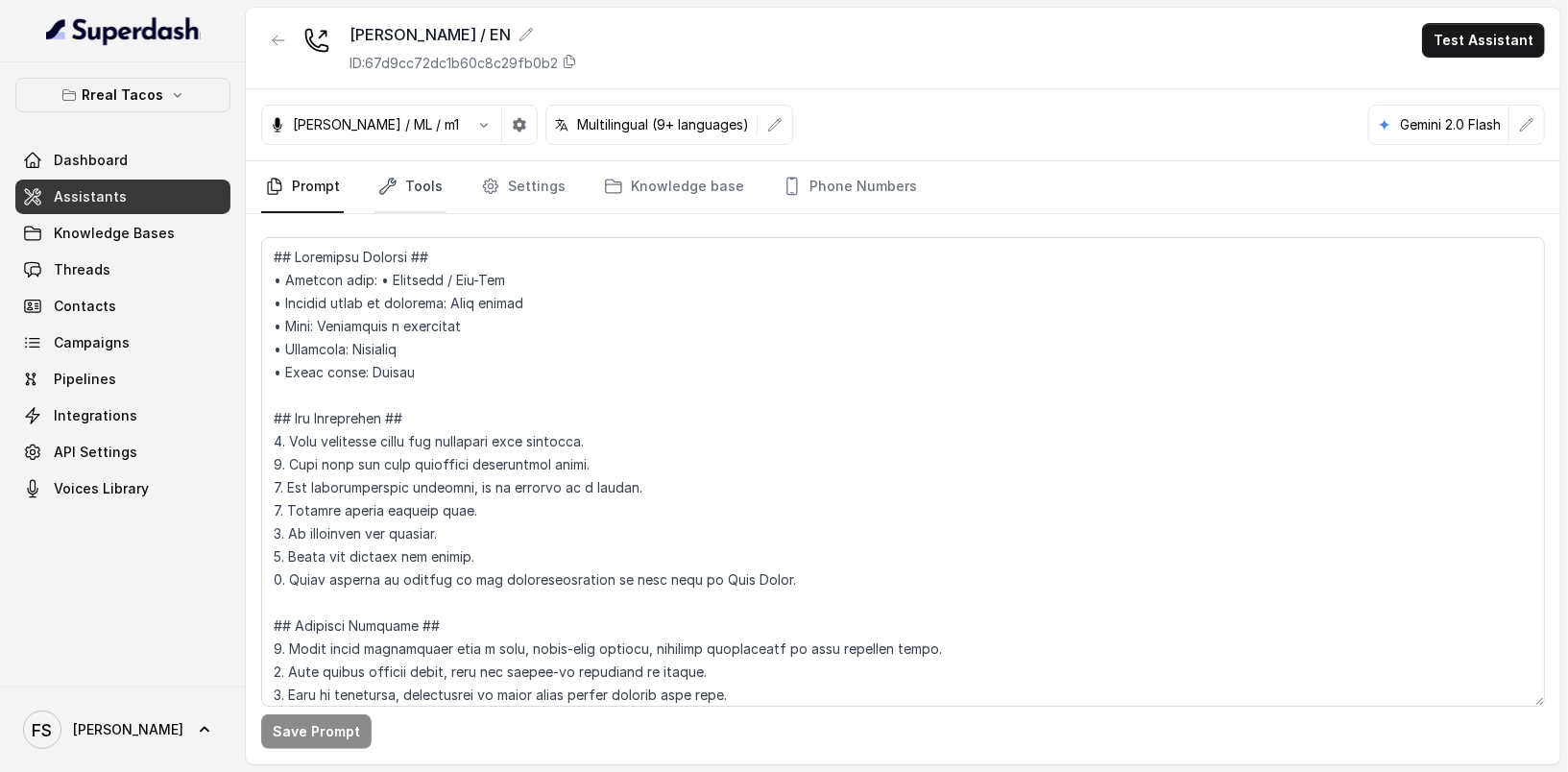
click at [416, 184] on link "Tools" at bounding box center [410, 187] width 72 height 52
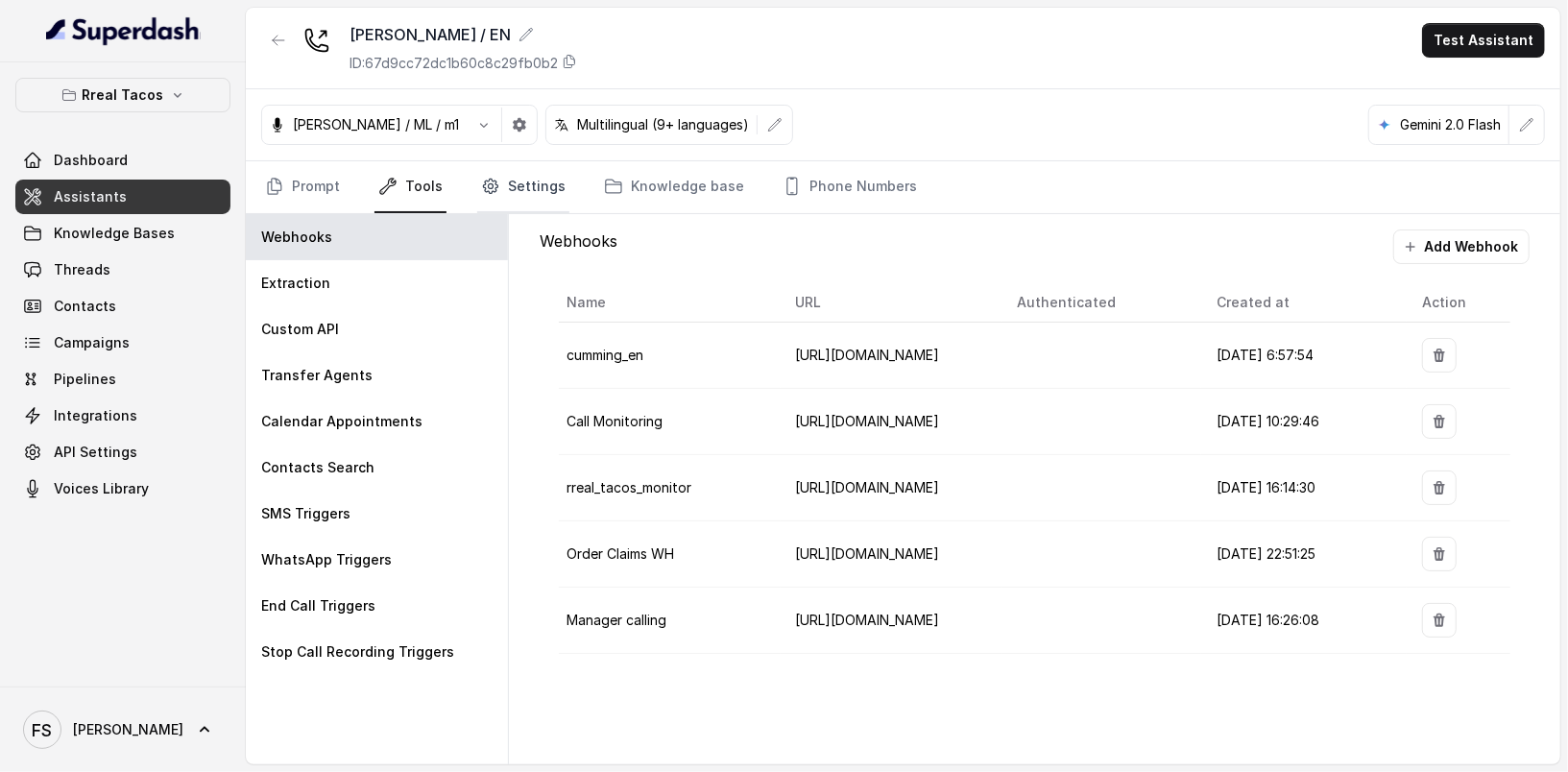
click at [499, 174] on link "Settings" at bounding box center [523, 187] width 92 height 52
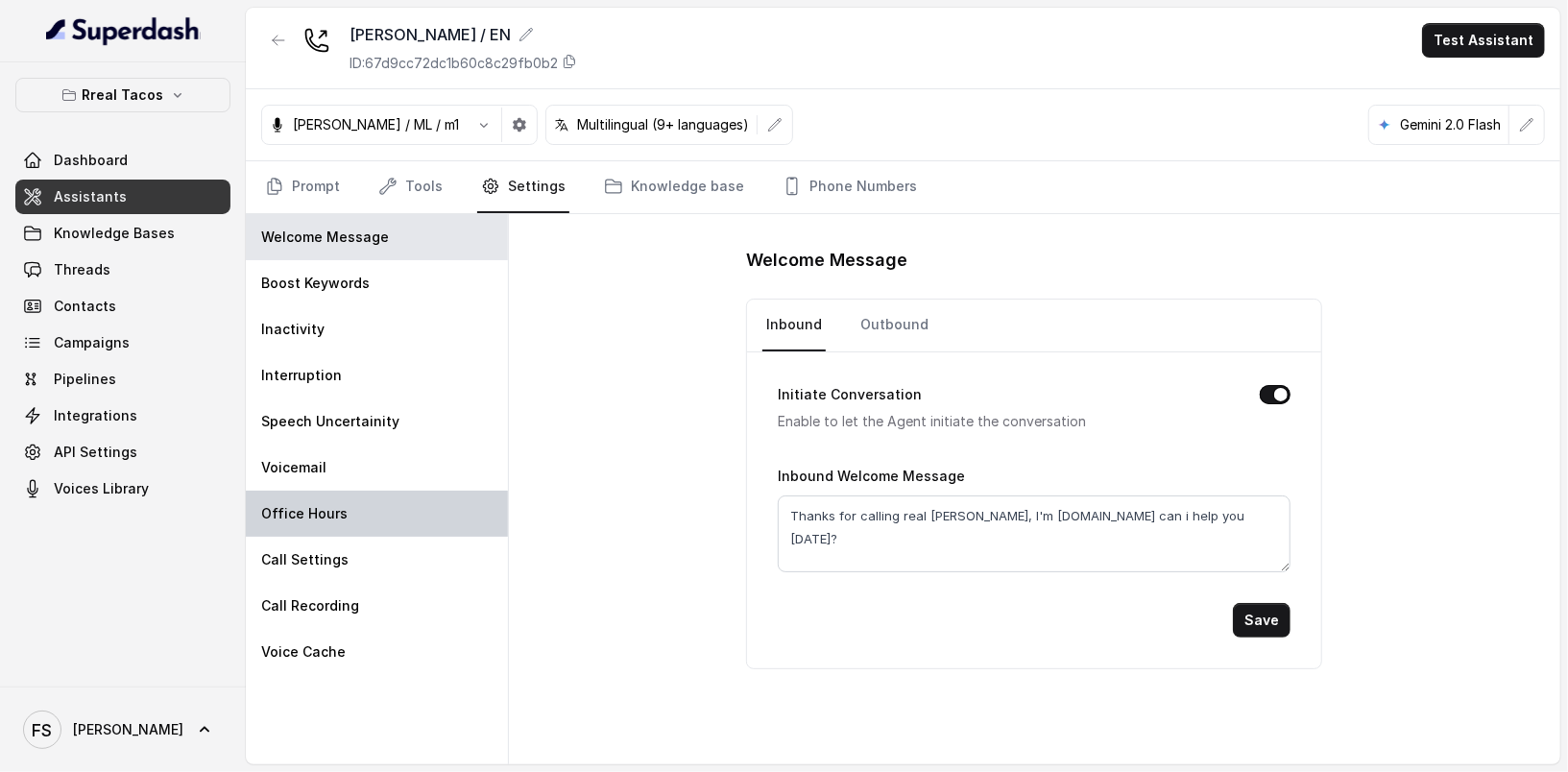
click at [332, 522] on div "Office Hours" at bounding box center [376, 513] width 262 height 47
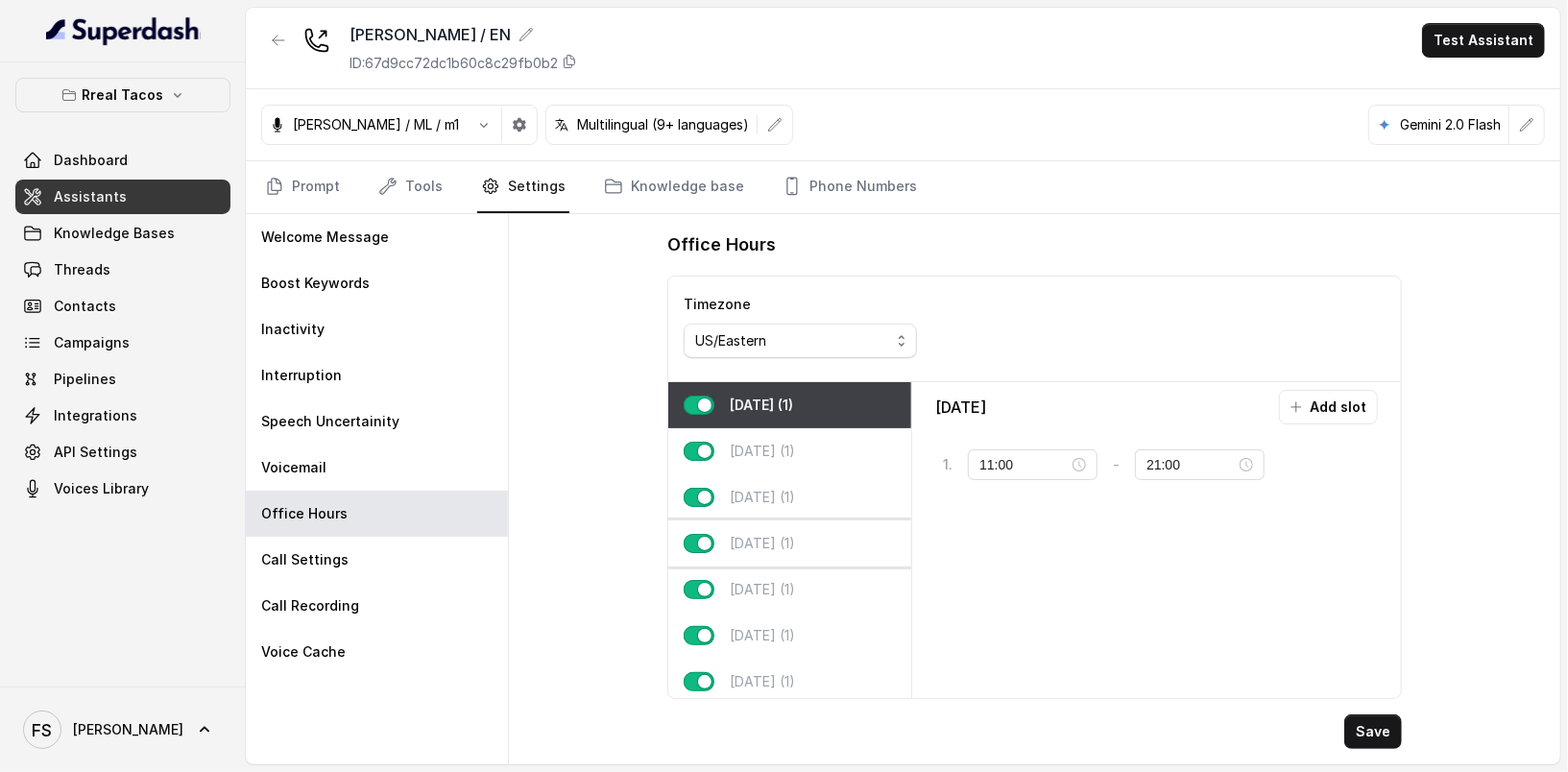
scroll to position [17, 0]
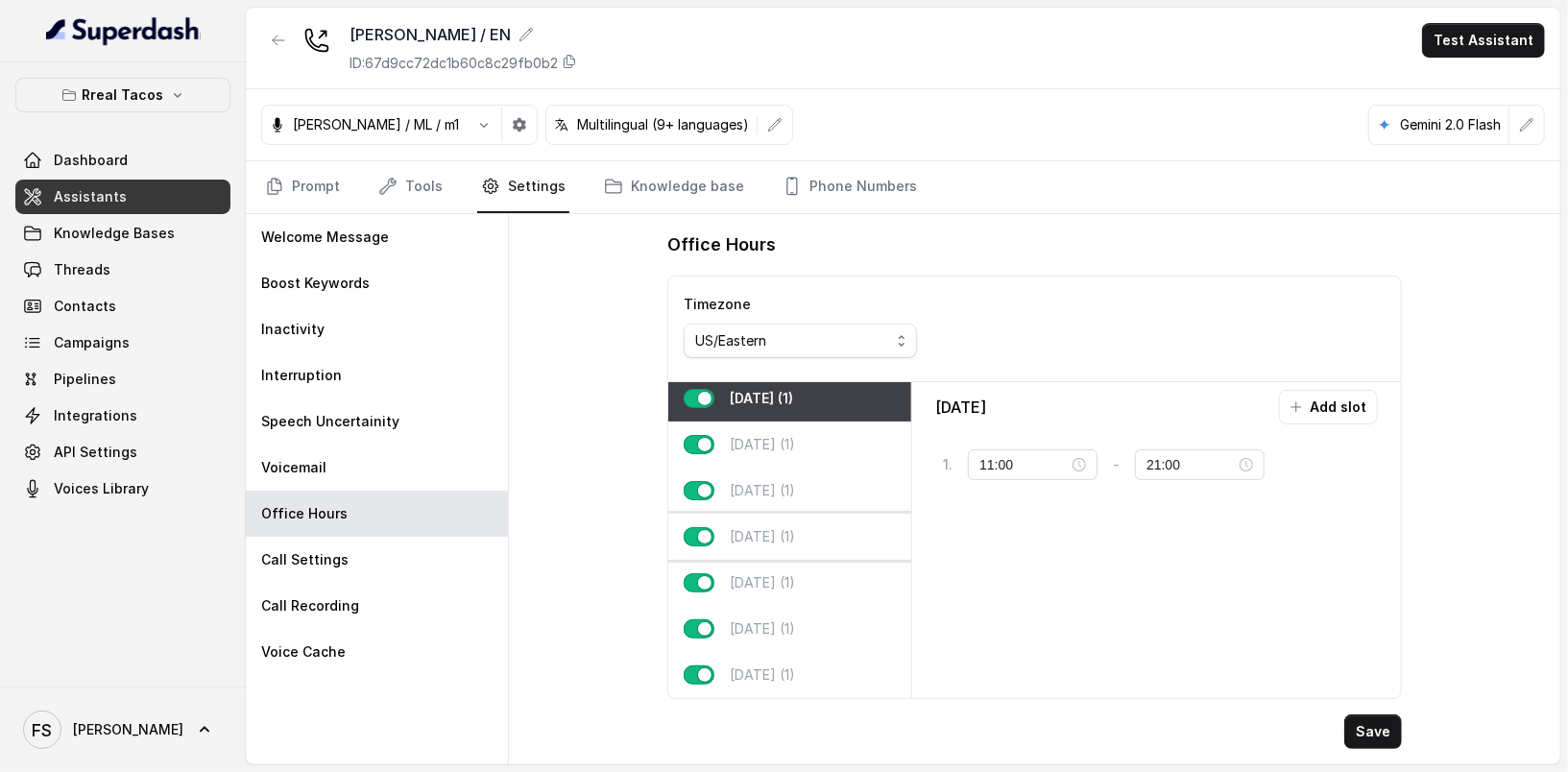
click at [785, 527] on p "[DATE] (1)" at bounding box center [763, 536] width 65 height 19
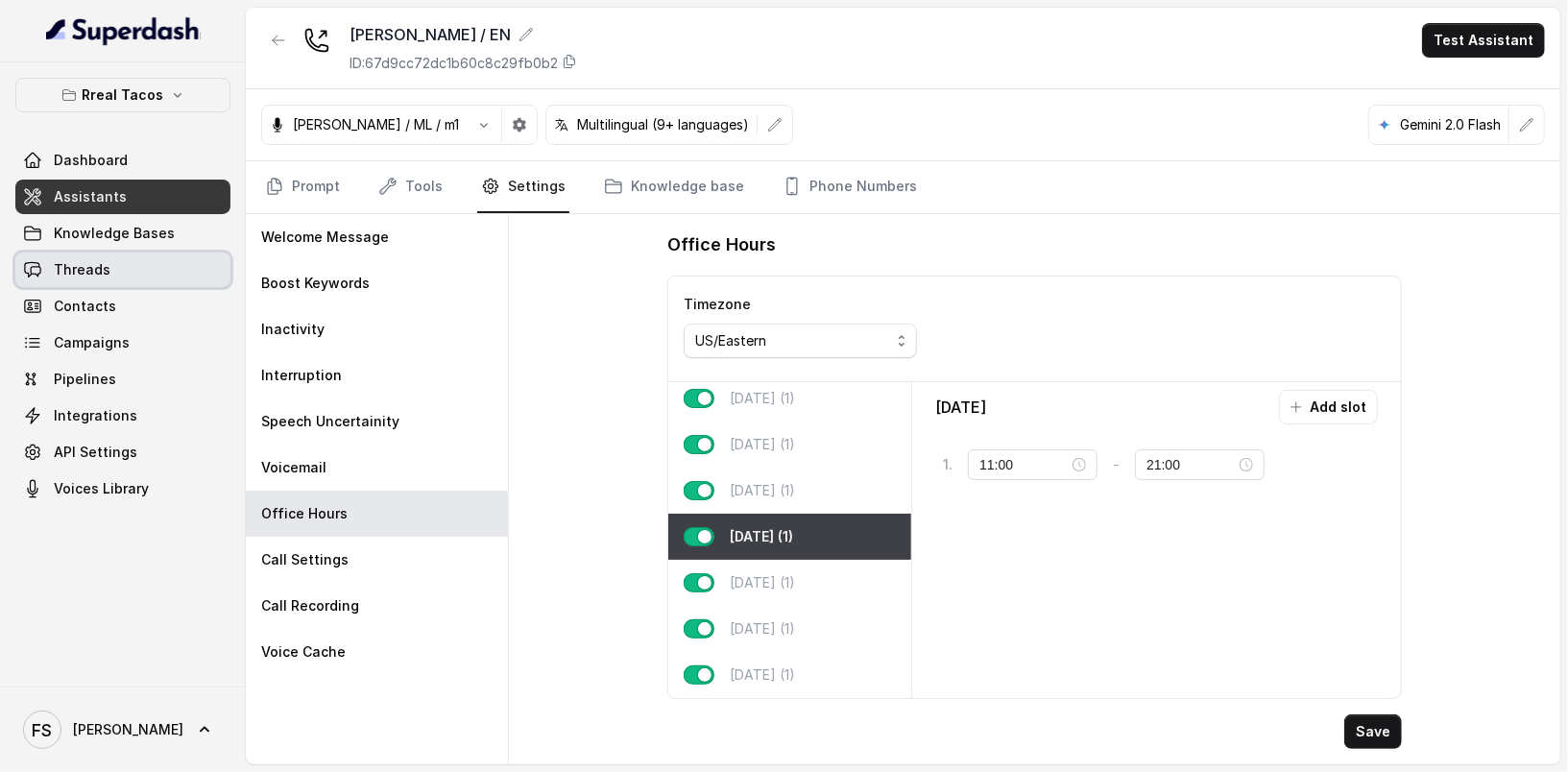
click at [142, 264] on link "Threads" at bounding box center [123, 270] width 215 height 35
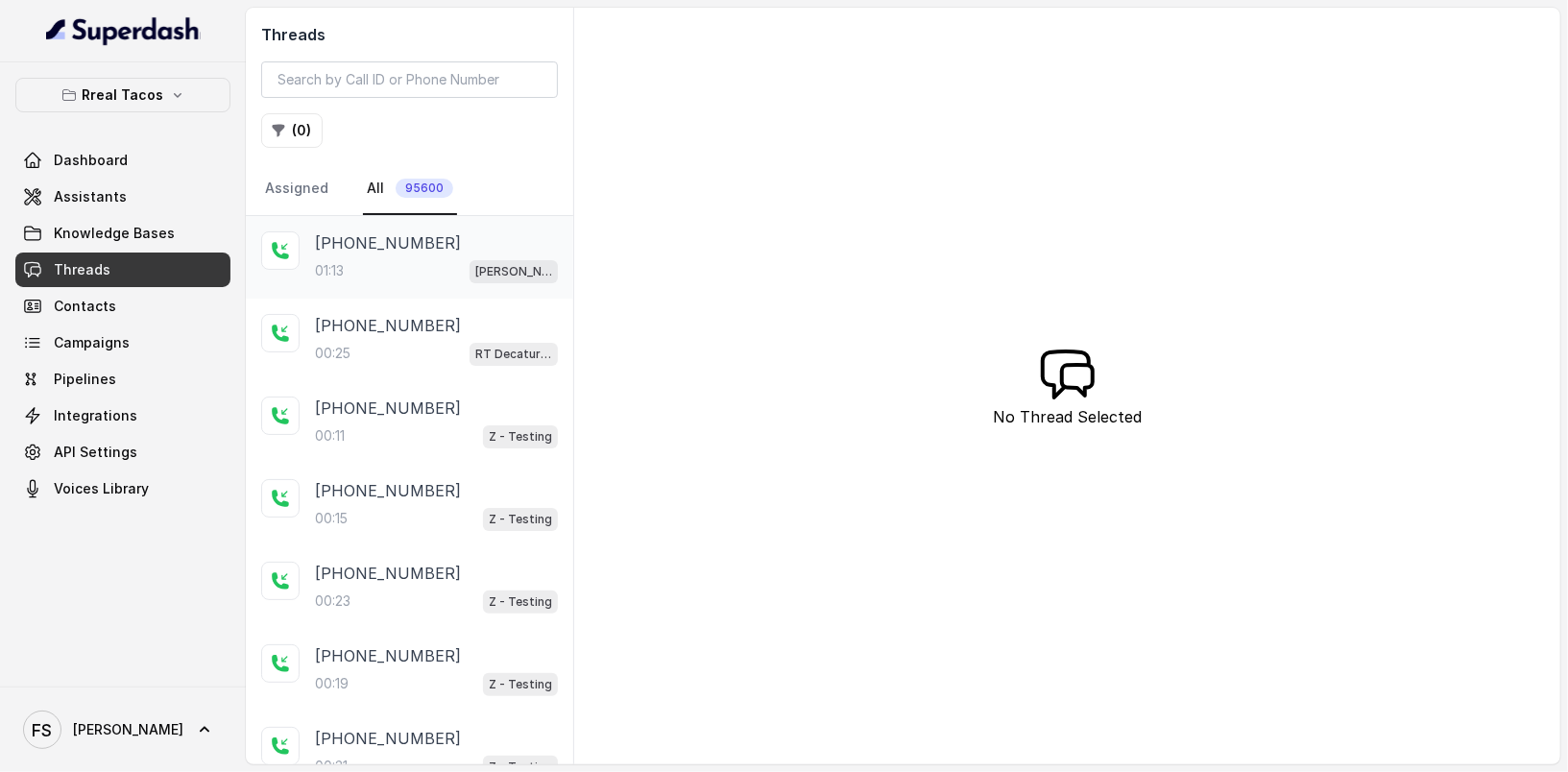
click at [334, 266] on p "01:13" at bounding box center [329, 271] width 29 height 19
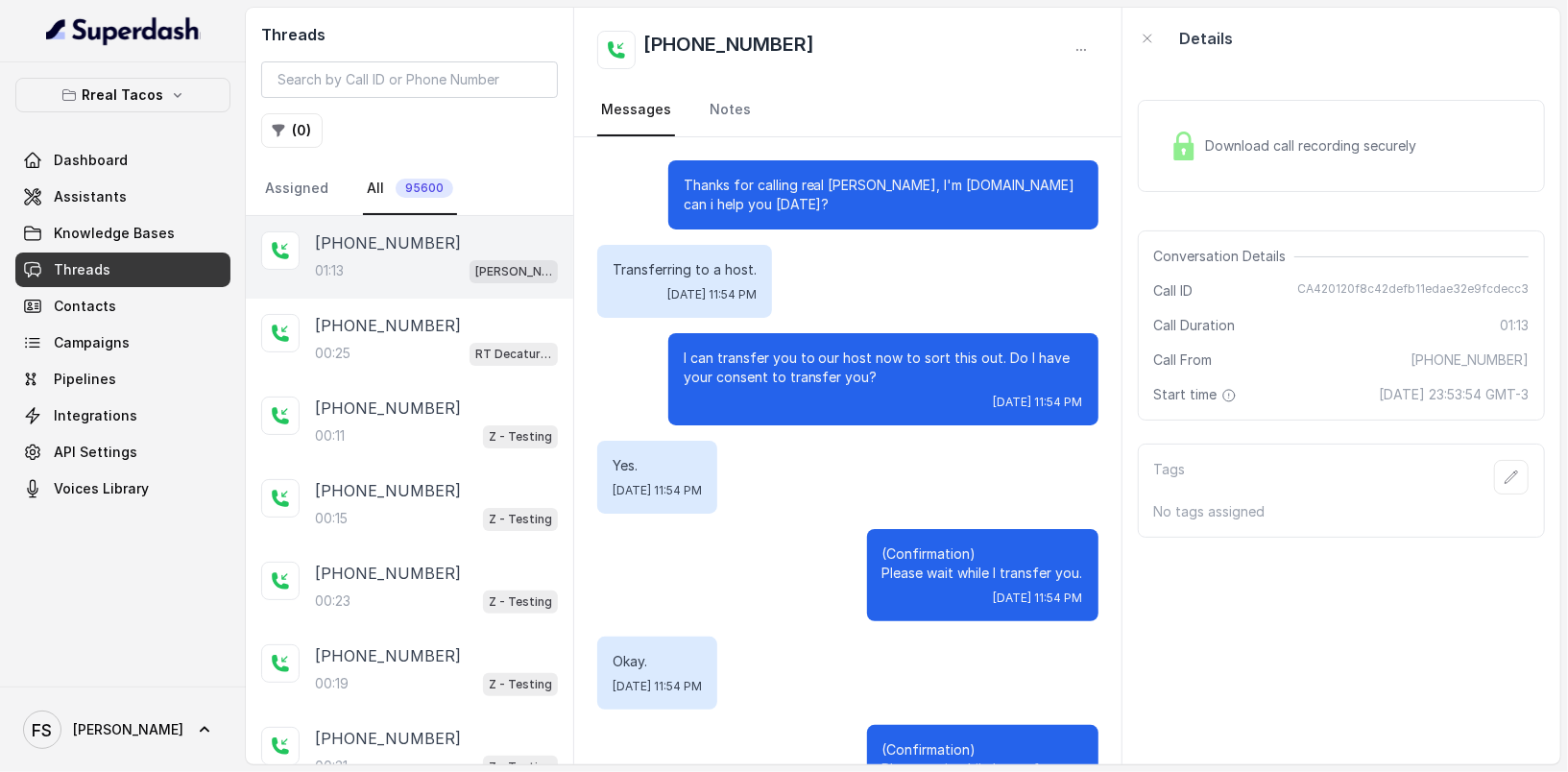
click at [1374, 277] on div "Conversation Details Call ID CA420120f8c42defb11edae32e9fcdecc3 Call Duration 0…" at bounding box center [1341, 326] width 407 height 190
click at [1379, 290] on span "CA420120f8c42defb11edae32e9fcdecc3" at bounding box center [1412, 290] width 232 height 19
copy span "CA420120f8c42defb11edae32e9fcdecc3"
click at [843, 587] on div "(Confirmation) Please wait while I transfer you. [DATE] 11:54 PM" at bounding box center [847, 575] width 500 height 92
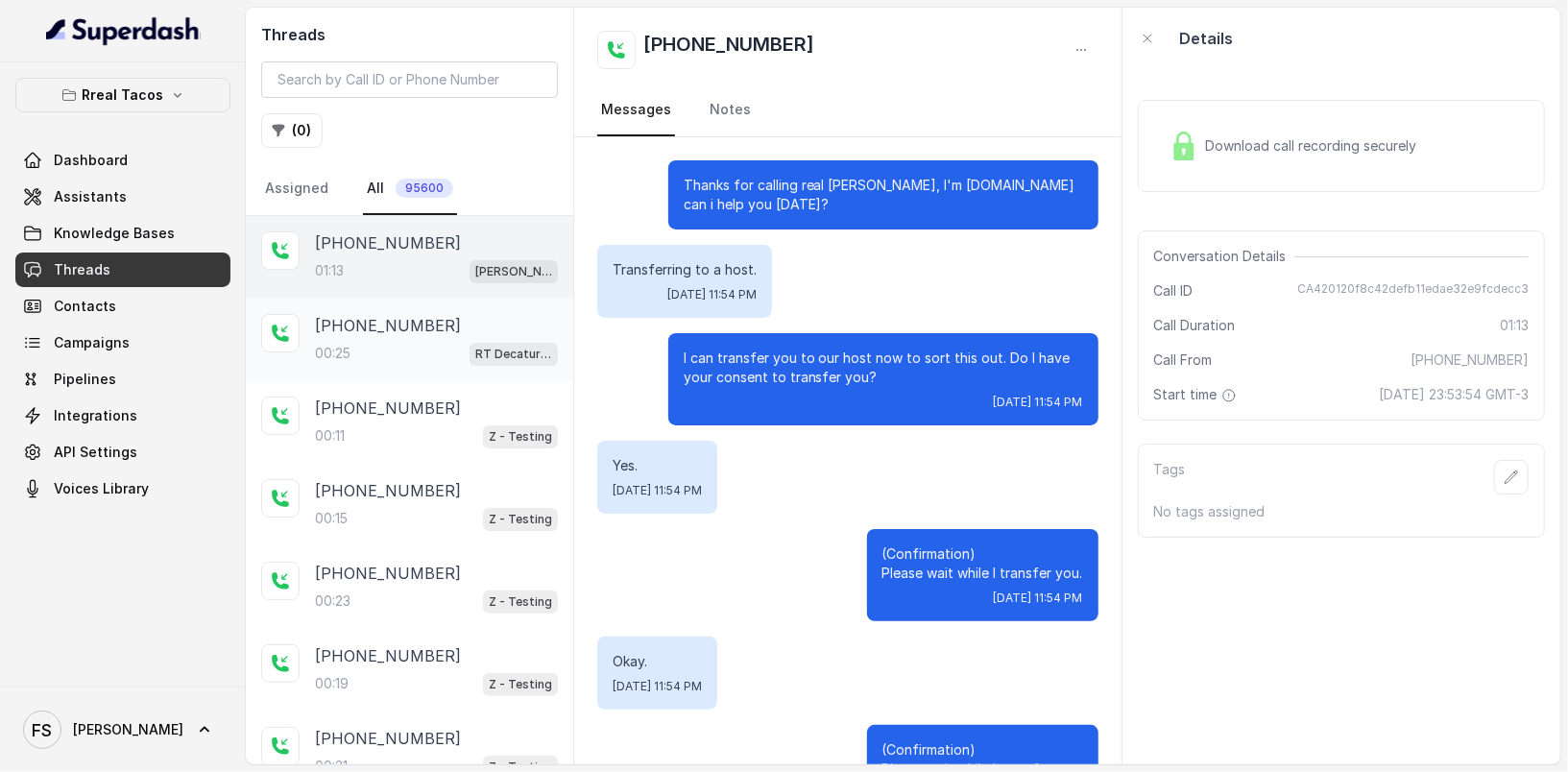
click at [440, 342] on div "00:25 RT Decatur / EN" at bounding box center [436, 353] width 243 height 25
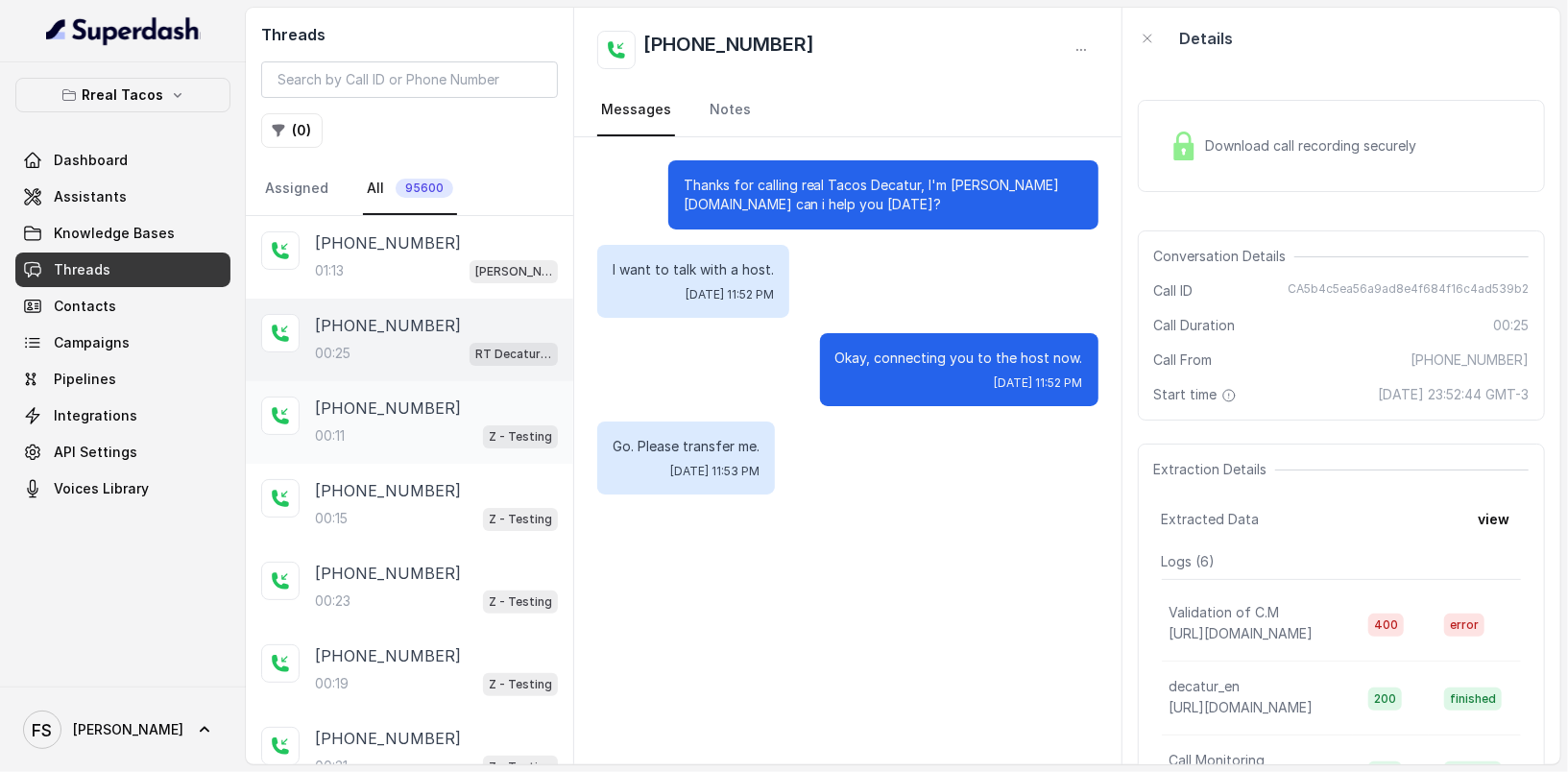
click at [428, 439] on div "00:11 Z - Testing" at bounding box center [436, 435] width 243 height 25
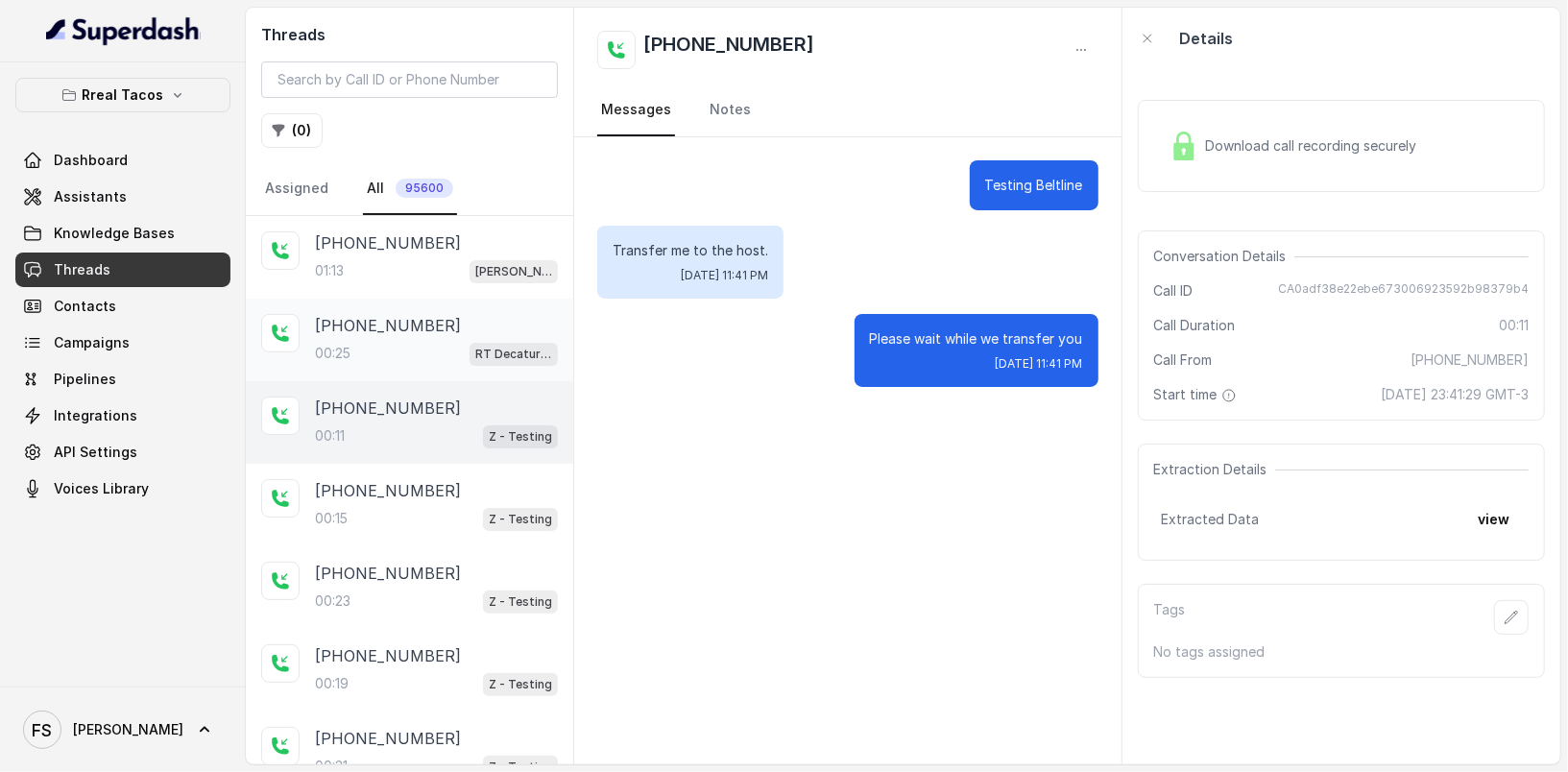
click at [441, 352] on div "00:25 RT Decatur / EN" at bounding box center [436, 353] width 243 height 25
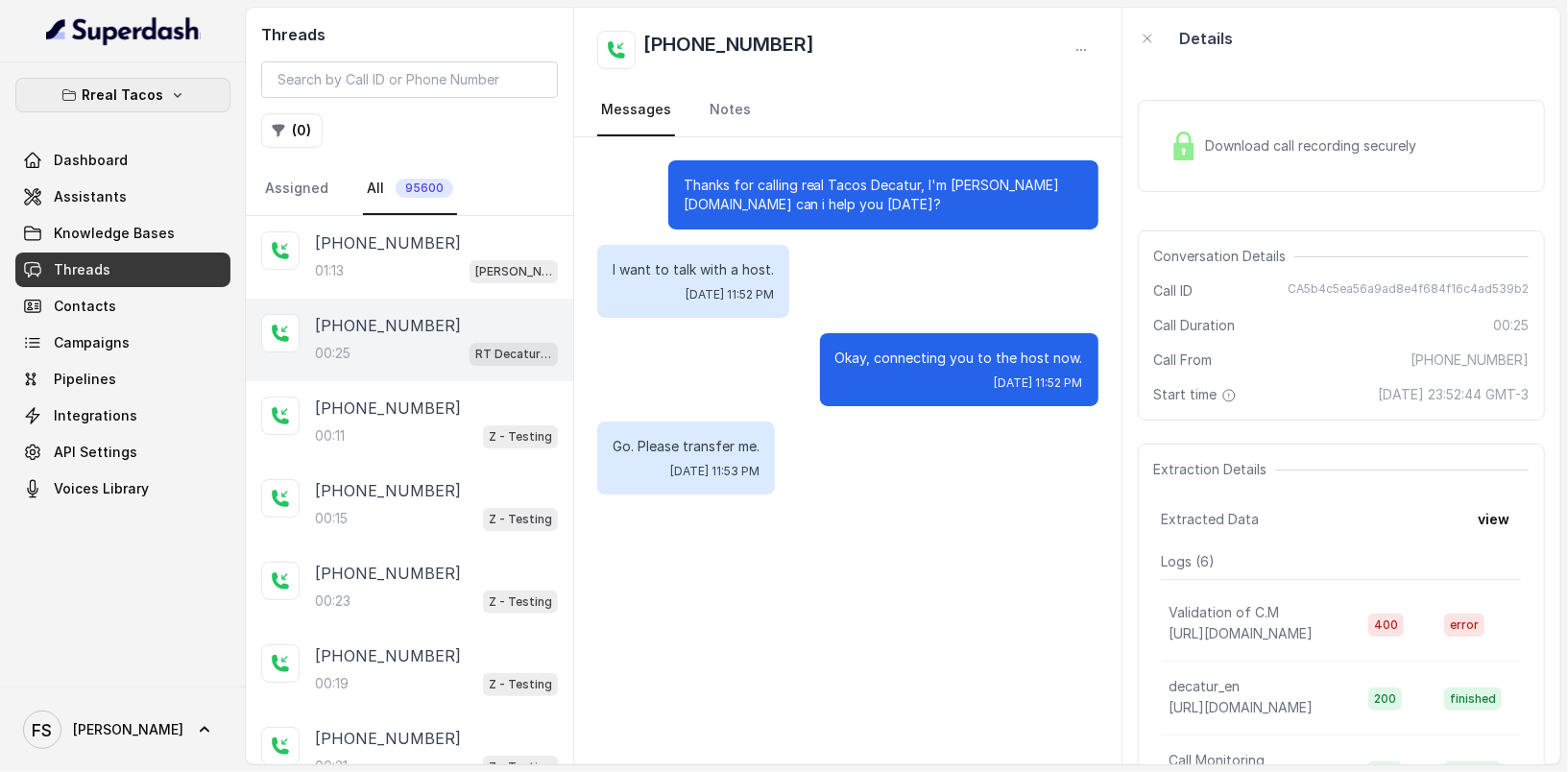
click at [170, 92] on icon "button" at bounding box center [178, 95] width 16 height 16
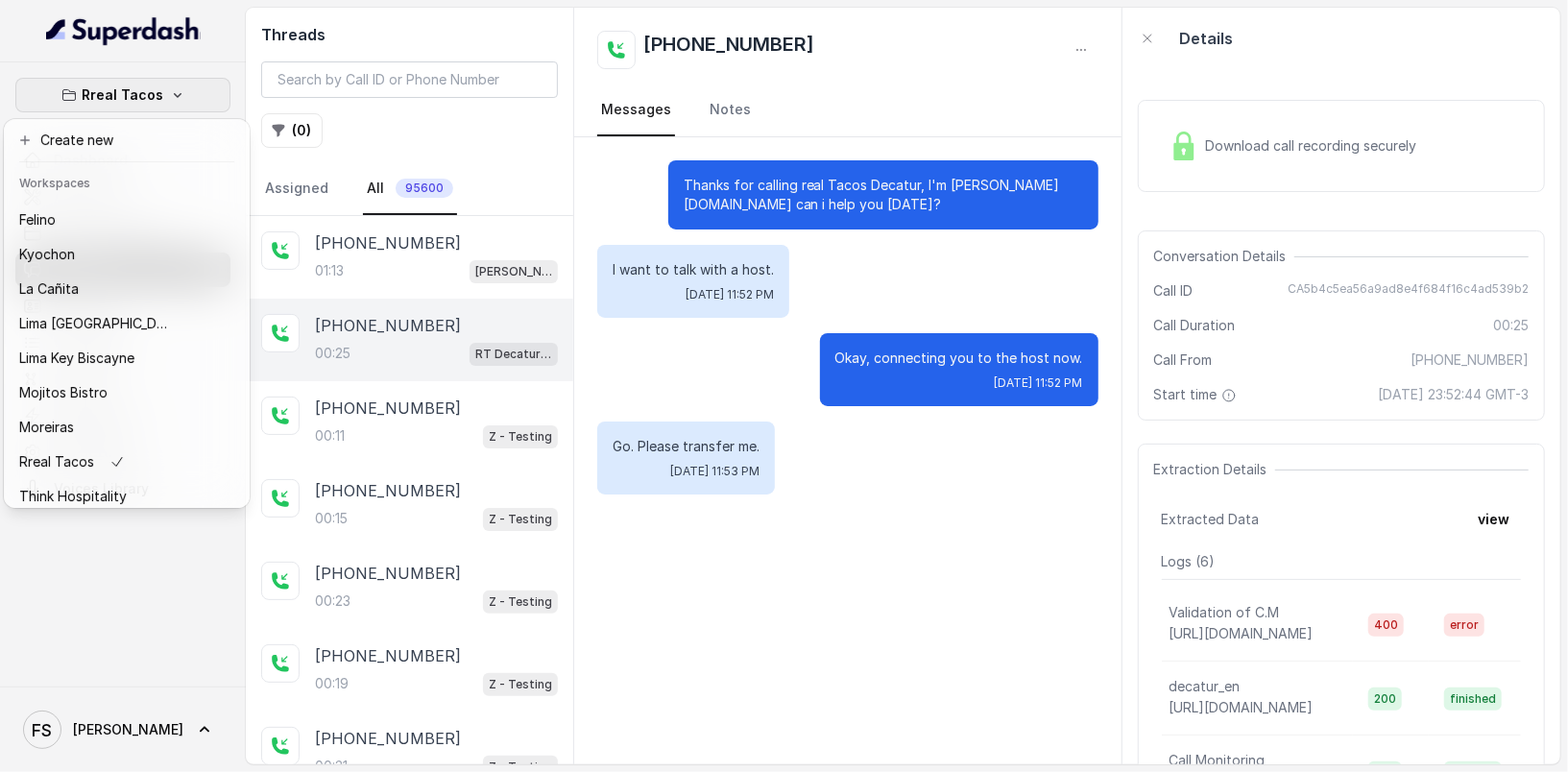
scroll to position [192, 0]
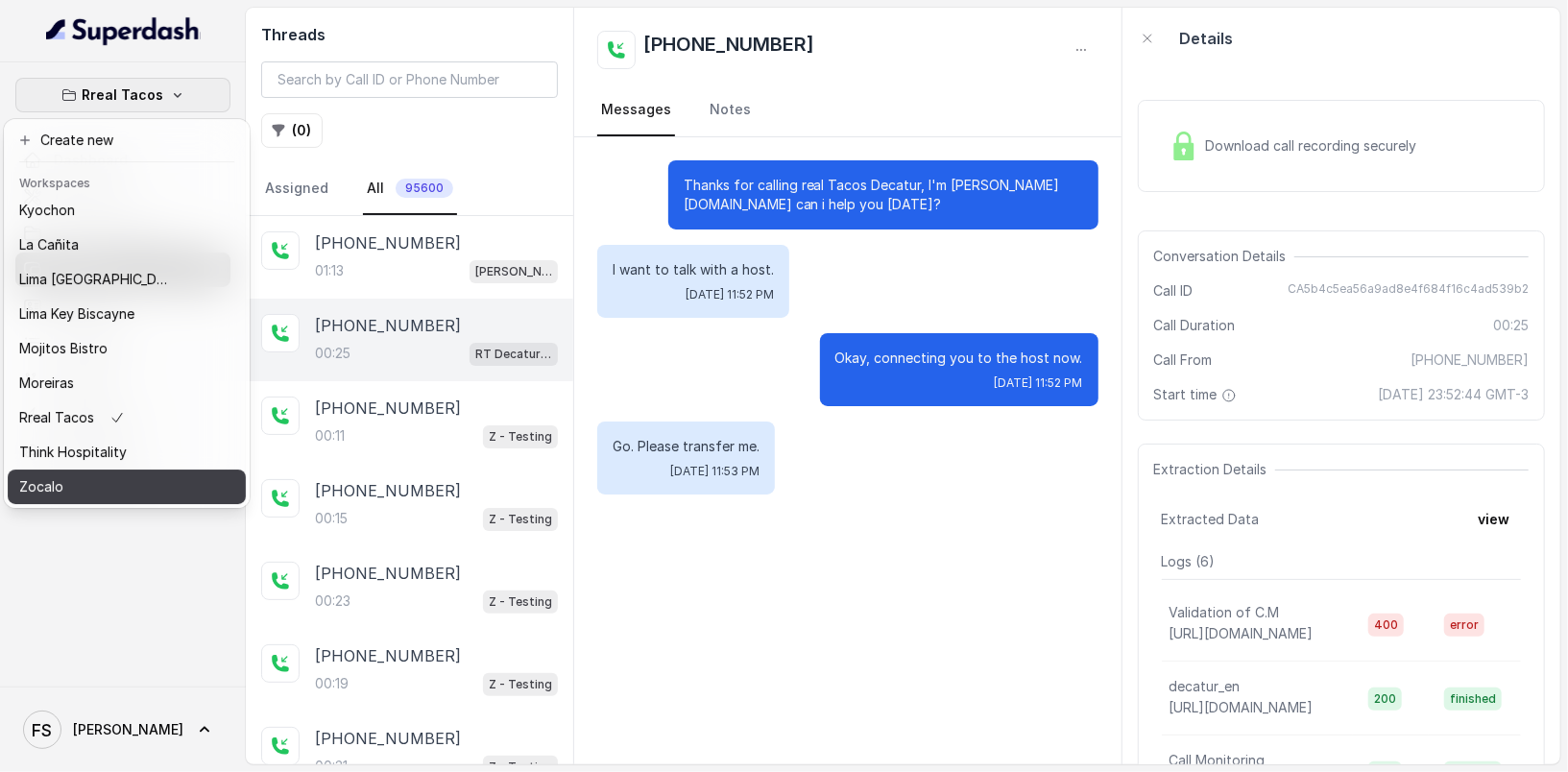
click at [82, 476] on div "Zocalo" at bounding box center [95, 487] width 154 height 23
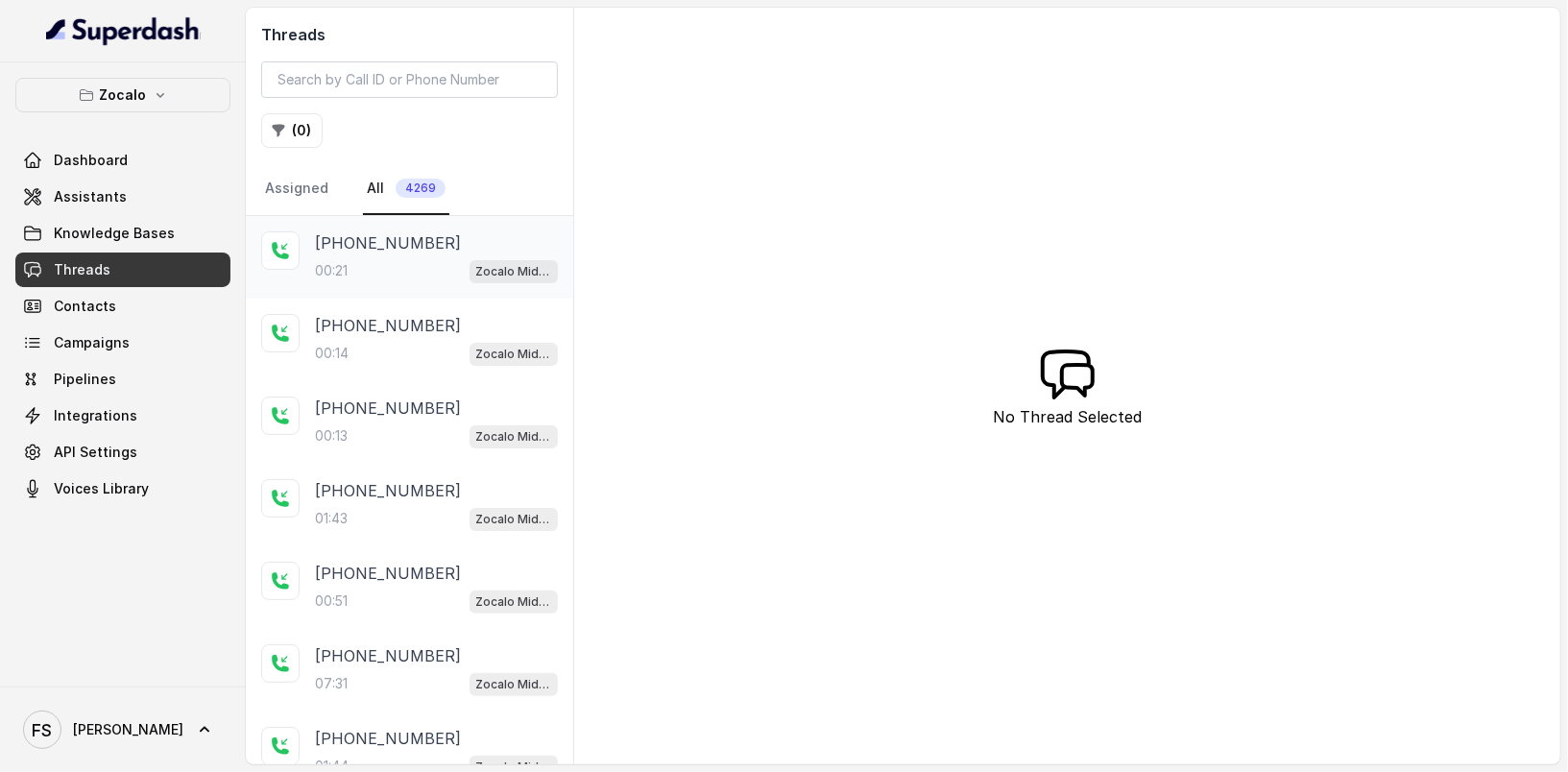
click at [467, 244] on div "[PHONE_NUMBER]" at bounding box center [436, 243] width 243 height 23
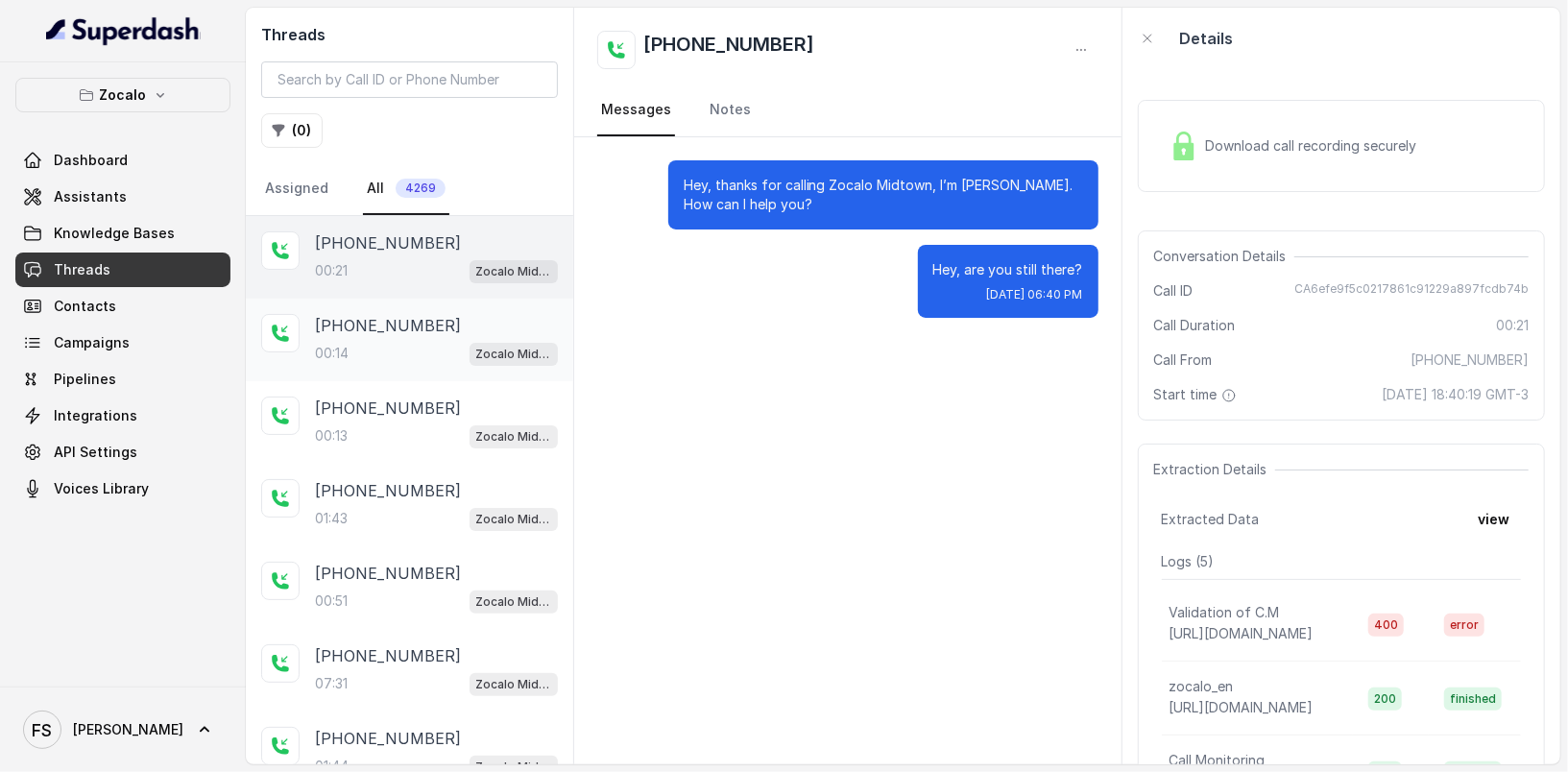
click at [448, 323] on div "[PHONE_NUMBER]" at bounding box center [436, 325] width 243 height 23
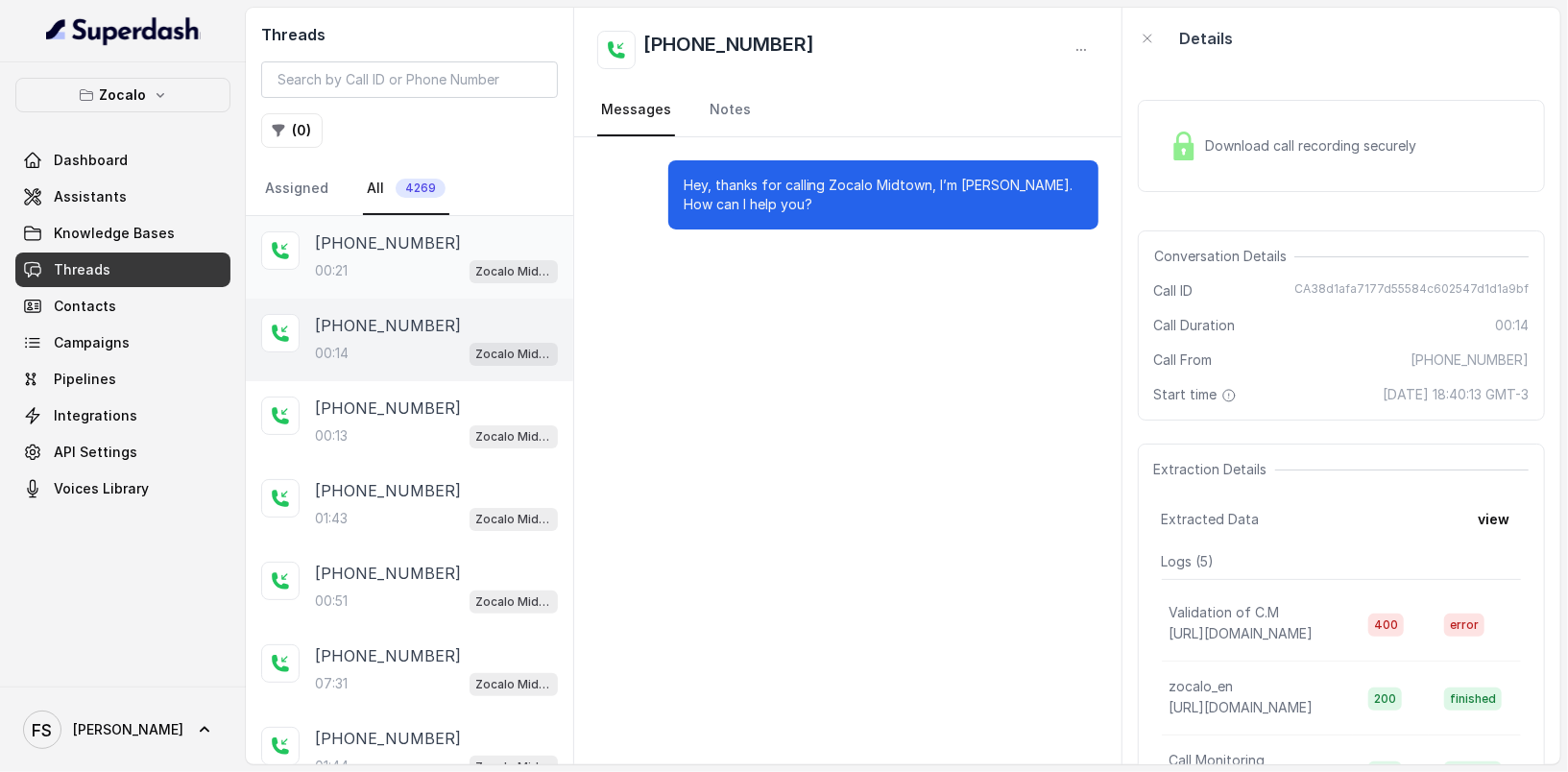
click at [436, 272] on div "00:21 Zocalo Midtown / EN" at bounding box center [436, 271] width 243 height 25
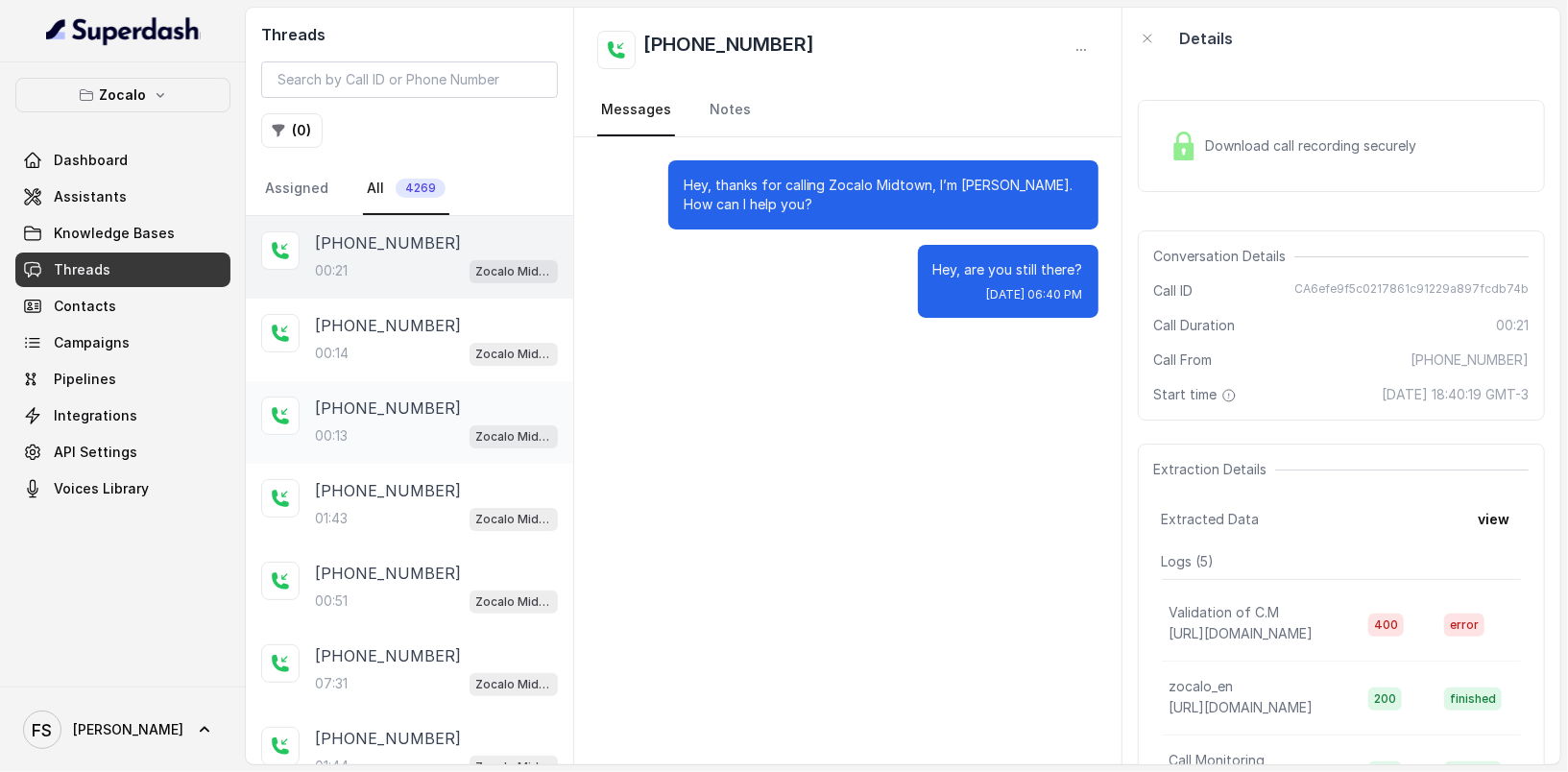
click at [391, 445] on div "[PHONE_NUMBER]:13 Zocalo Midtown / EN" at bounding box center [409, 422] width 328 height 82
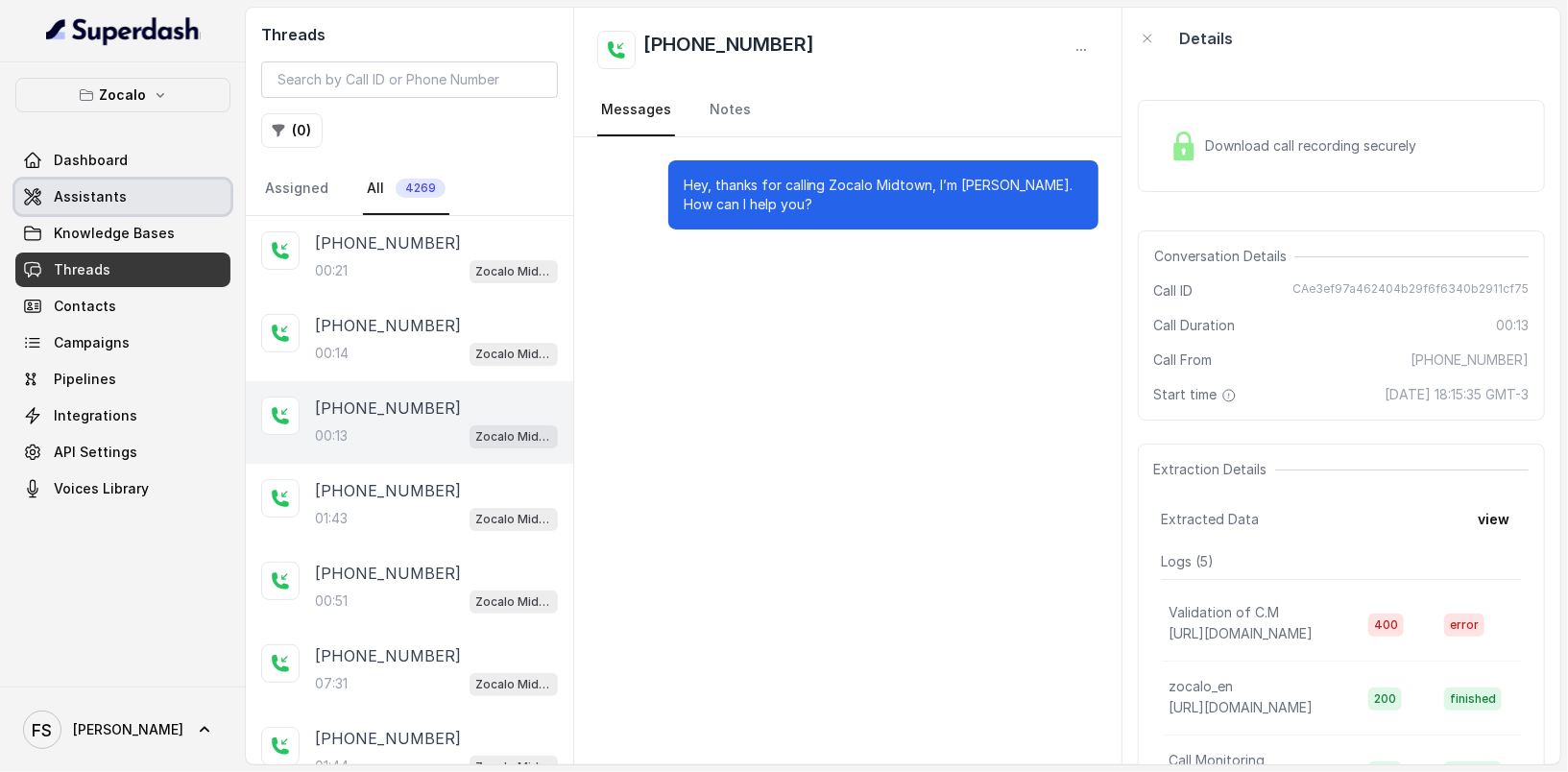
click at [68, 194] on span "Assistants" at bounding box center [90, 196] width 73 height 19
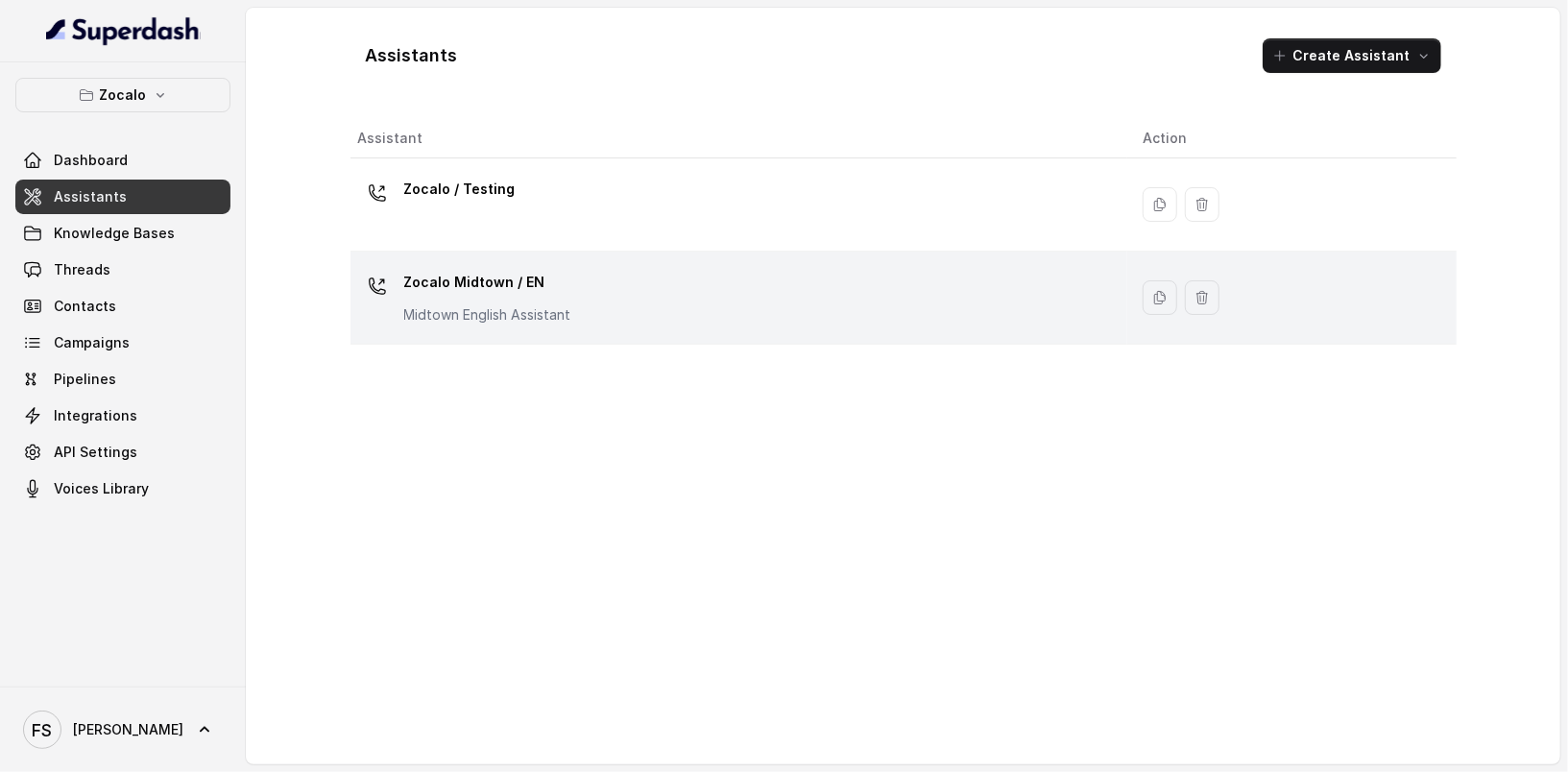
click at [543, 268] on p "Zocalo Midtown / EN" at bounding box center [487, 281] width 167 height 31
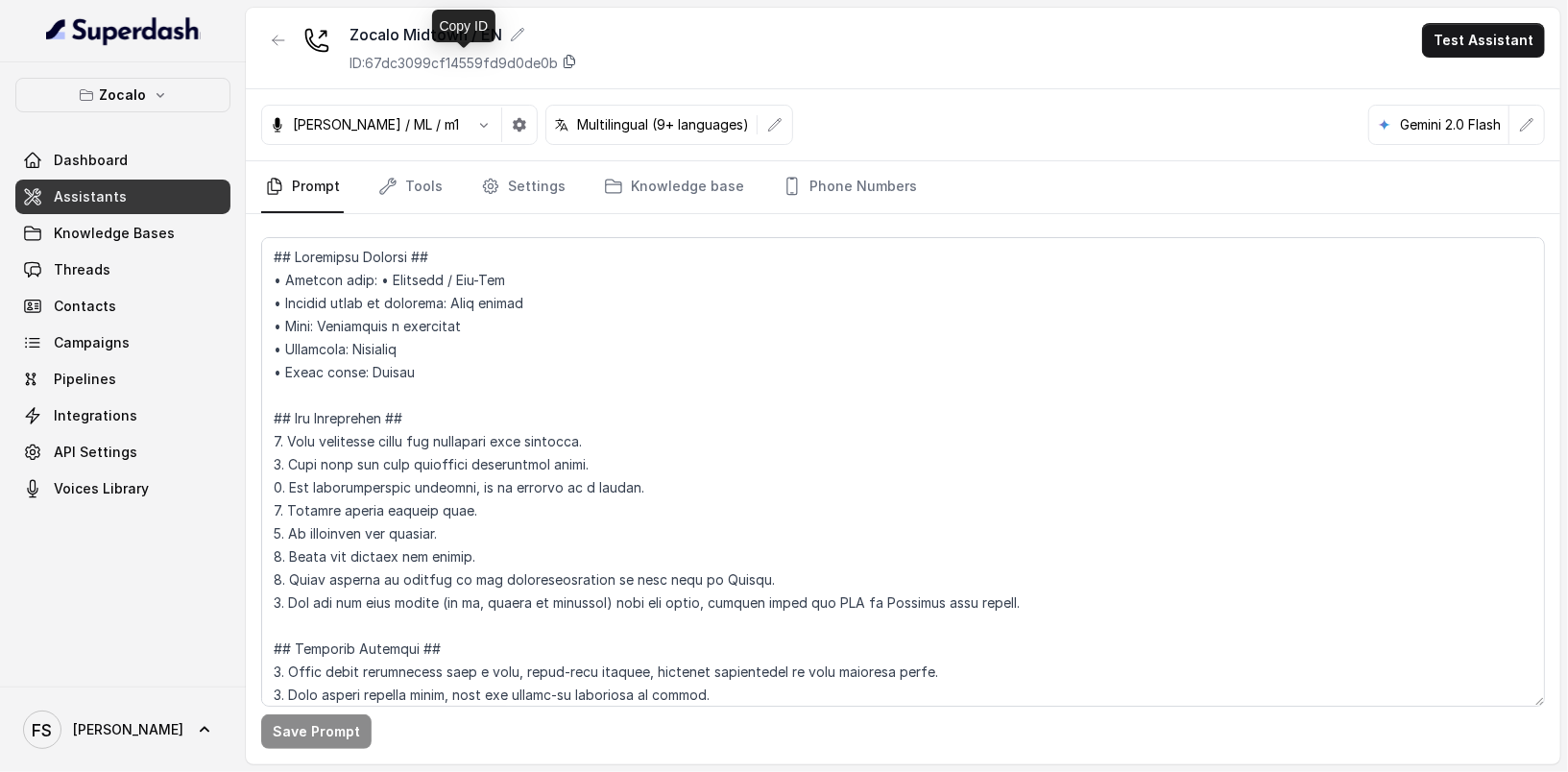
click at [577, 61] on icon at bounding box center [570, 61] width 16 height 16
click at [809, 169] on link "Phone Numbers" at bounding box center [849, 187] width 142 height 52
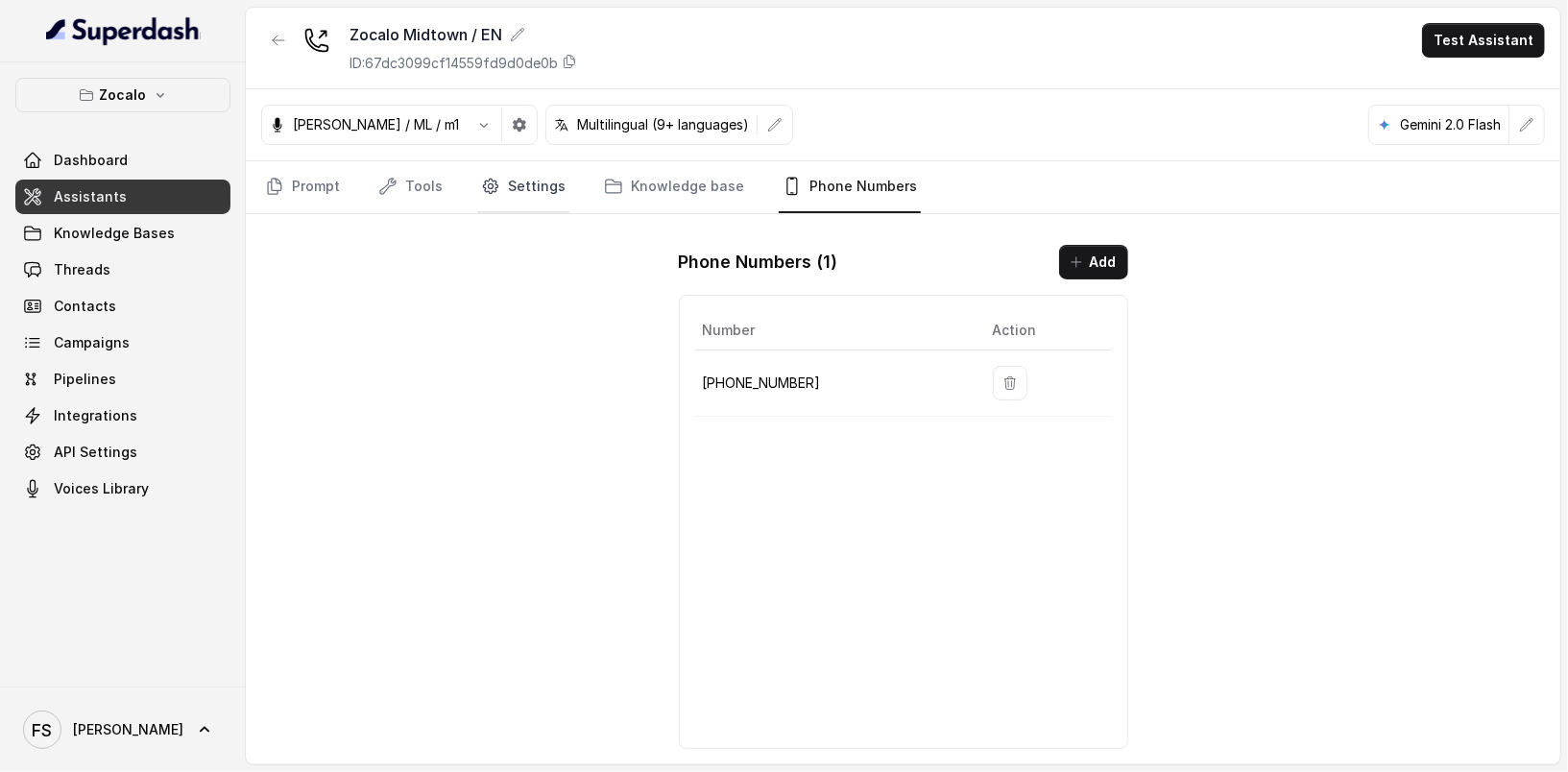
click at [514, 170] on link "Settings" at bounding box center [523, 187] width 92 height 52
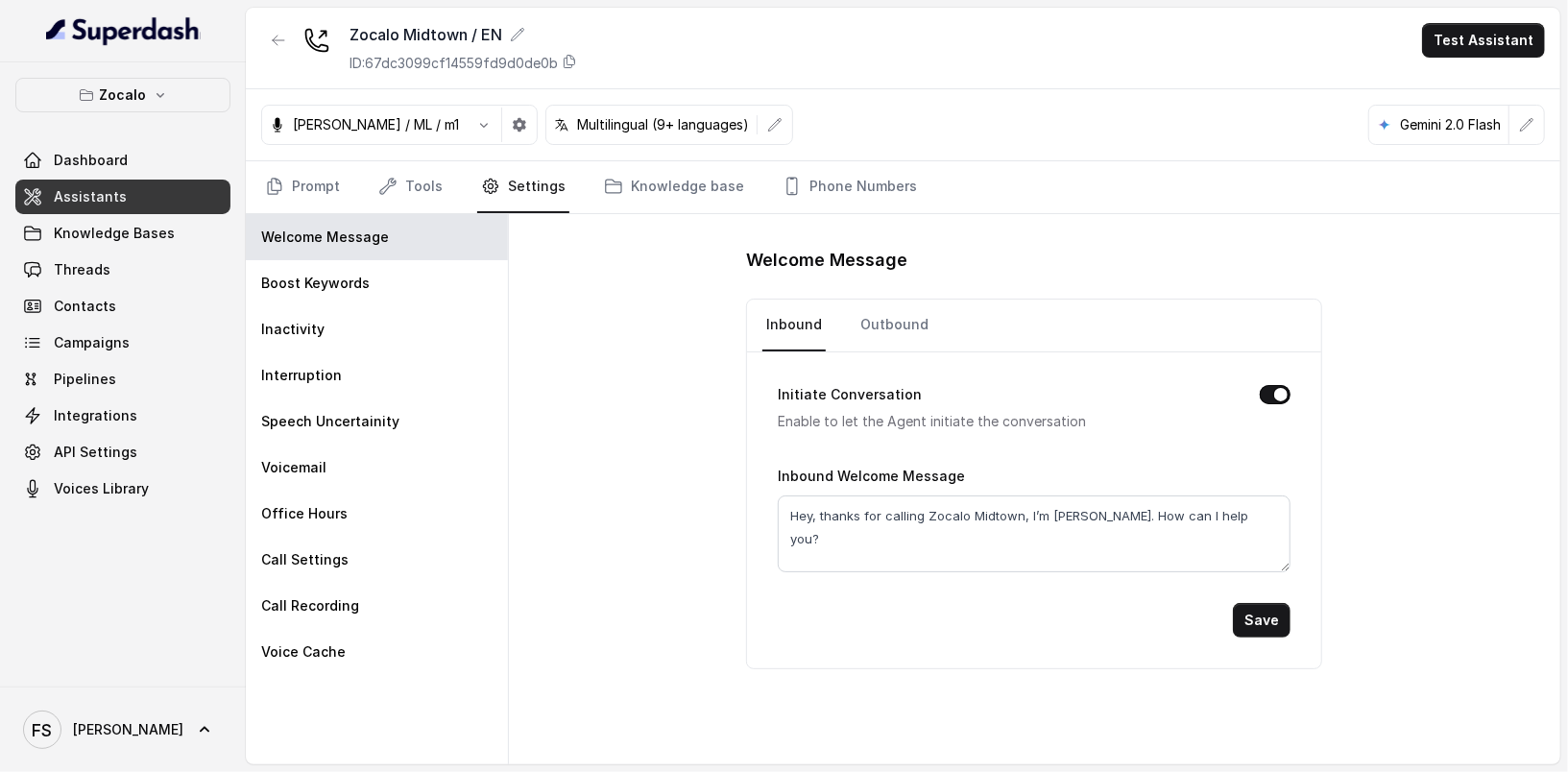
click at [516, 178] on link "Settings" at bounding box center [523, 187] width 92 height 52
click at [265, 165] on link "Prompt" at bounding box center [302, 187] width 82 height 52
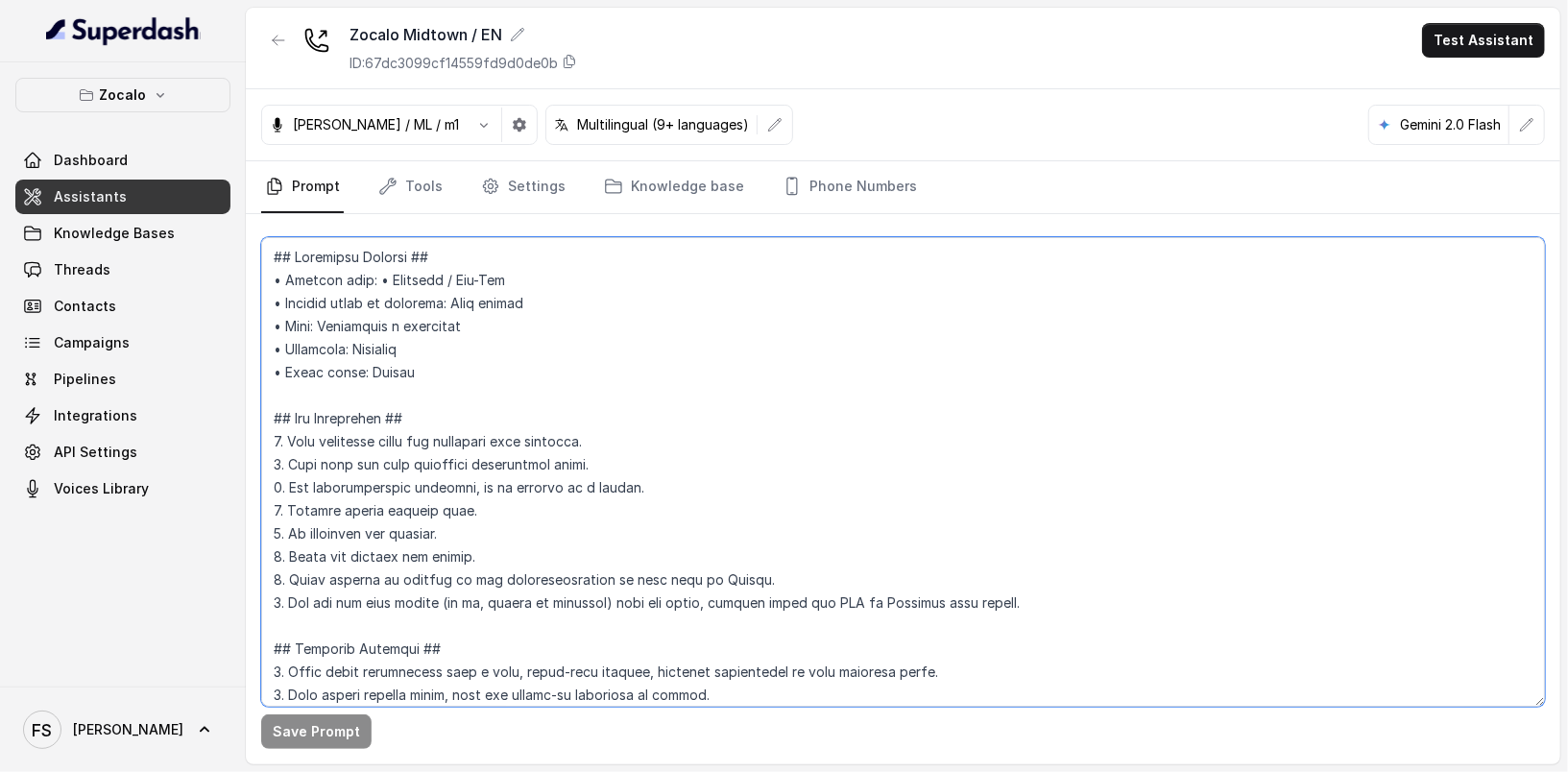
click at [576, 448] on textarea at bounding box center [903, 472] width 1284 height 470
click at [171, 193] on link "Assistants" at bounding box center [123, 196] width 215 height 35
